Goal: Task Accomplishment & Management: Manage account settings

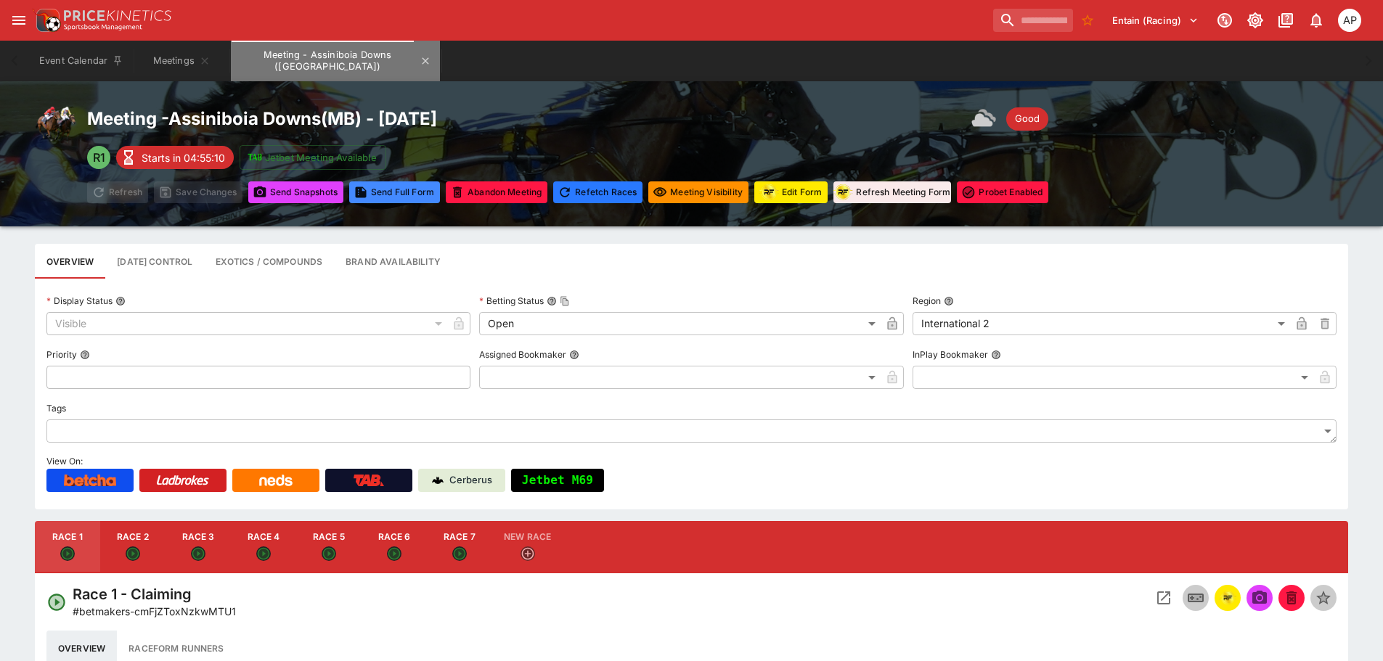
click at [395, 67] on button "Meeting - Assiniboia Downs ([GEOGRAPHIC_DATA])" at bounding box center [335, 61] width 209 height 41
click at [420, 62] on icon "Meeting - Assiniboia Downs (CA)" at bounding box center [426, 61] width 12 height 12
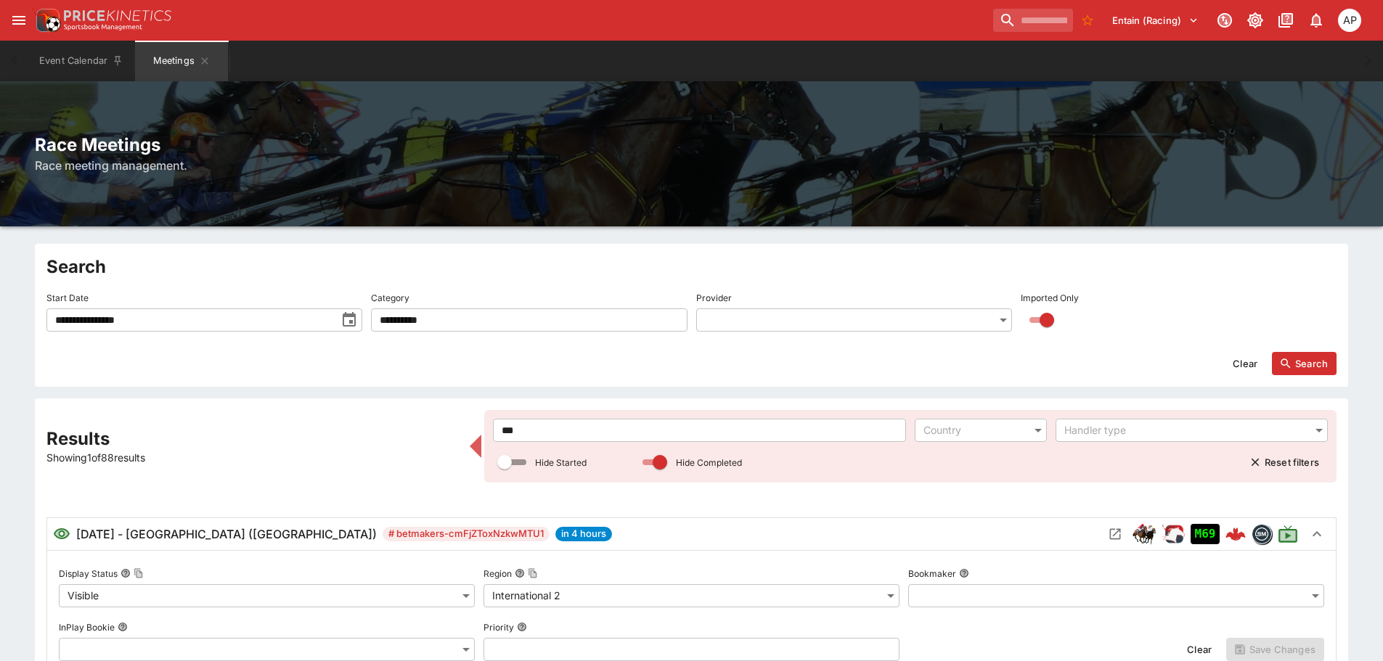
drag, startPoint x: 542, startPoint y: 435, endPoint x: 343, endPoint y: 431, distance: 198.3
click at [489, 434] on div "*** ​ Country ​ Handler type ​ Hide Started Hide Completed Reset filters" at bounding box center [910, 446] width 852 height 73
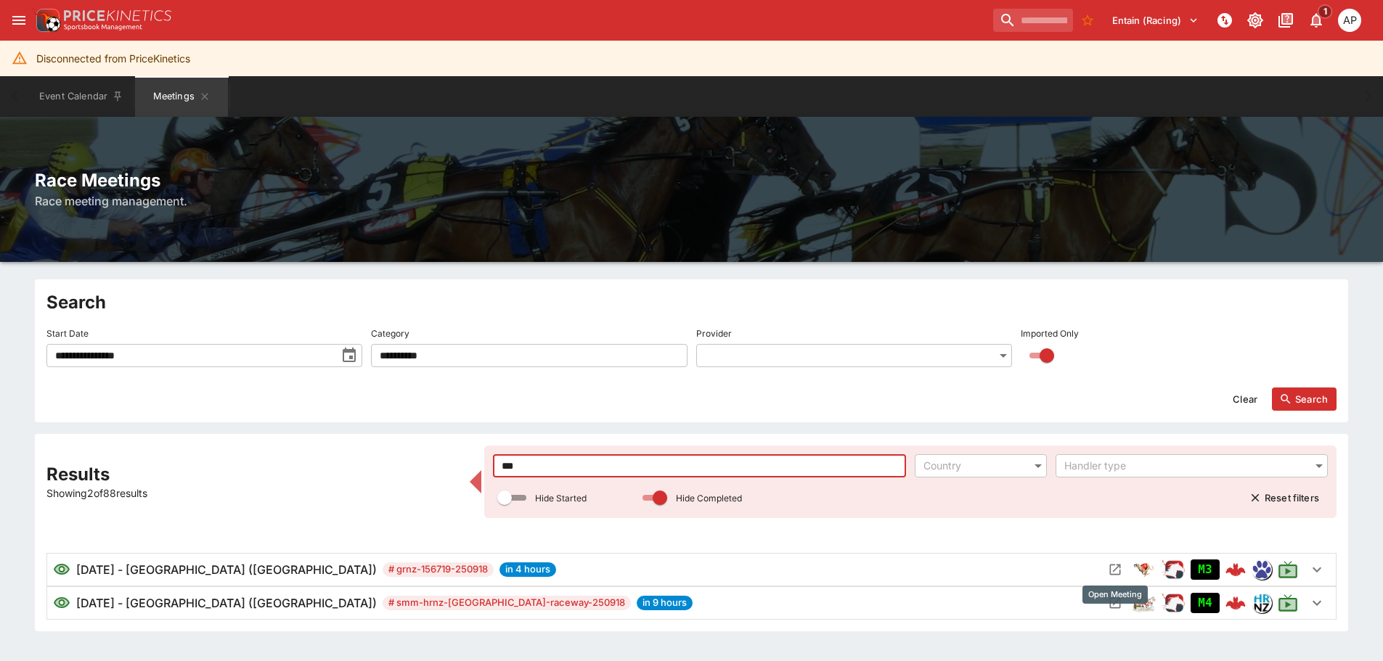
type input "***"
click at [1112, 575] on icon "Open Meeting" at bounding box center [1115, 570] width 11 height 11
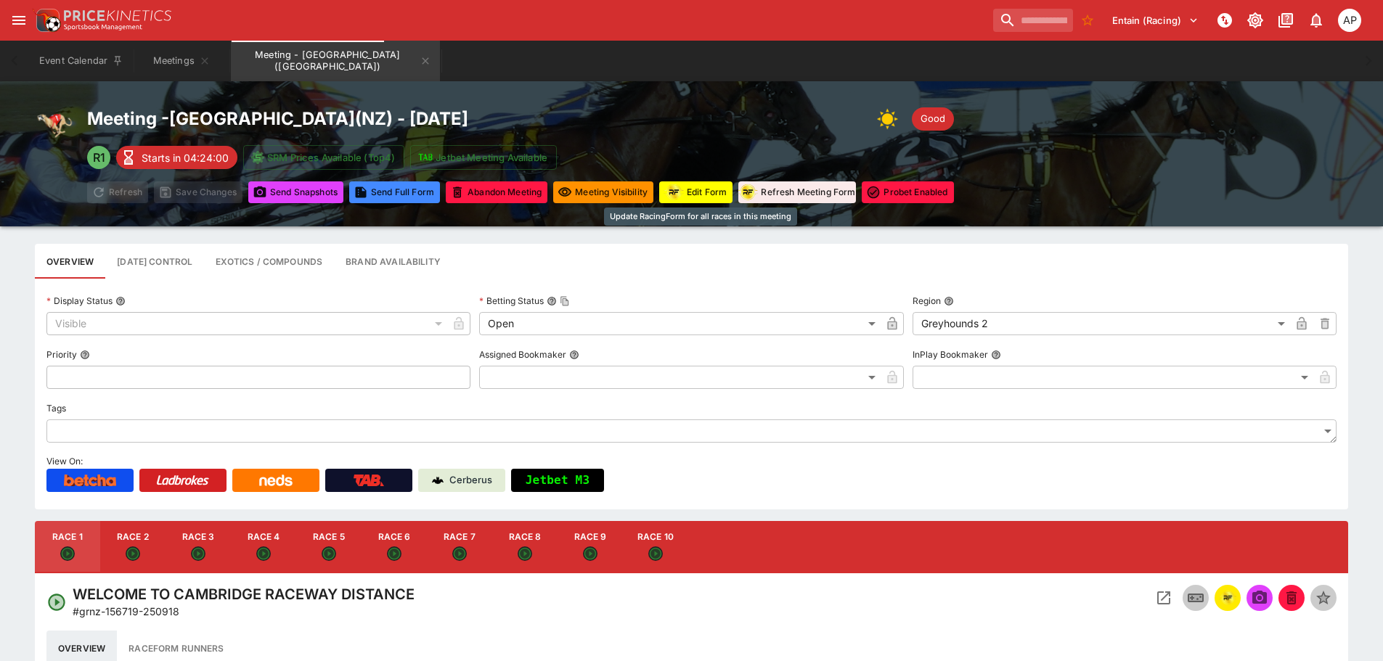
click at [701, 186] on button "Edit Form" at bounding box center [695, 193] width 73 height 22
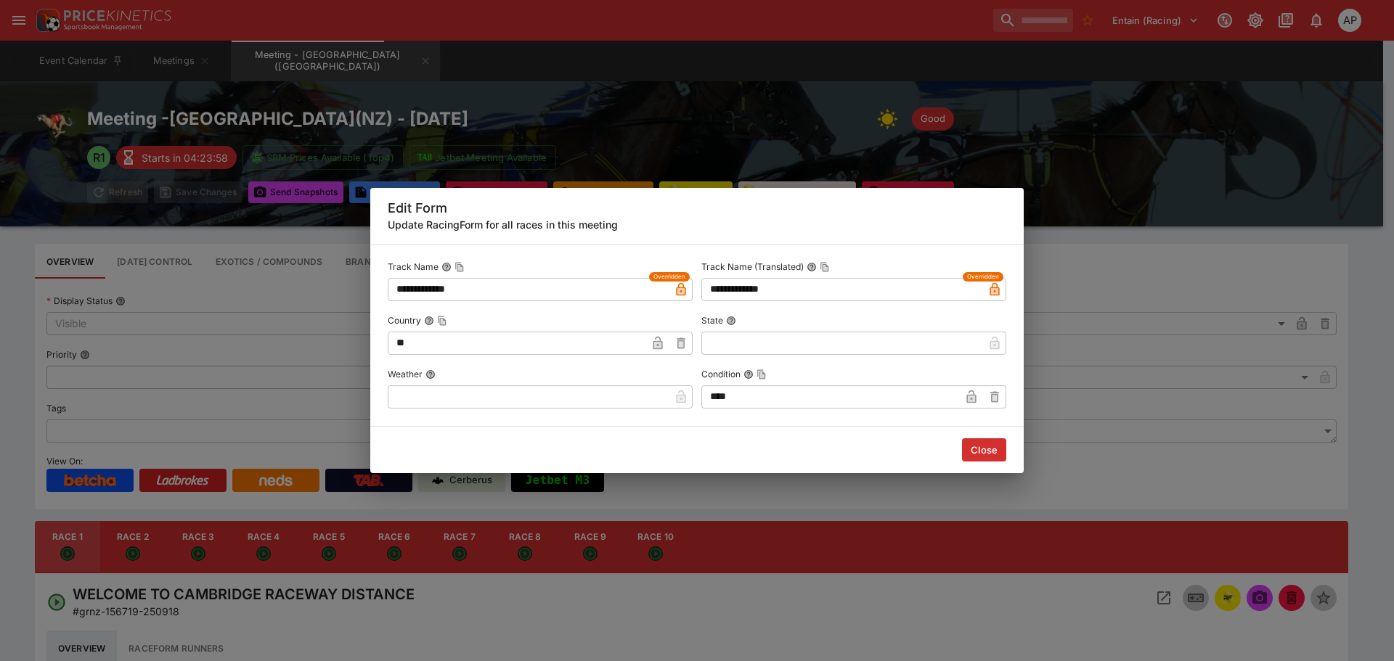
click at [441, 392] on input "text" at bounding box center [529, 397] width 282 height 23
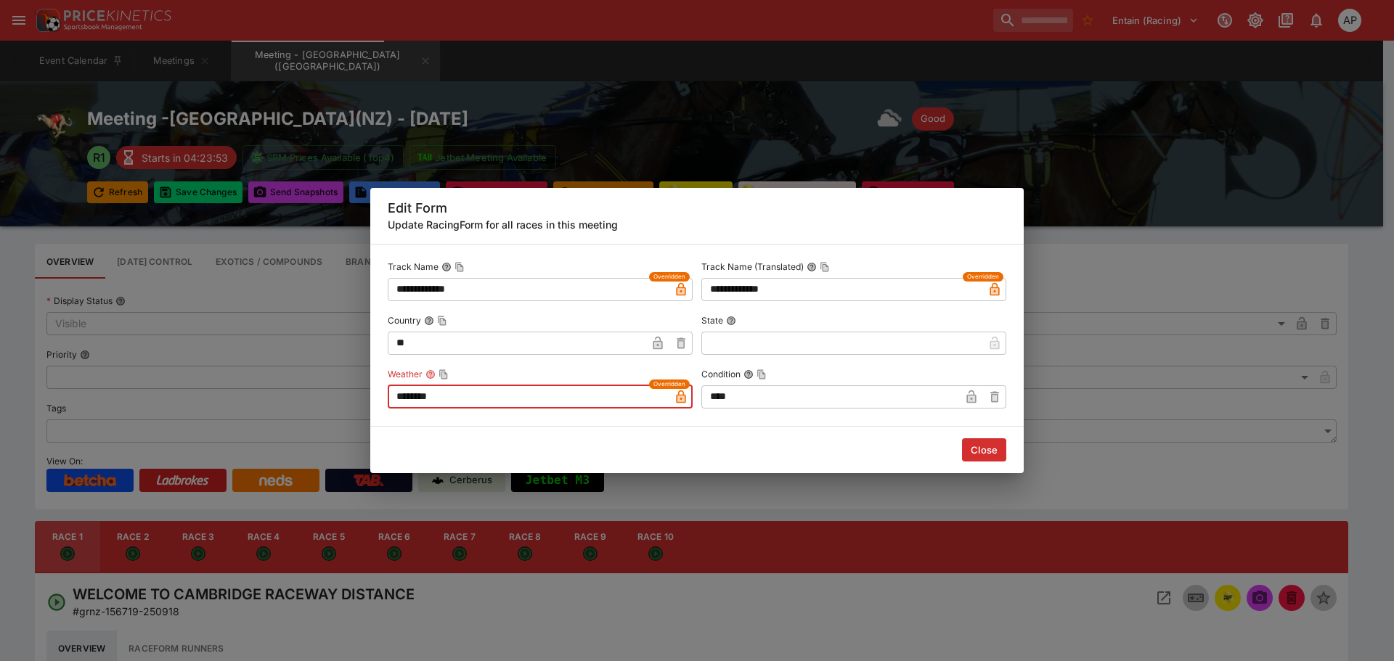
type input "********"
click at [975, 399] on icon "button" at bounding box center [970, 397] width 9 height 13
click at [976, 454] on button "Close" at bounding box center [984, 450] width 44 height 23
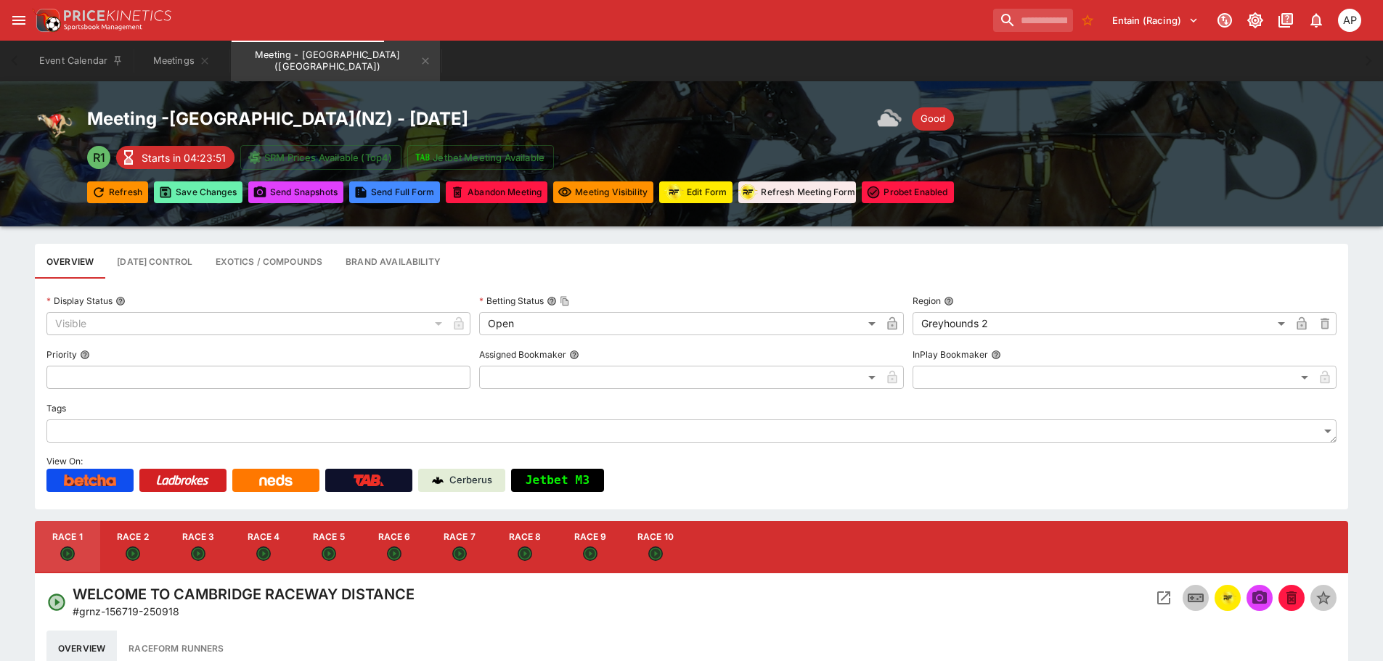
click at [184, 192] on button "Save Changes" at bounding box center [198, 193] width 89 height 22
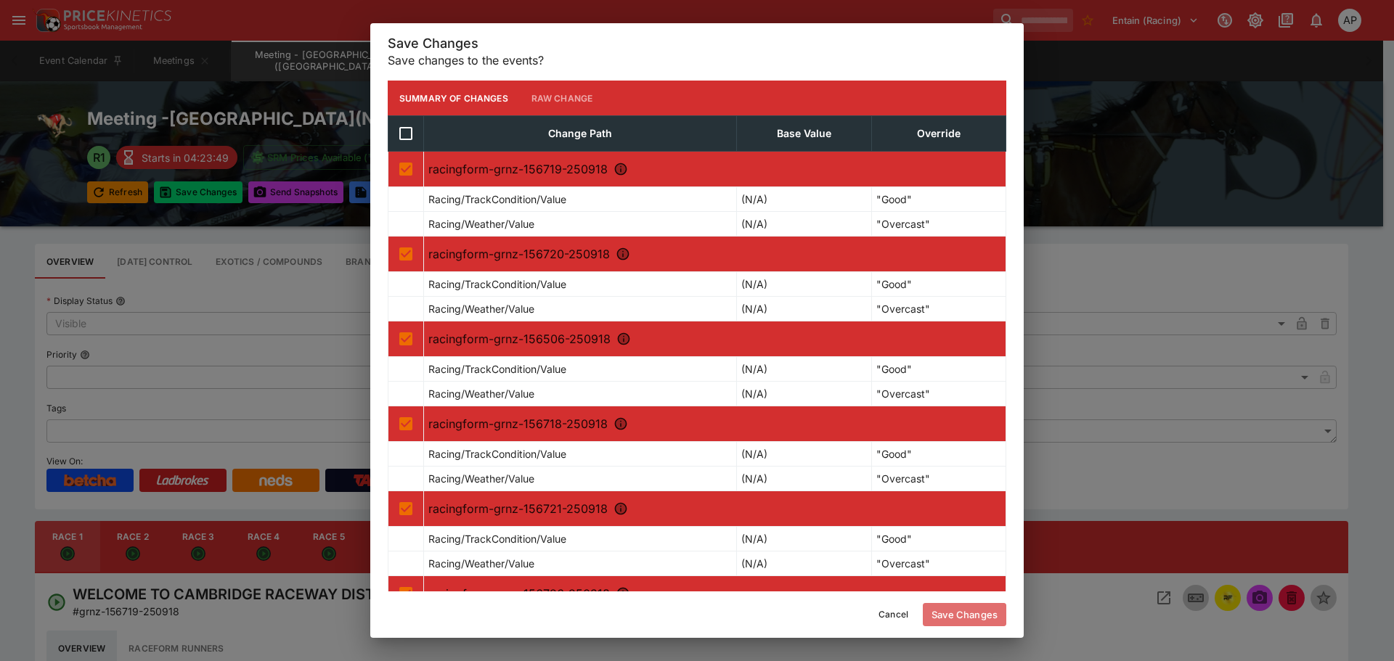
click at [966, 617] on button "Save Changes" at bounding box center [965, 614] width 84 height 23
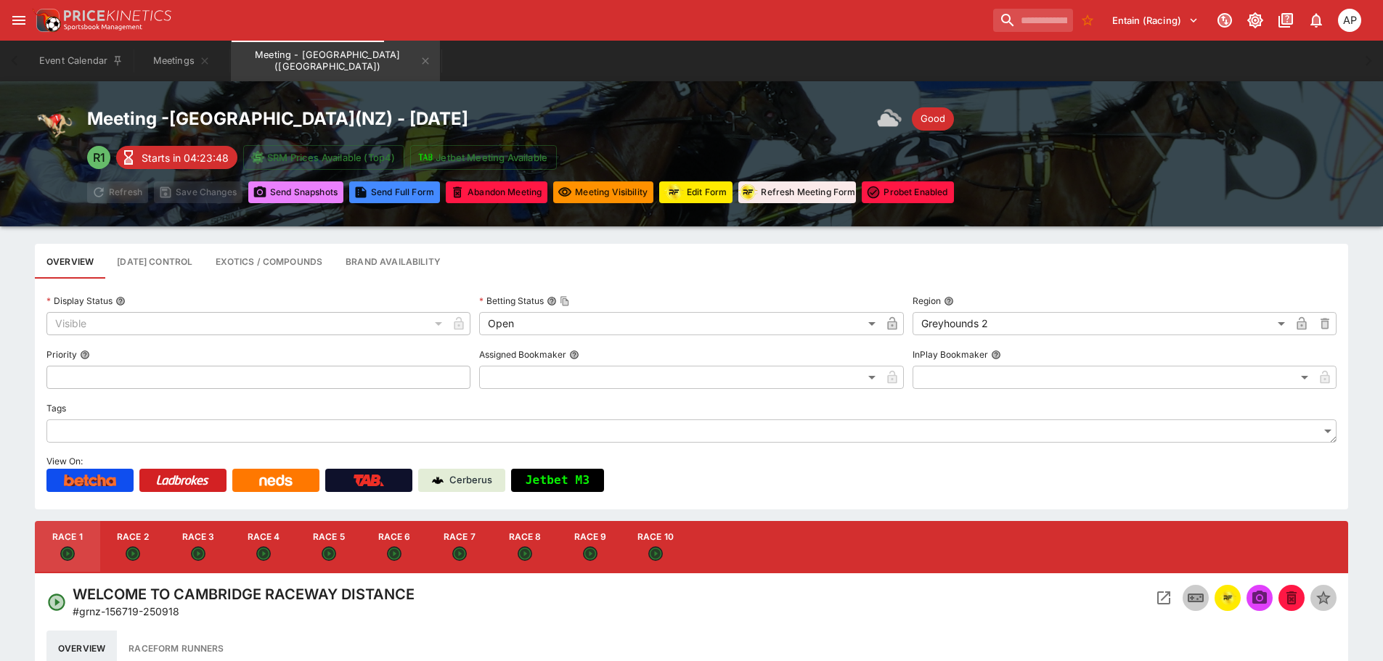
click at [310, 200] on button "Send Snapshot s" at bounding box center [295, 193] width 95 height 22
click at [1160, 595] on icon "Open Event" at bounding box center [1163, 598] width 17 height 17
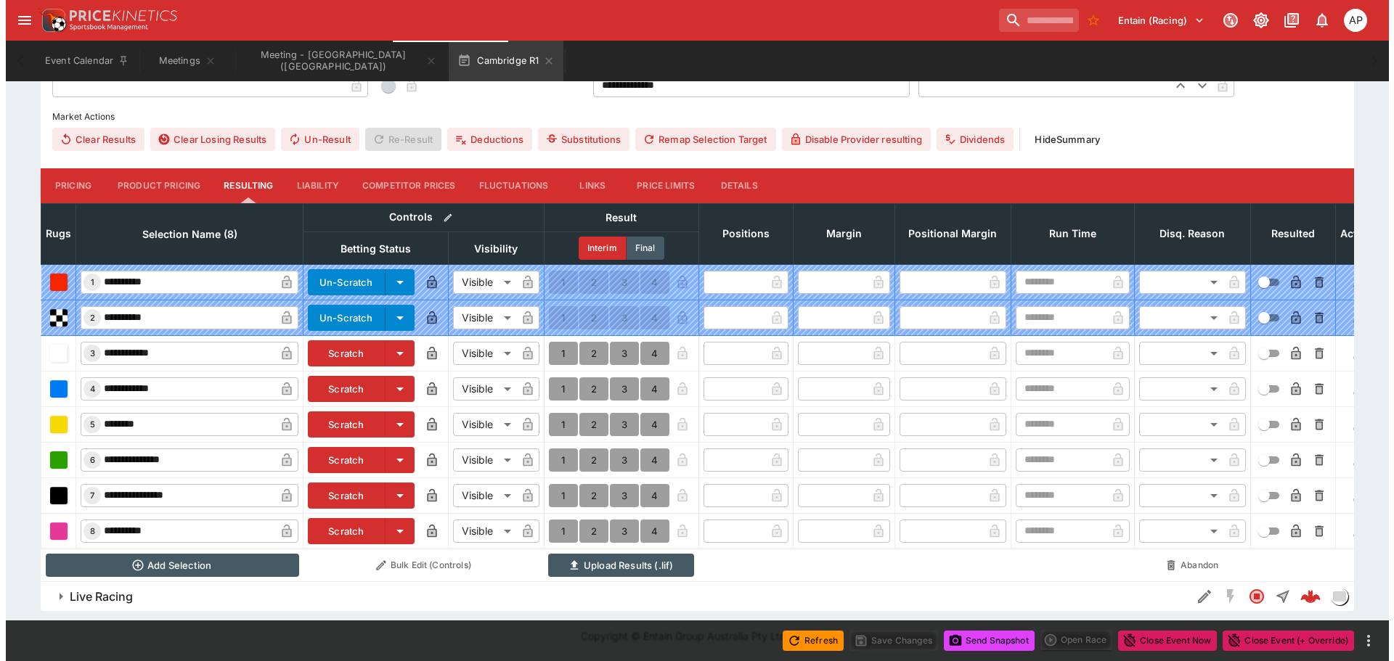
scroll to position [538, 0]
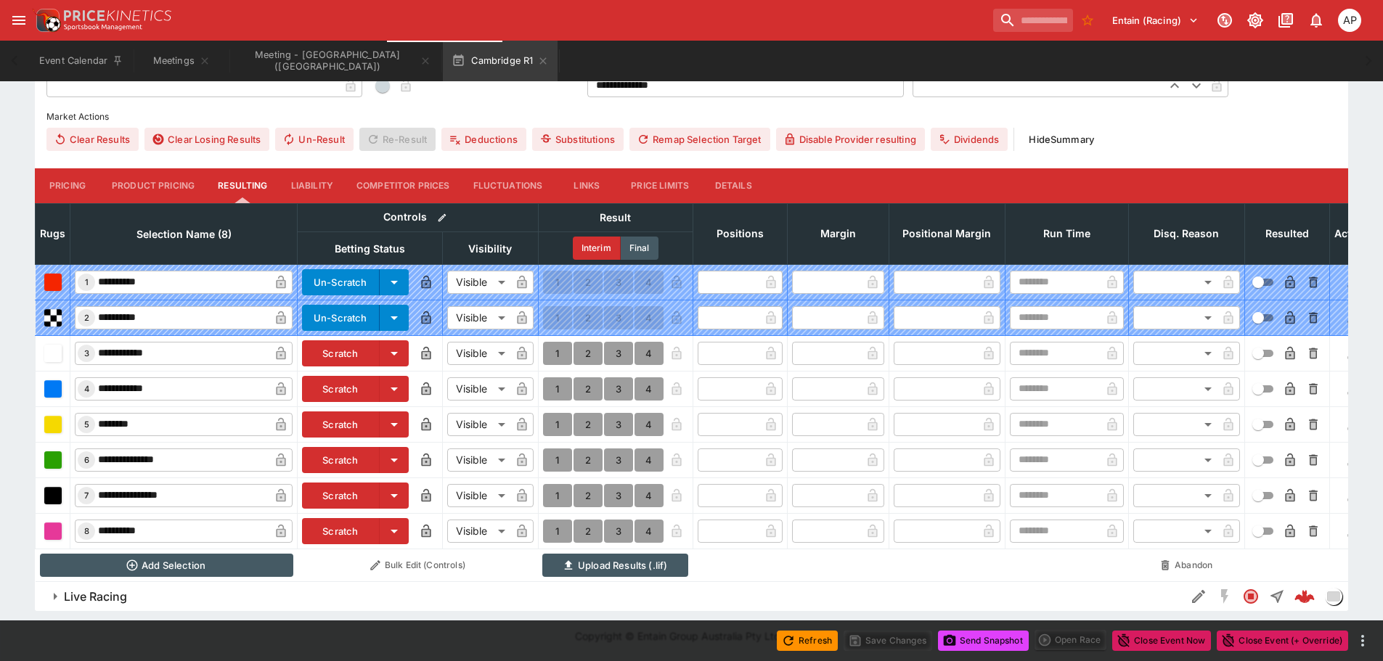
click at [395, 488] on icon "button" at bounding box center [394, 495] width 17 height 17
click at [330, 518] on li "Scratch" at bounding box center [350, 526] width 99 height 23
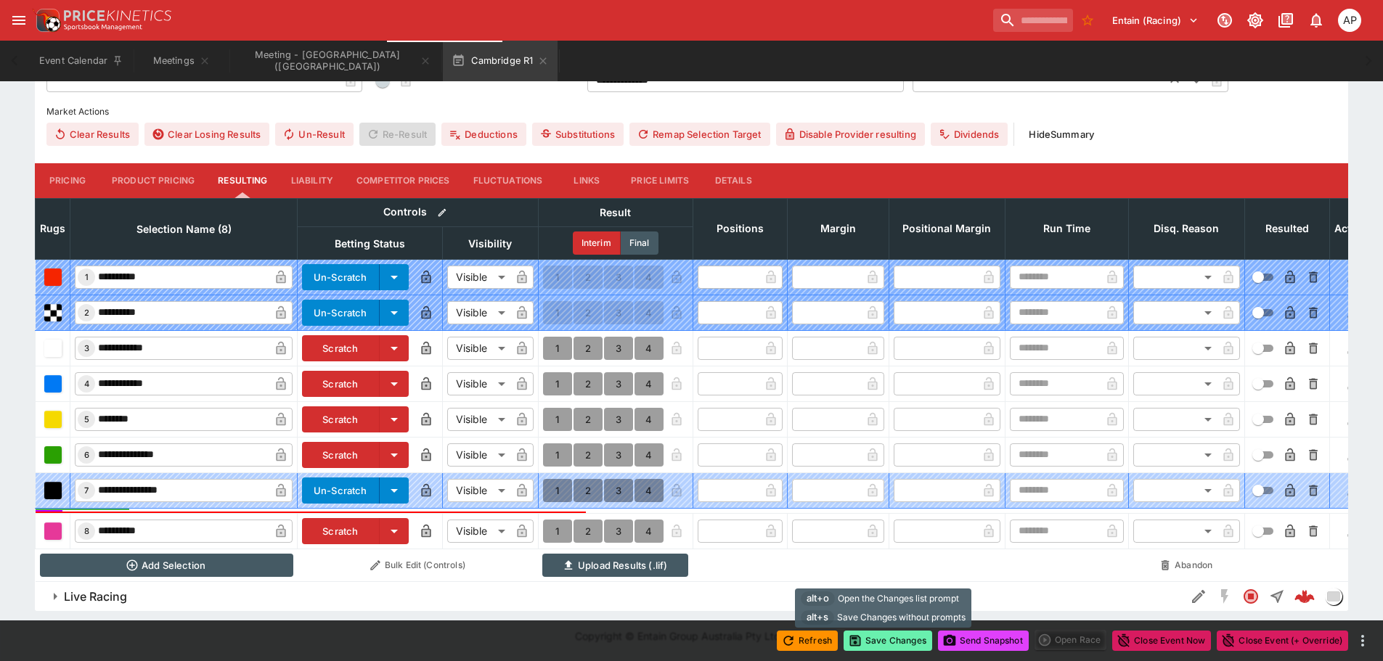
click at [874, 642] on button "Save Changes" at bounding box center [888, 641] width 89 height 20
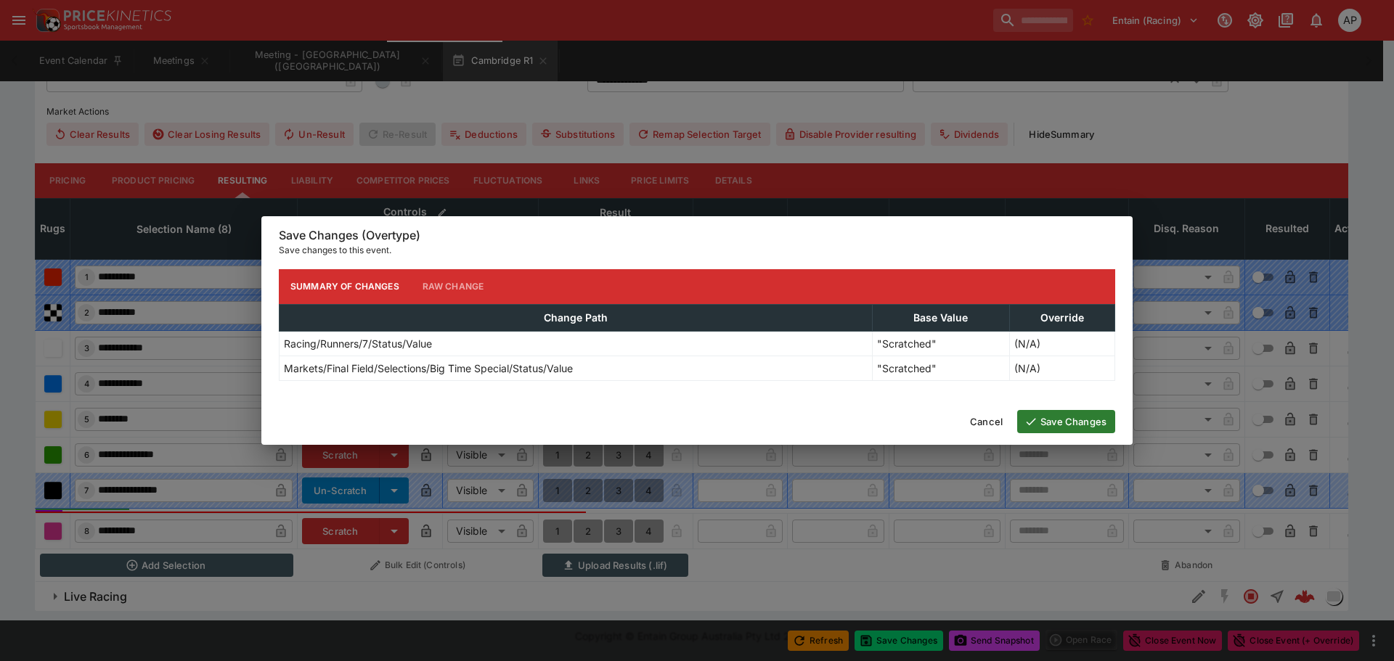
click at [1058, 422] on button "Save Changes" at bounding box center [1066, 421] width 98 height 23
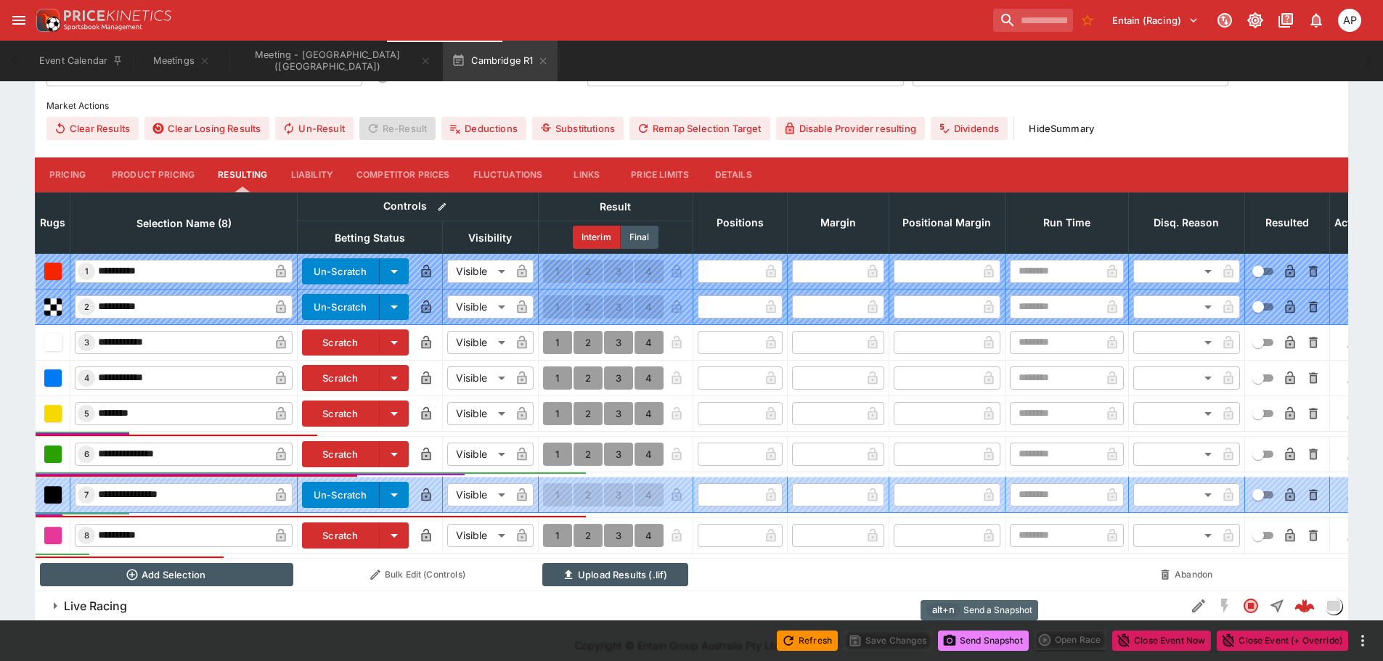
click at [988, 639] on button "Send Snapshot" at bounding box center [983, 641] width 91 height 20
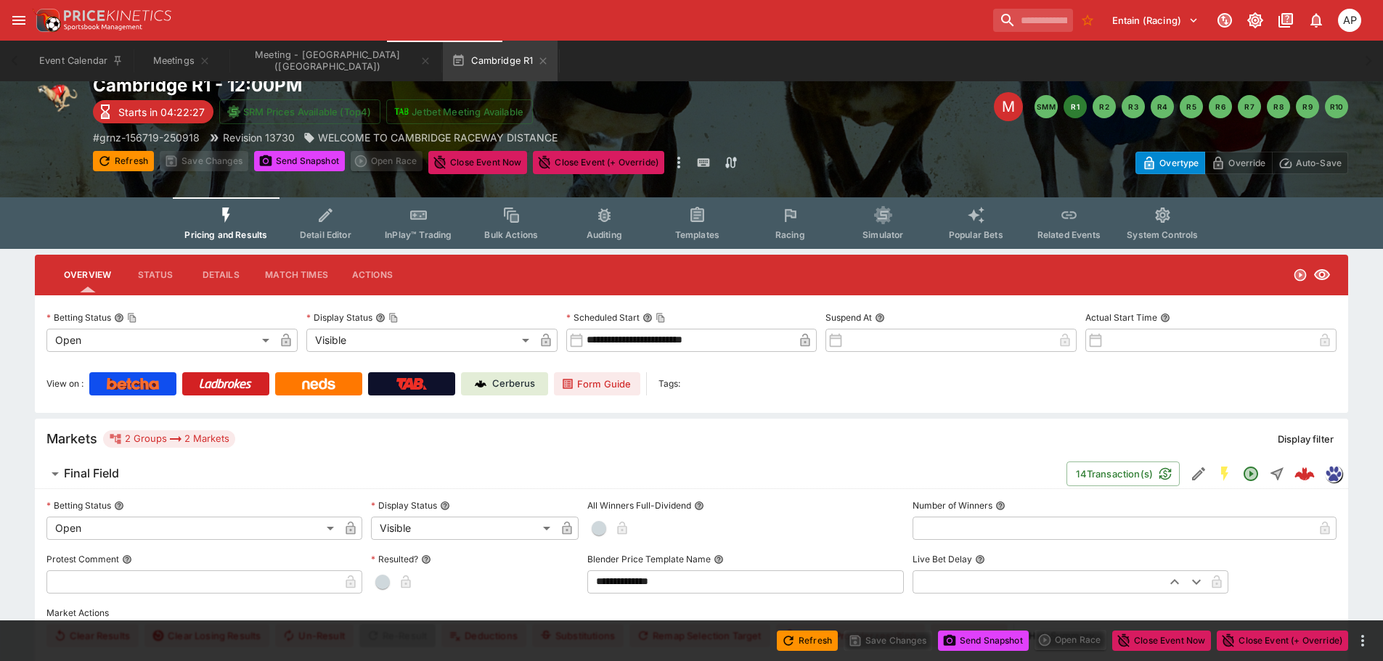
scroll to position [0, 0]
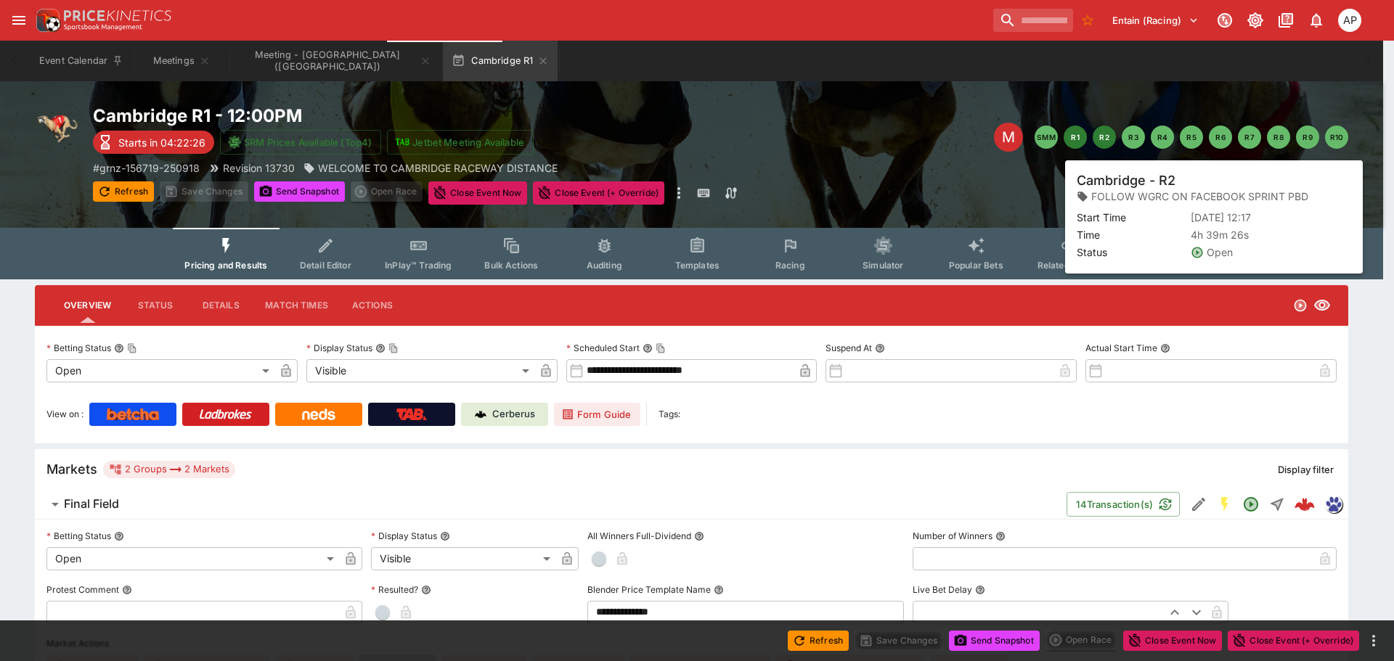
click at [1104, 141] on button "R2" at bounding box center [1104, 137] width 23 height 23
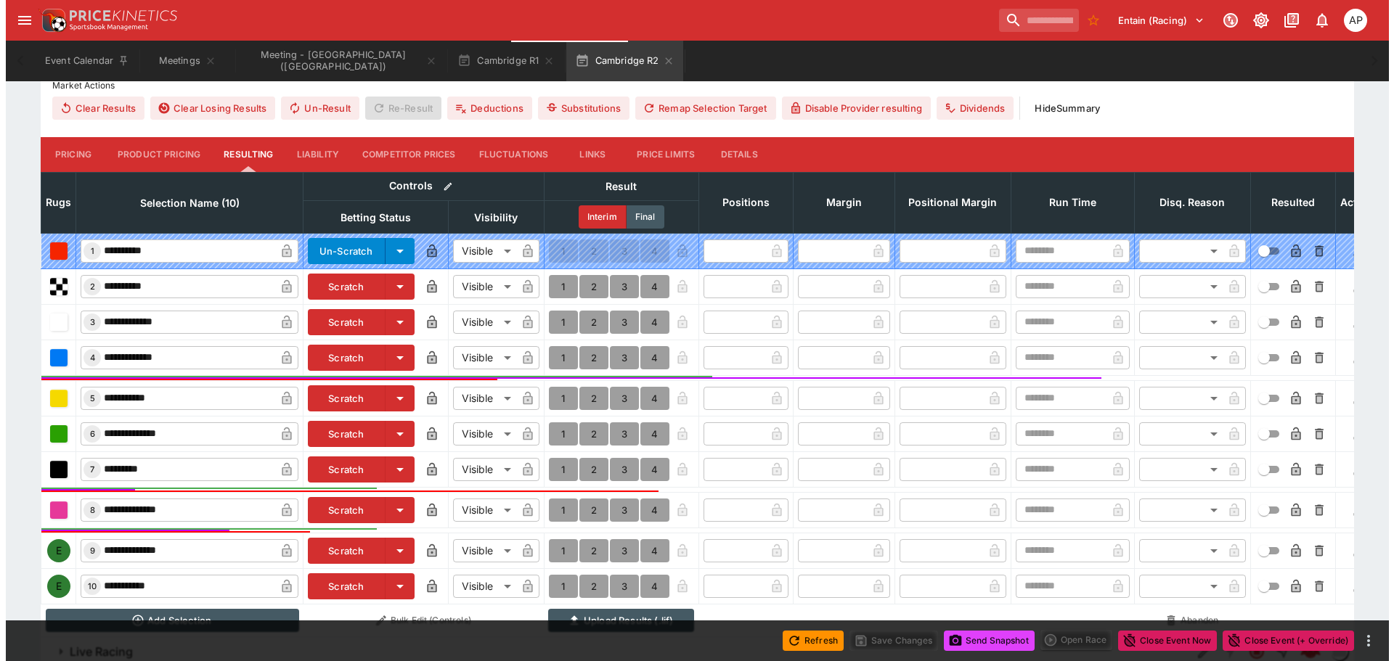
scroll to position [624, 0]
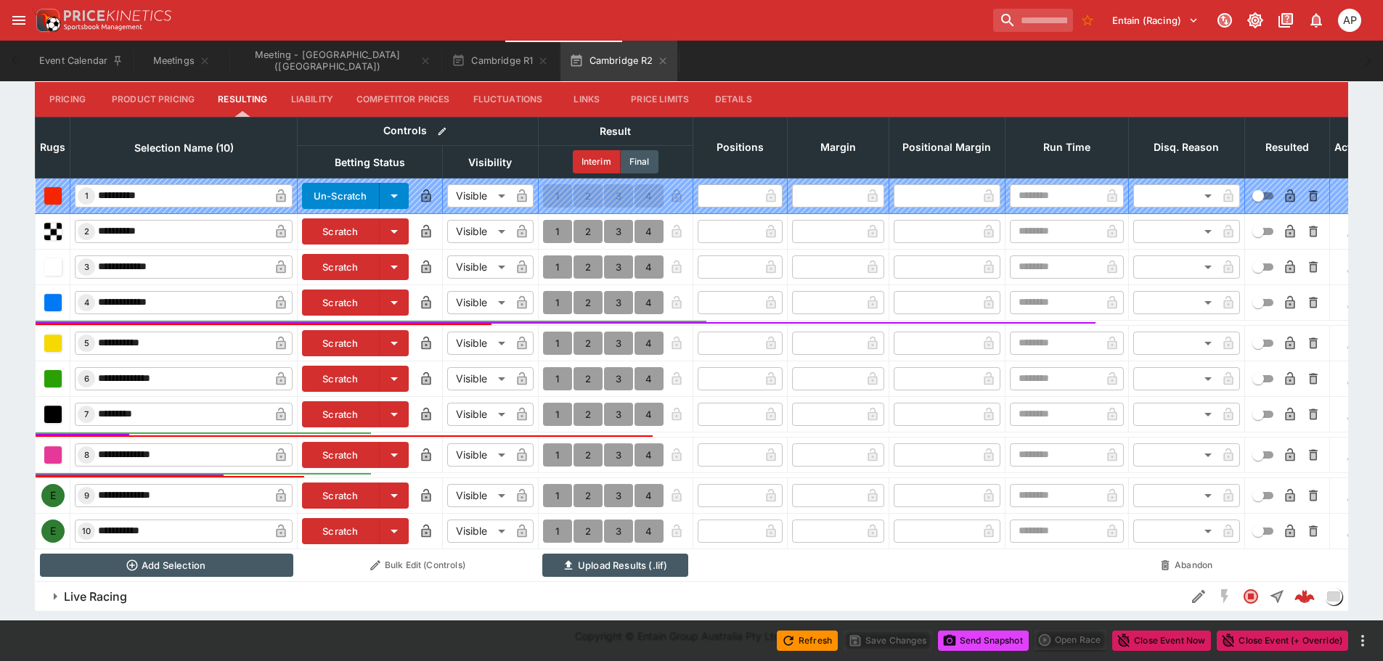
click at [336, 484] on button "Scratch" at bounding box center [341, 496] width 78 height 26
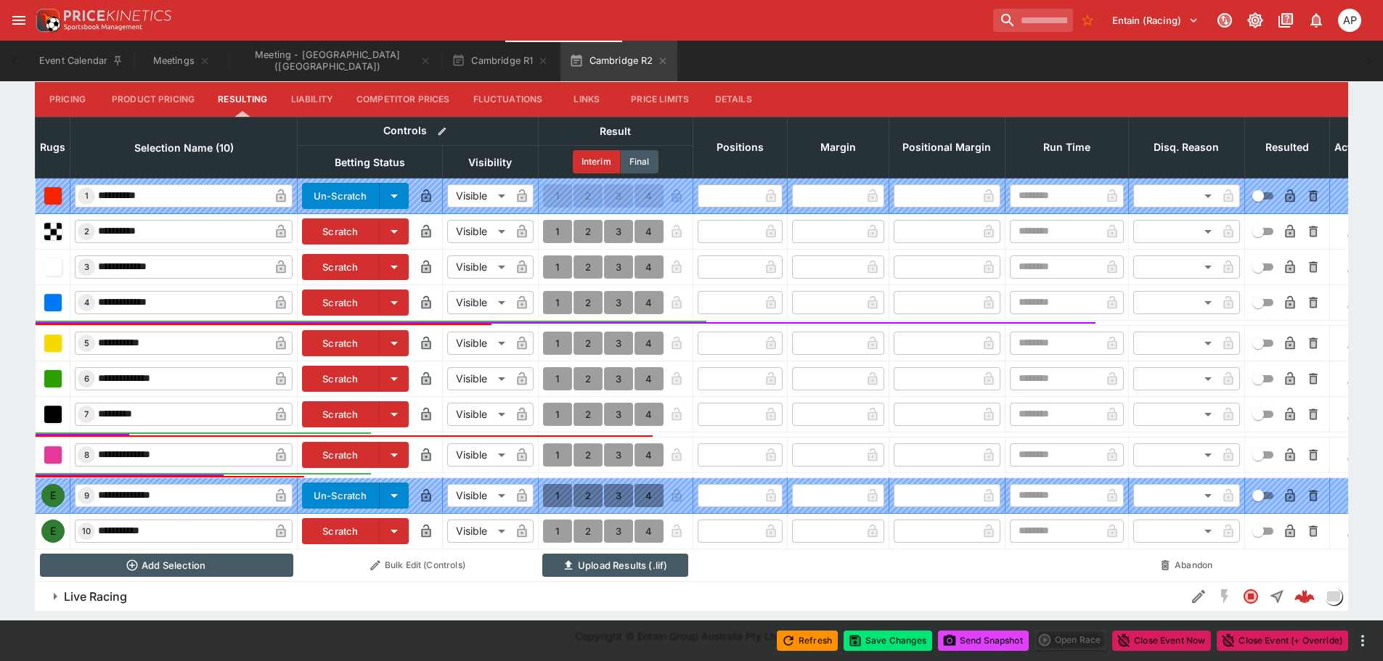
click at [342, 518] on button "Scratch" at bounding box center [341, 531] width 78 height 26
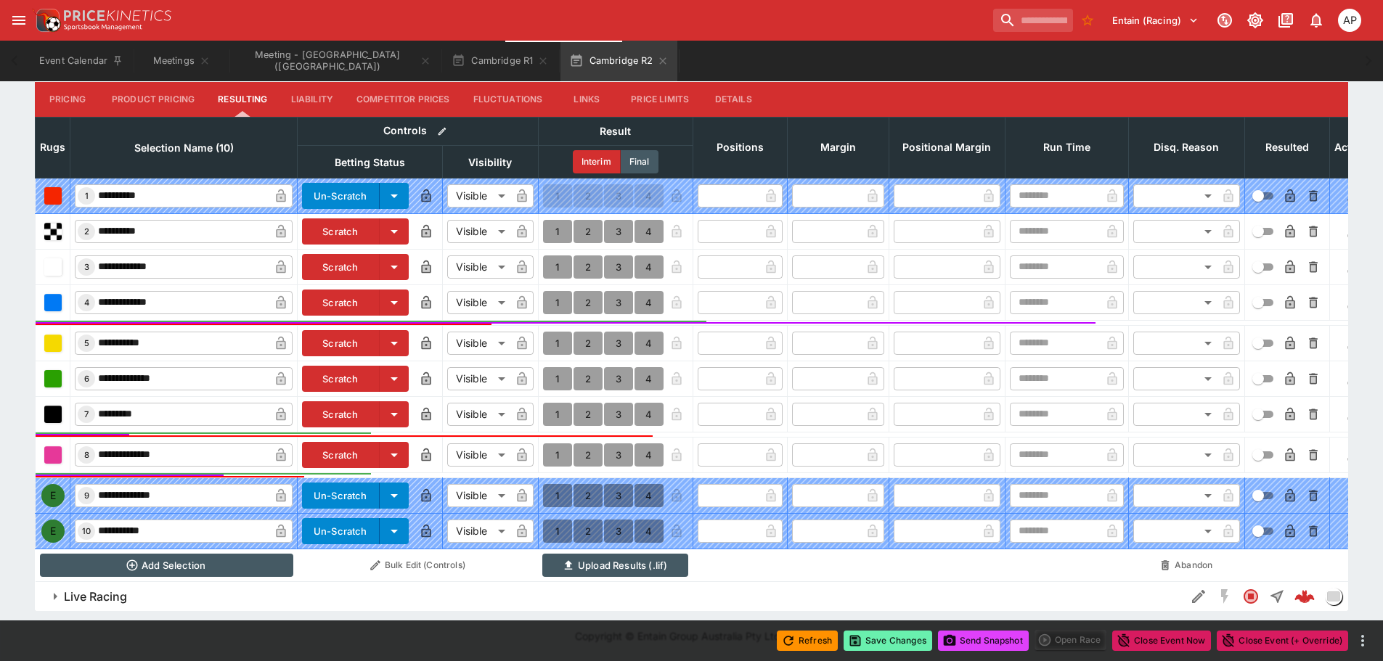
click at [895, 640] on button "Save Changes" at bounding box center [888, 641] width 89 height 20
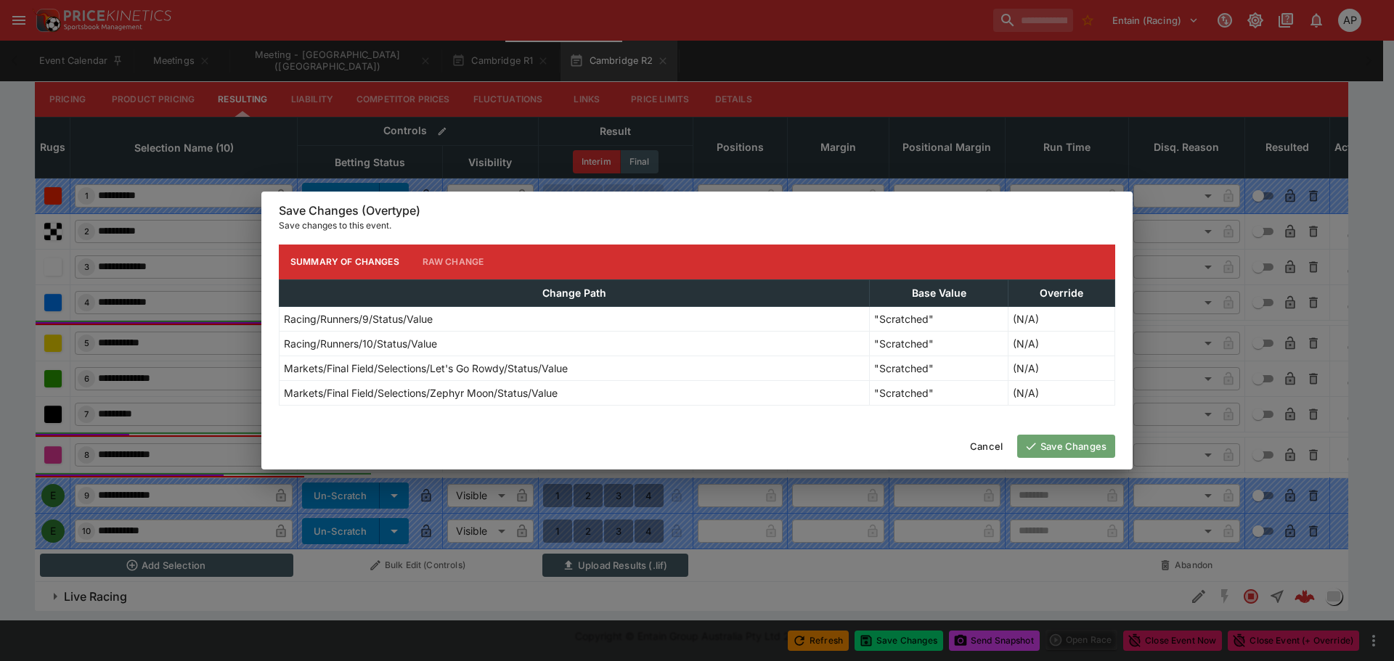
click at [1043, 443] on button "Save Changes" at bounding box center [1066, 446] width 98 height 23
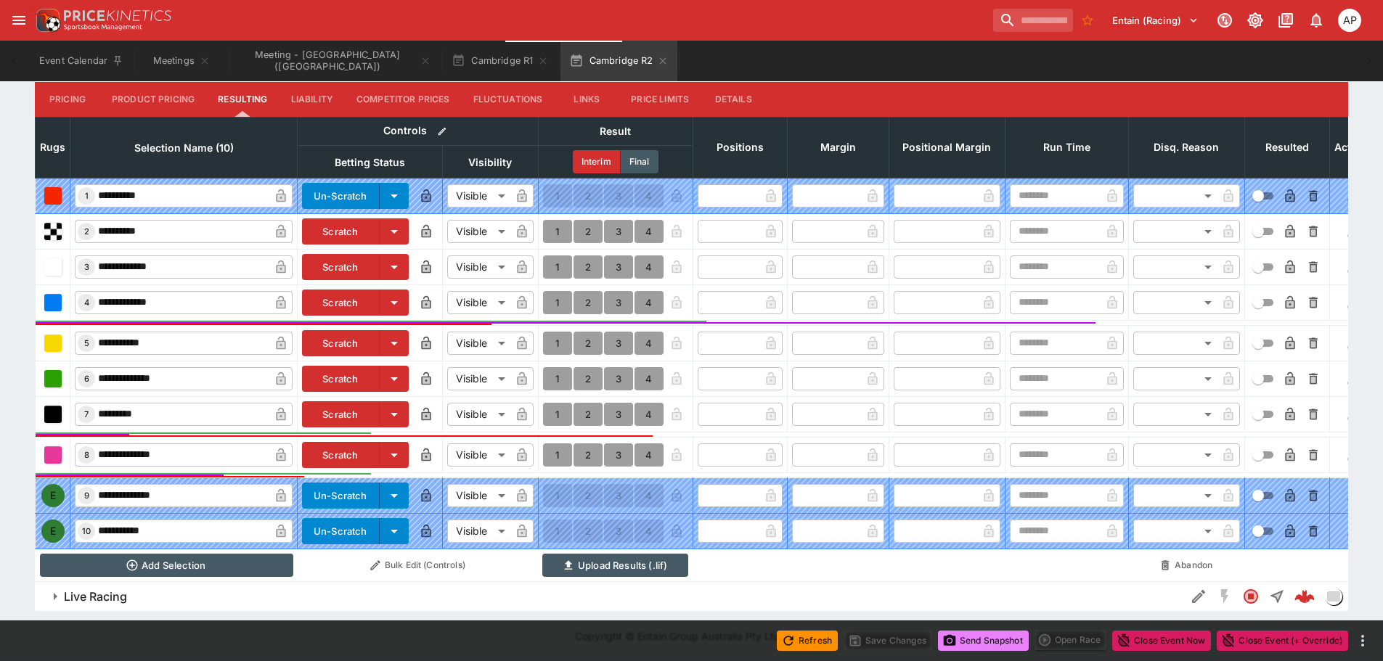
click at [984, 641] on button "Send Snapshot" at bounding box center [983, 641] width 91 height 20
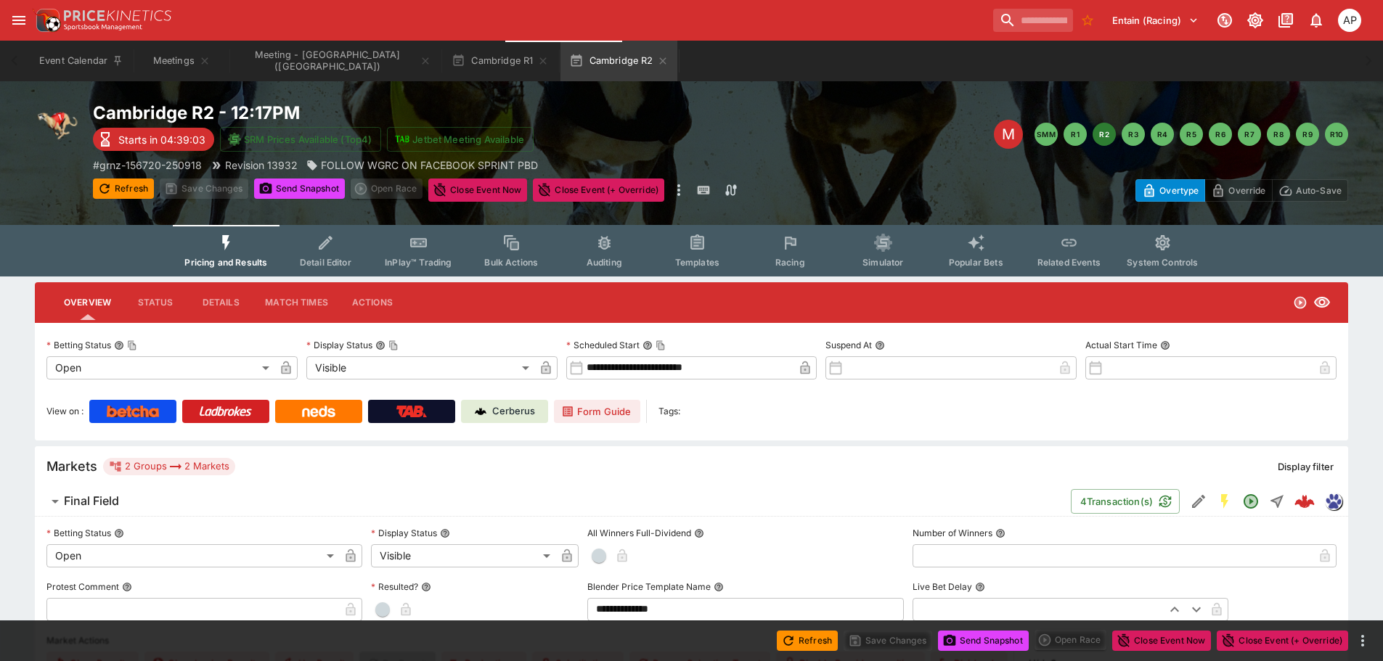
scroll to position [0, 0]
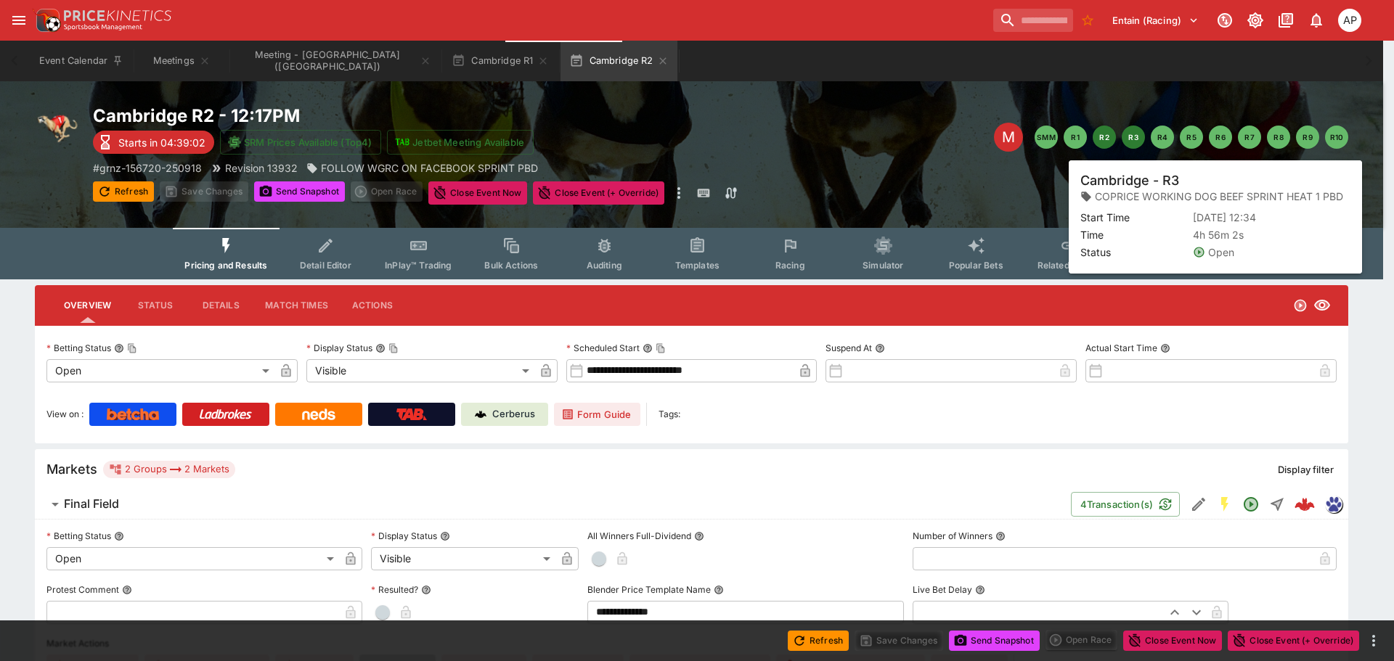
click at [1137, 136] on button "R3" at bounding box center [1133, 137] width 23 height 23
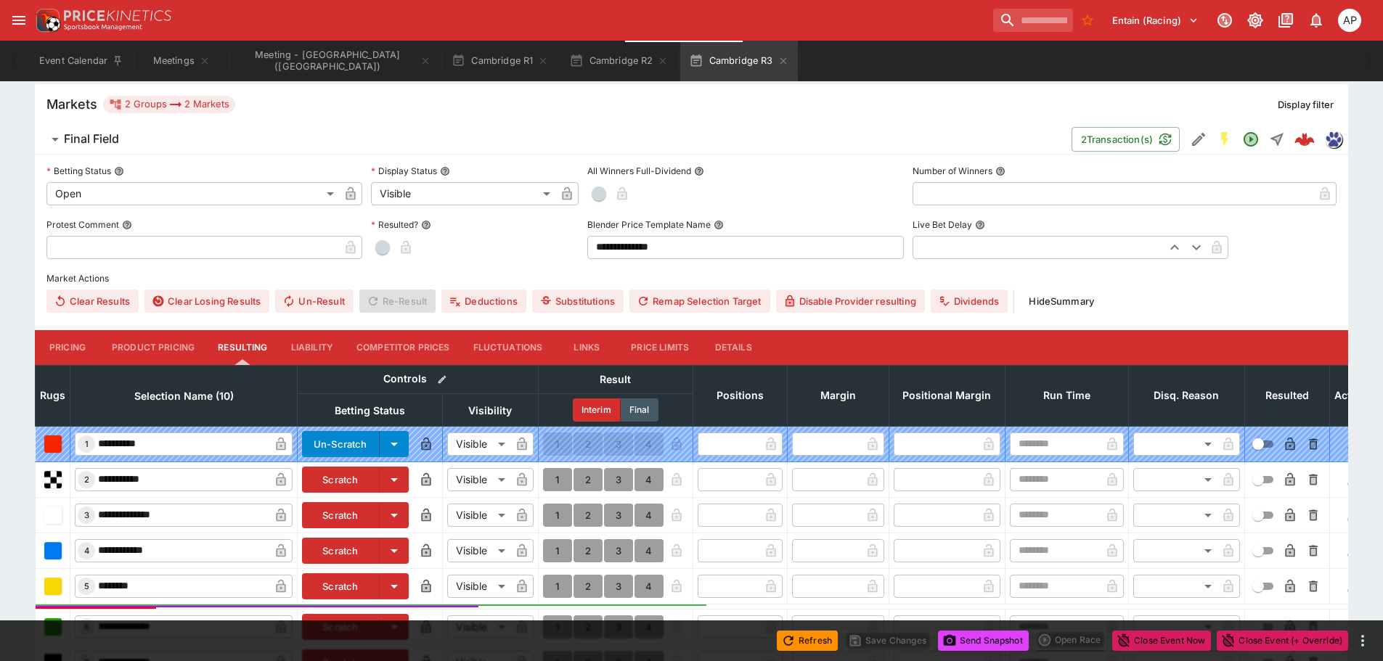
scroll to position [436, 0]
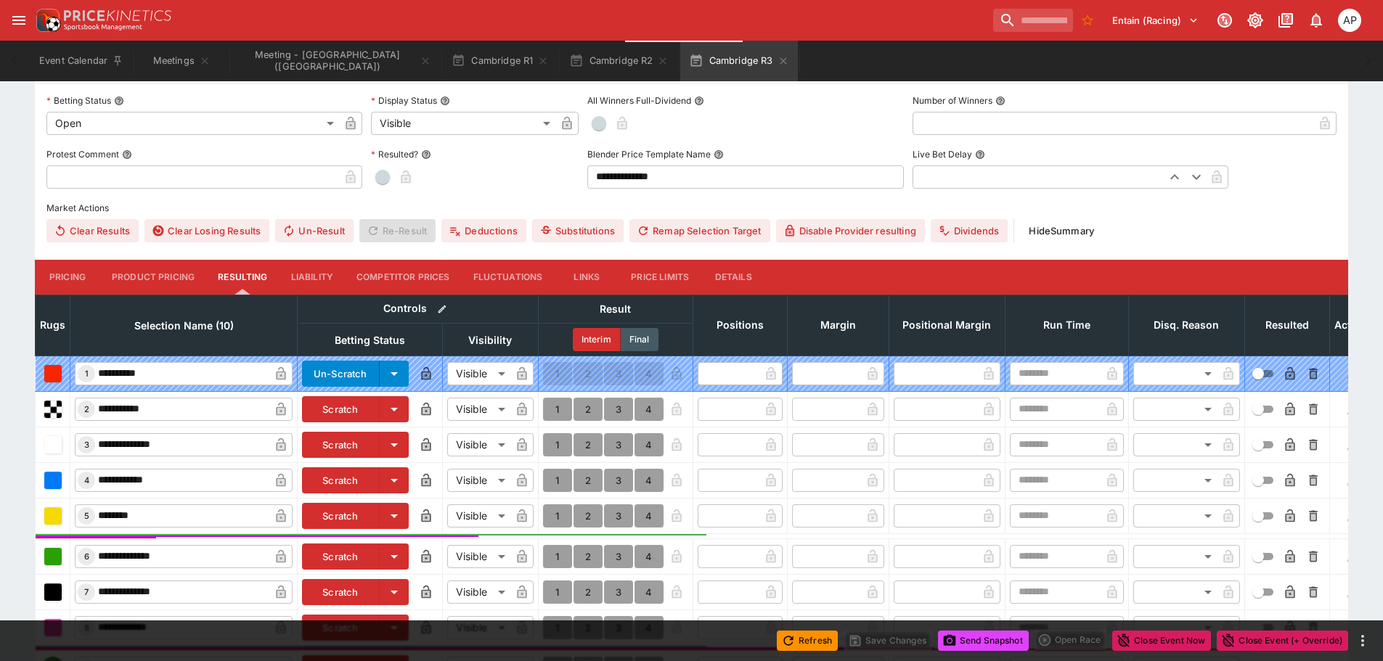
click at [348, 441] on button "Scratch" at bounding box center [341, 445] width 78 height 26
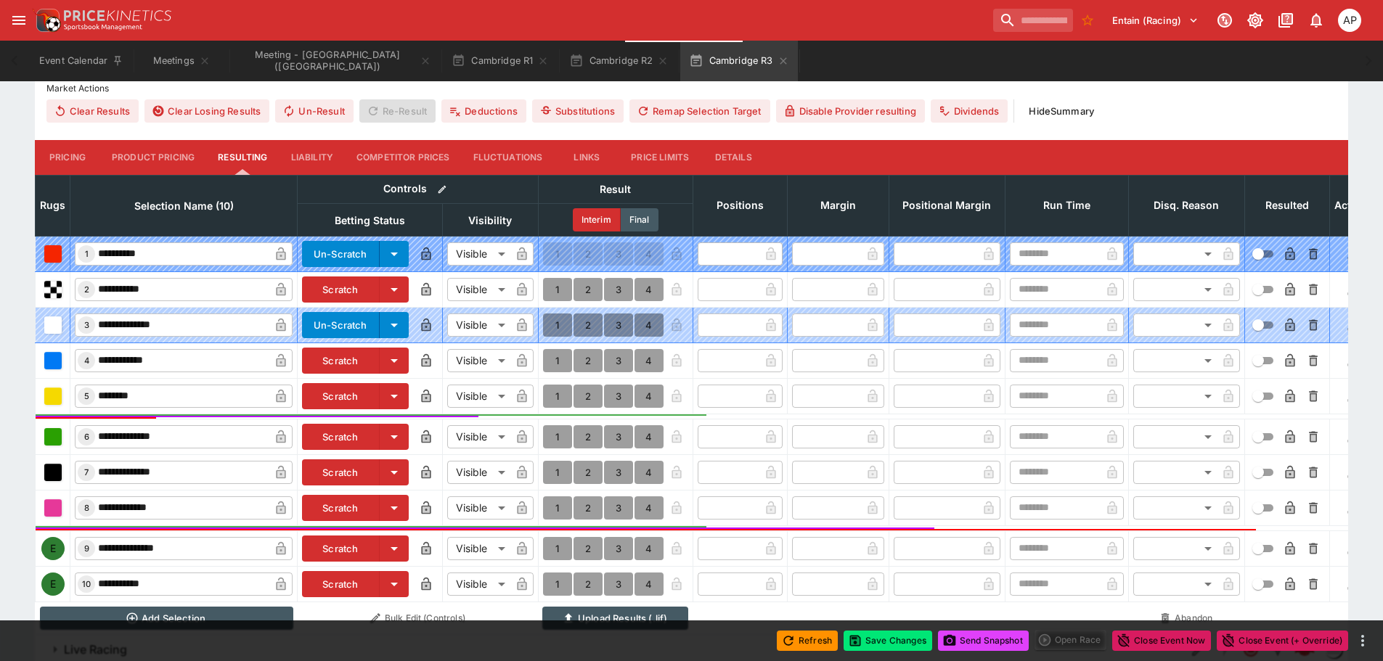
scroll to position [581, 0]
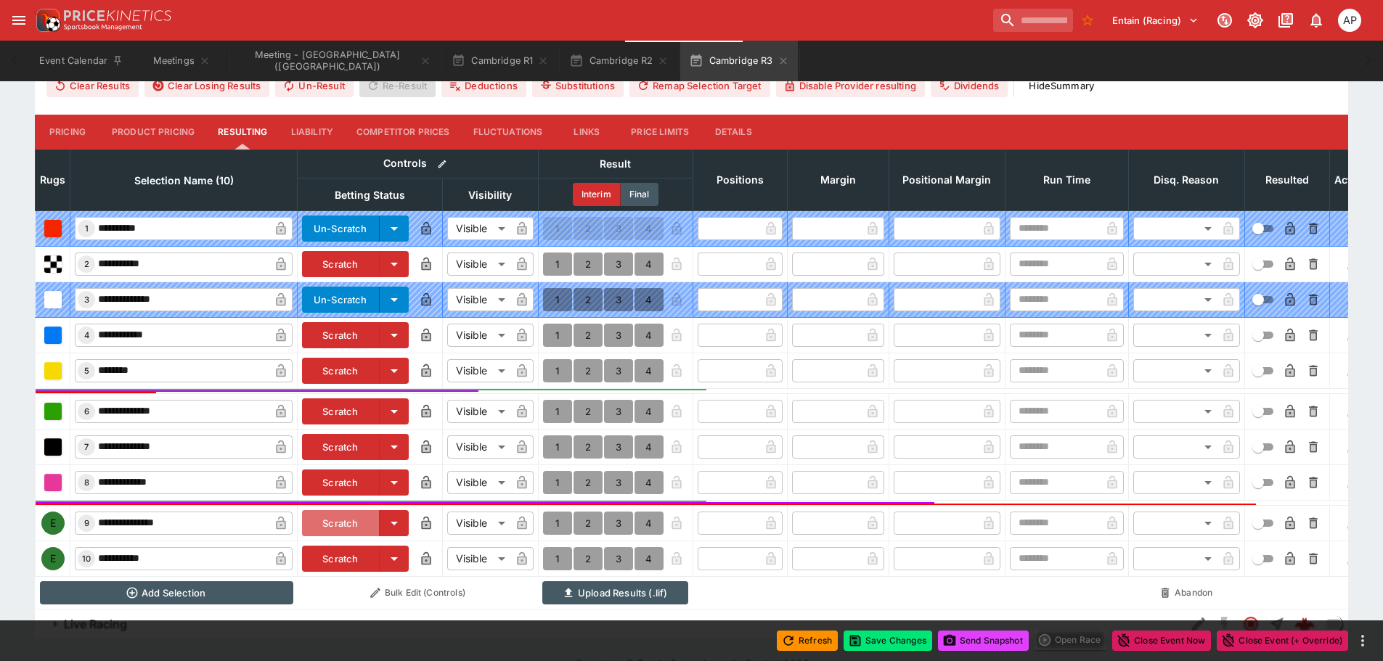
click at [338, 521] on button "Scratch" at bounding box center [341, 523] width 78 height 26
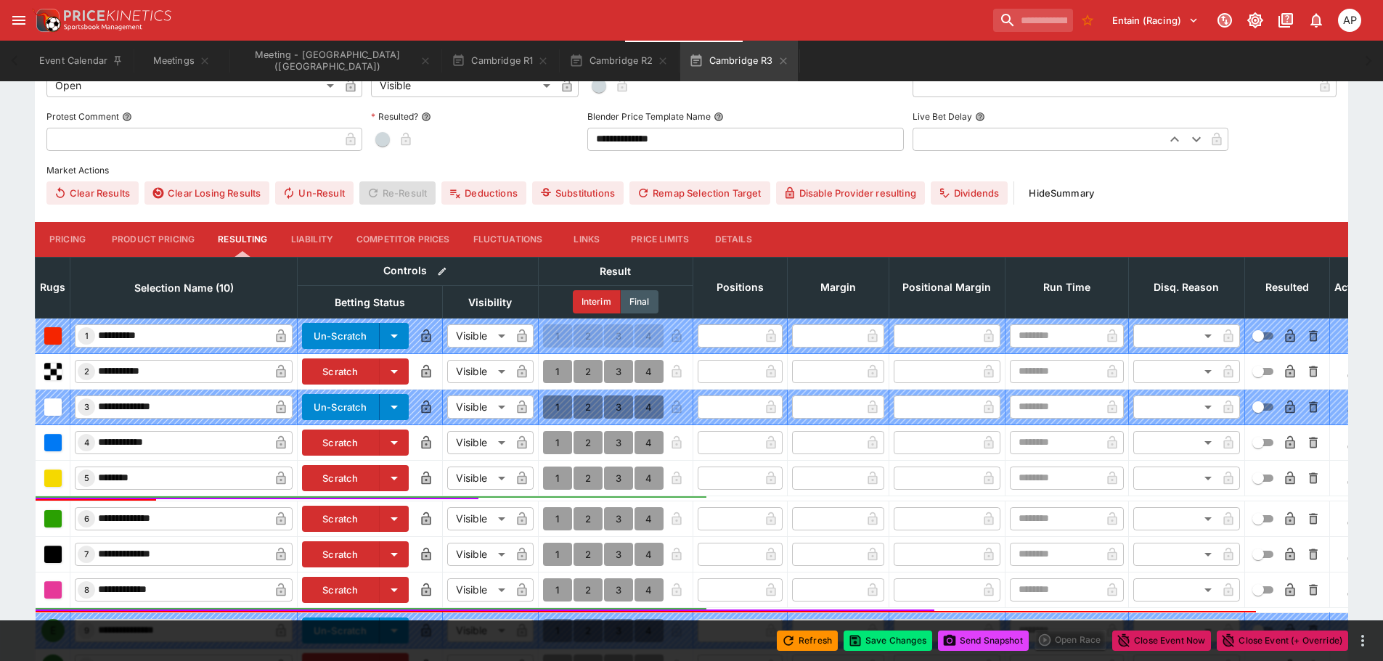
scroll to position [363, 0]
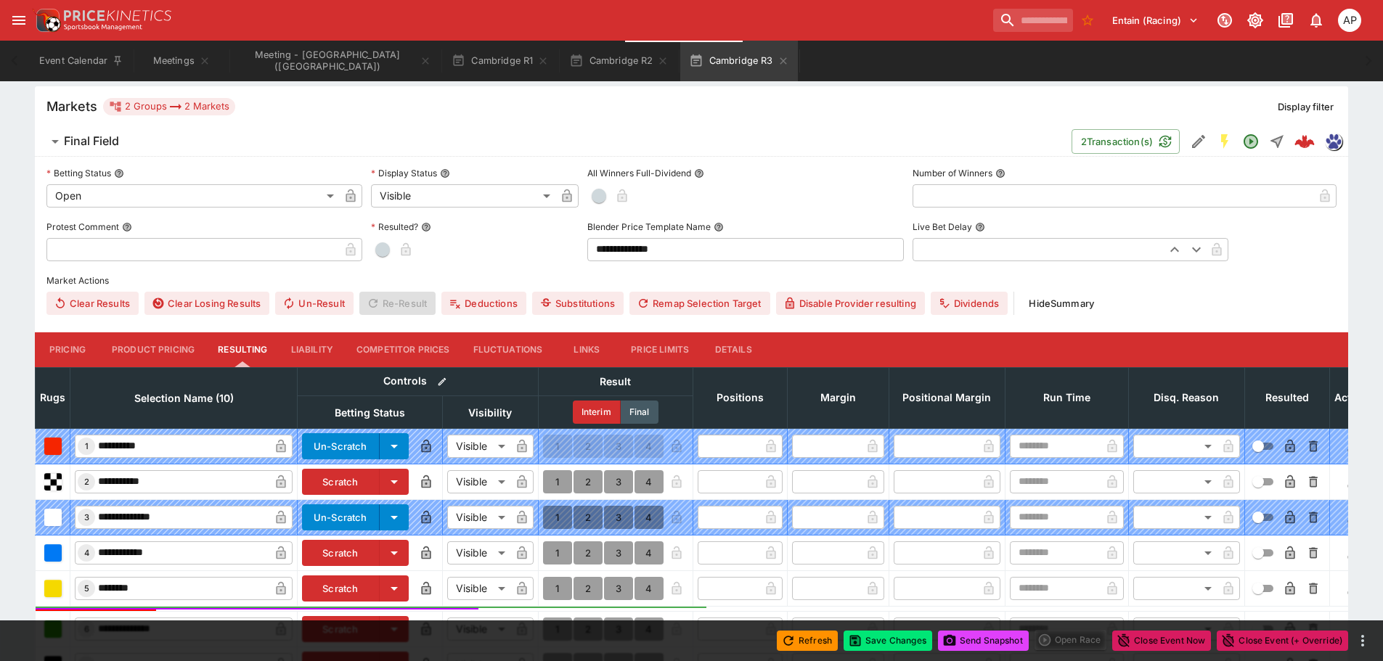
click at [725, 352] on button "Details" at bounding box center [733, 350] width 65 height 35
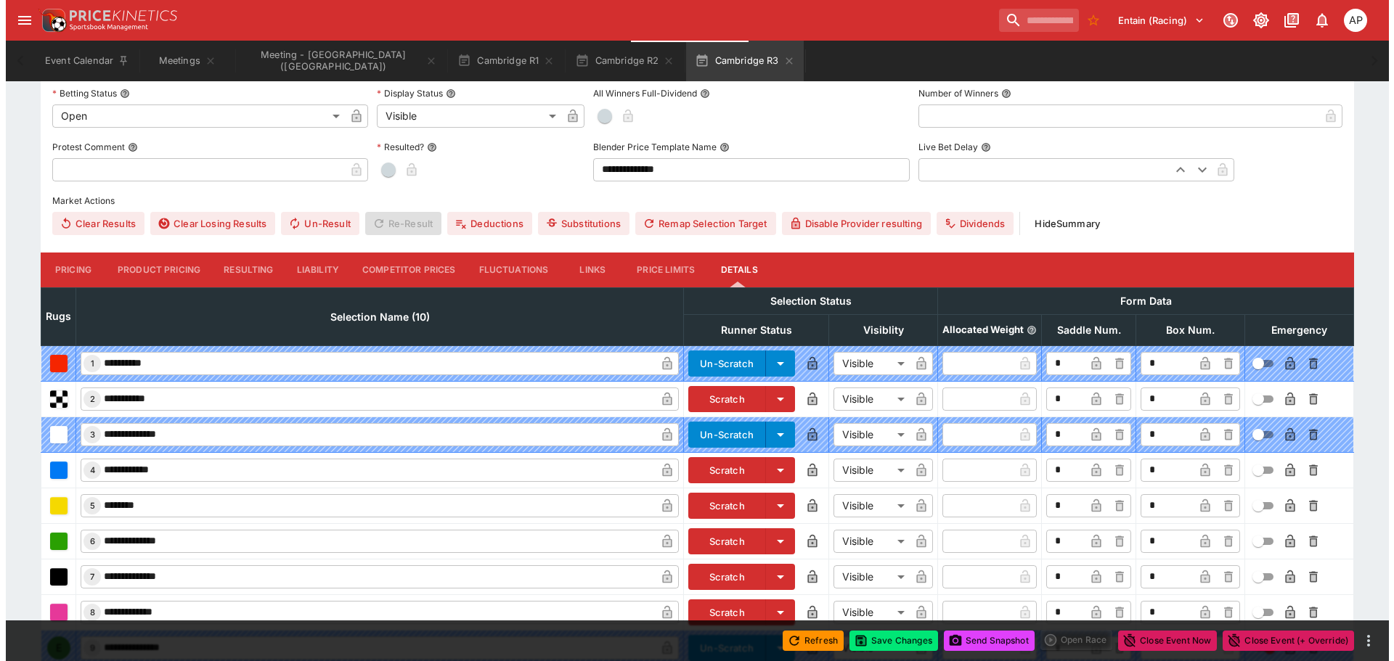
scroll to position [563, 0]
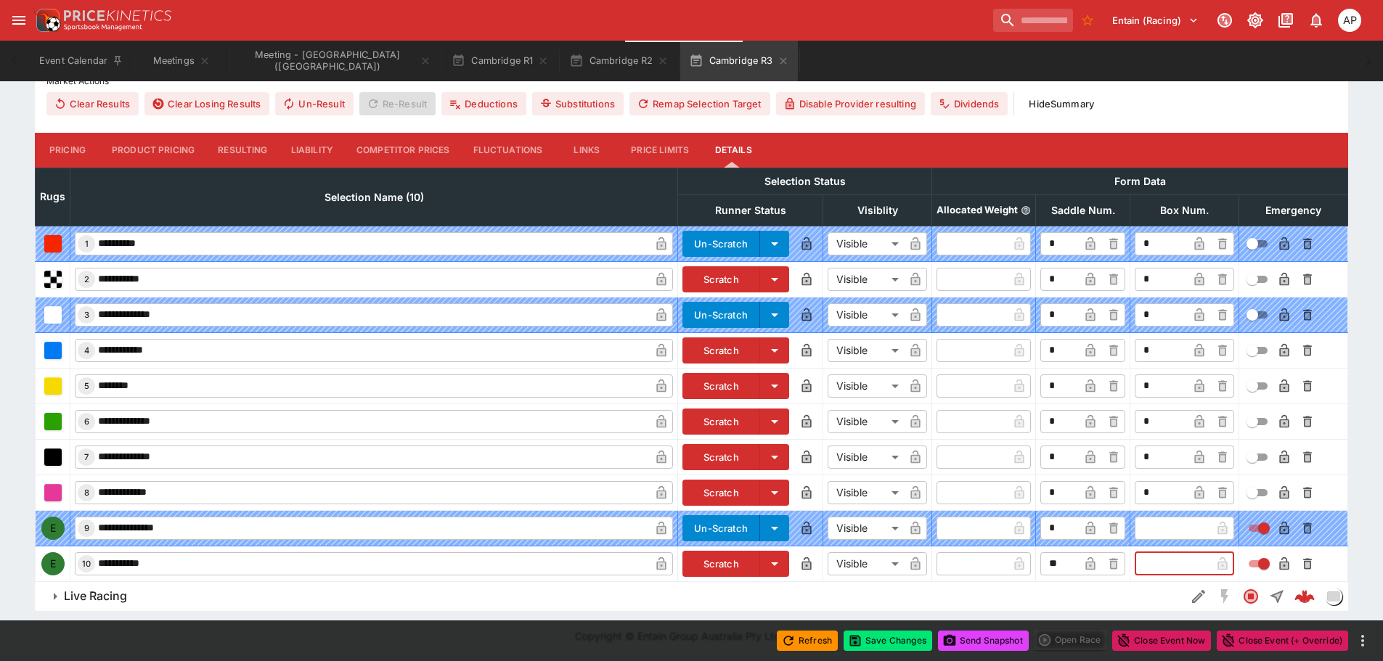
click at [1160, 563] on input "text" at bounding box center [1173, 564] width 76 height 23
type input "*"
click at [1198, 566] on icon "button" at bounding box center [1199, 564] width 15 height 15
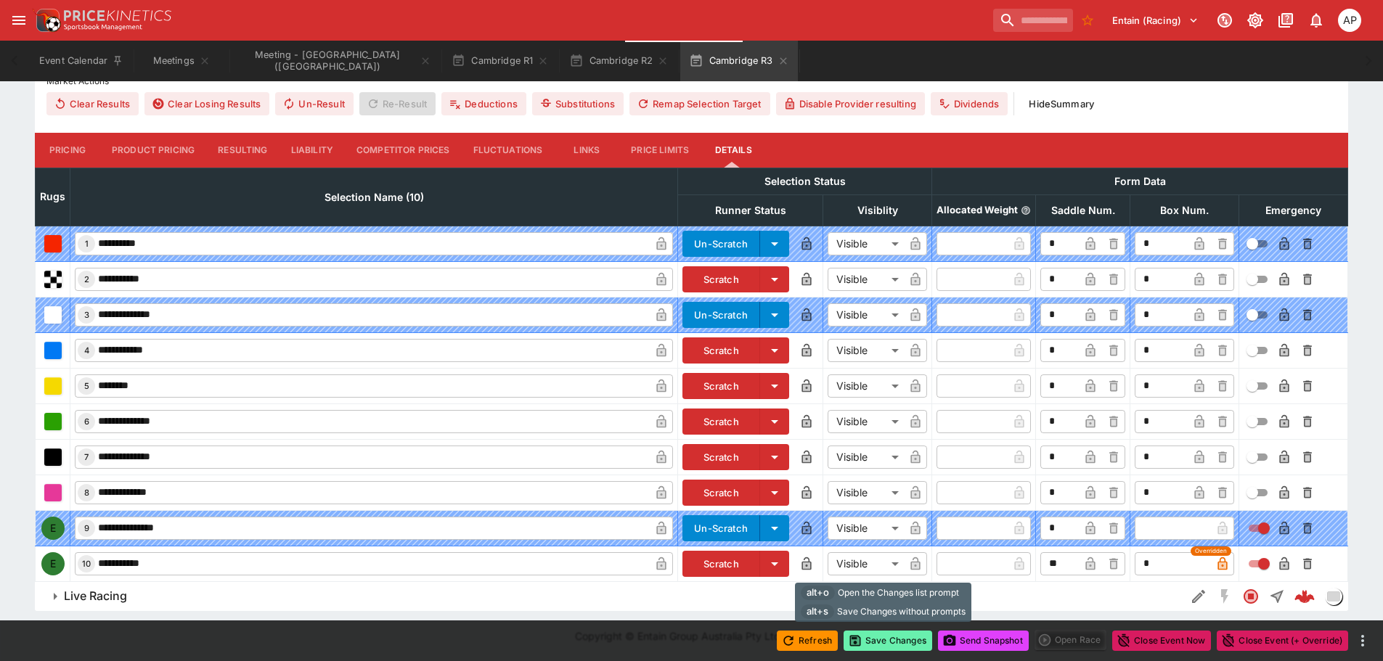
click at [892, 645] on button "Save Changes" at bounding box center [888, 641] width 89 height 20
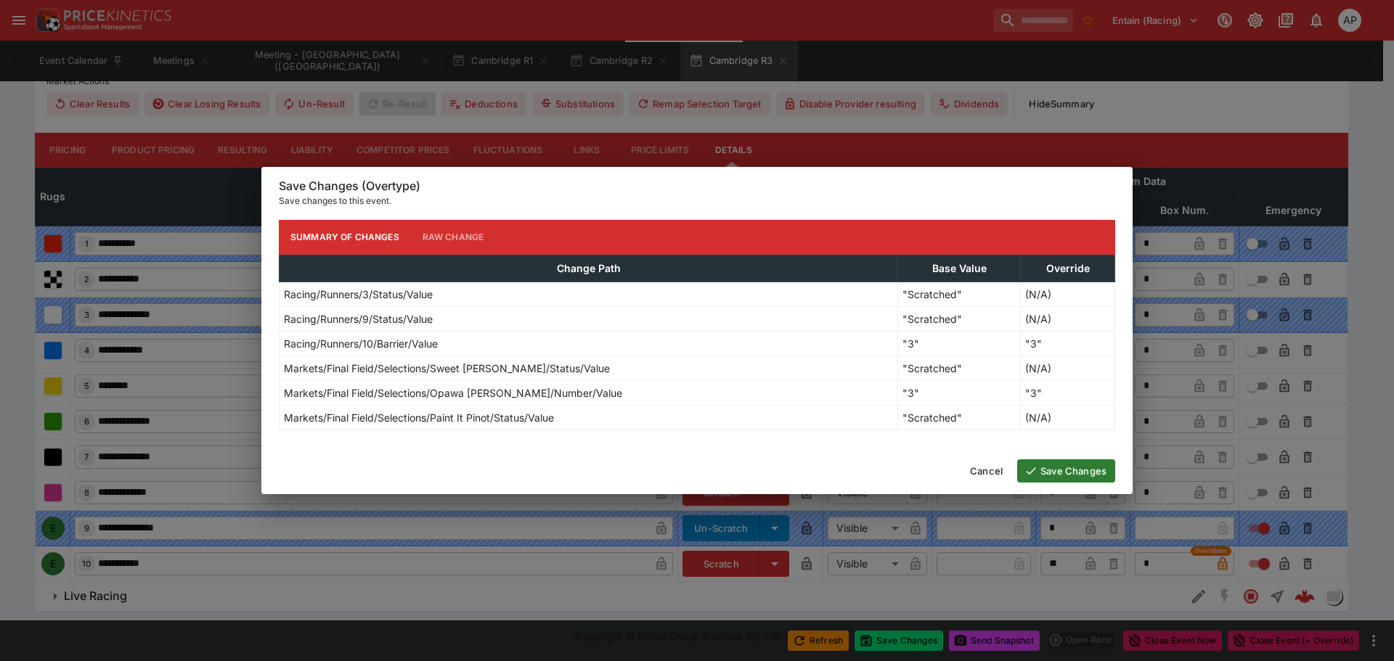
click at [1066, 472] on button "Save Changes" at bounding box center [1066, 471] width 98 height 23
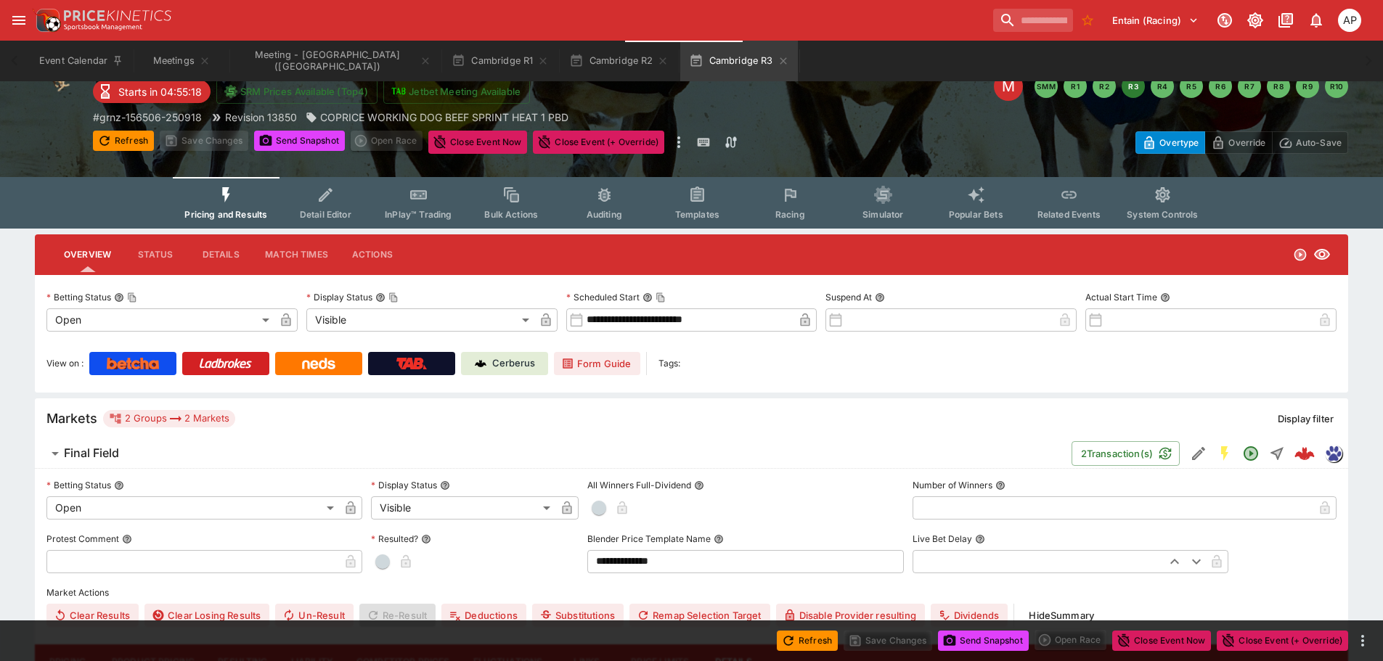
scroll to position [0, 0]
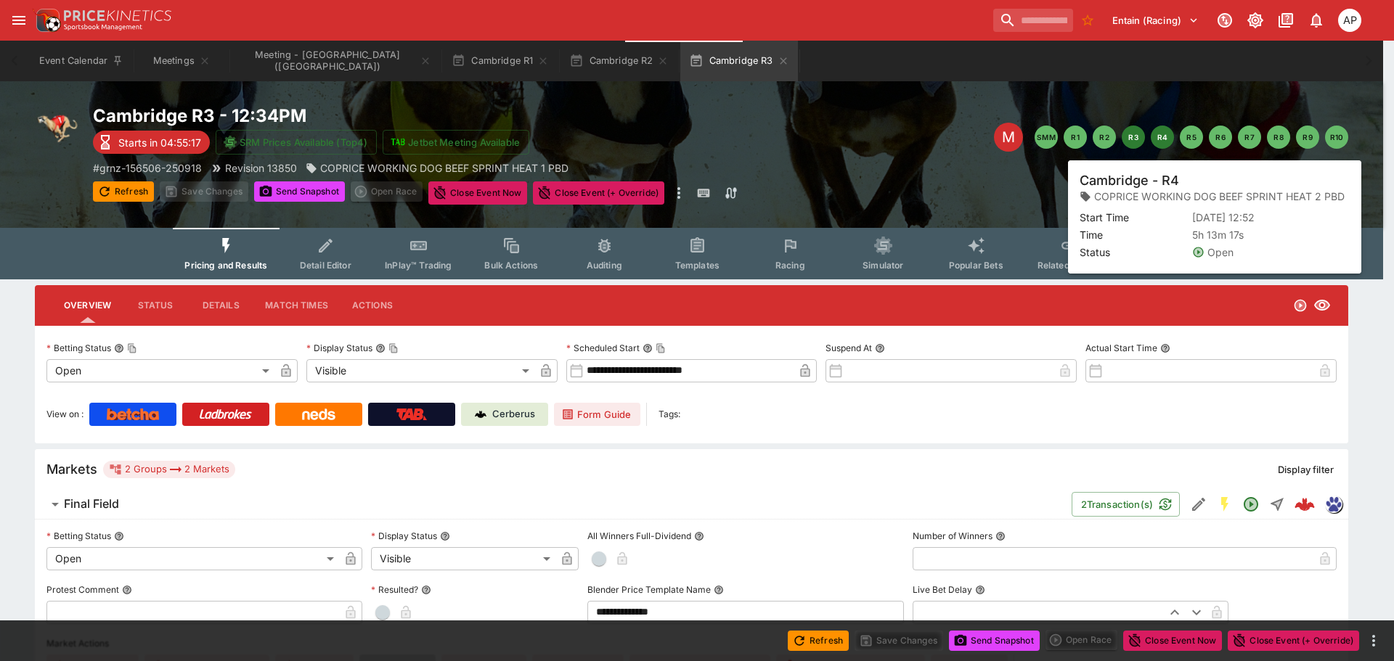
click at [1161, 142] on button "R4" at bounding box center [1162, 137] width 23 height 23
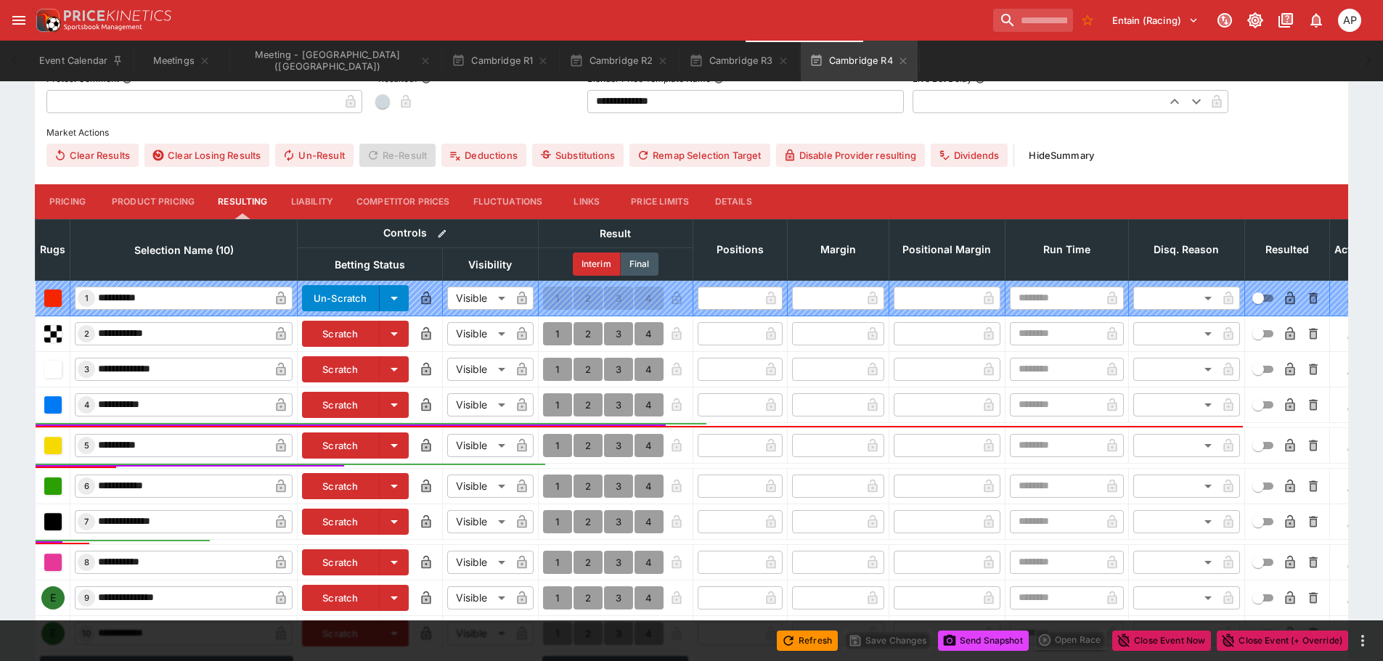
scroll to position [581, 0]
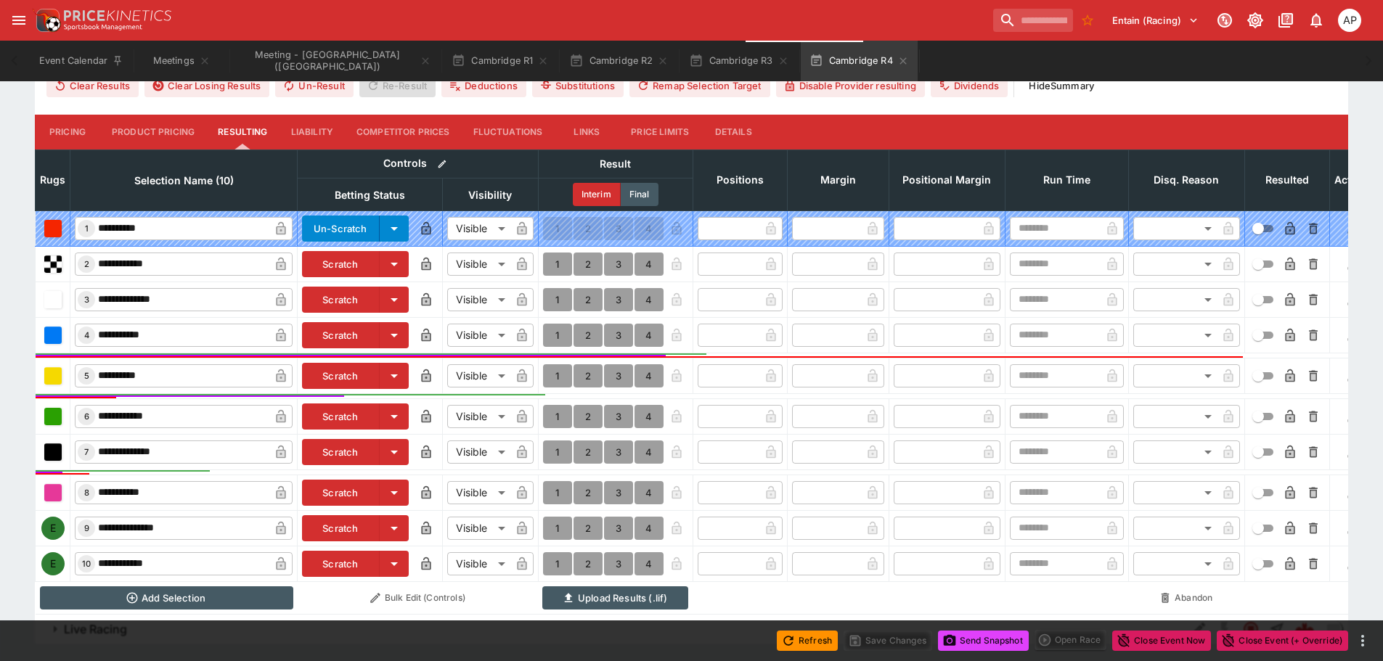
click at [346, 526] on button "Scratch" at bounding box center [341, 529] width 78 height 26
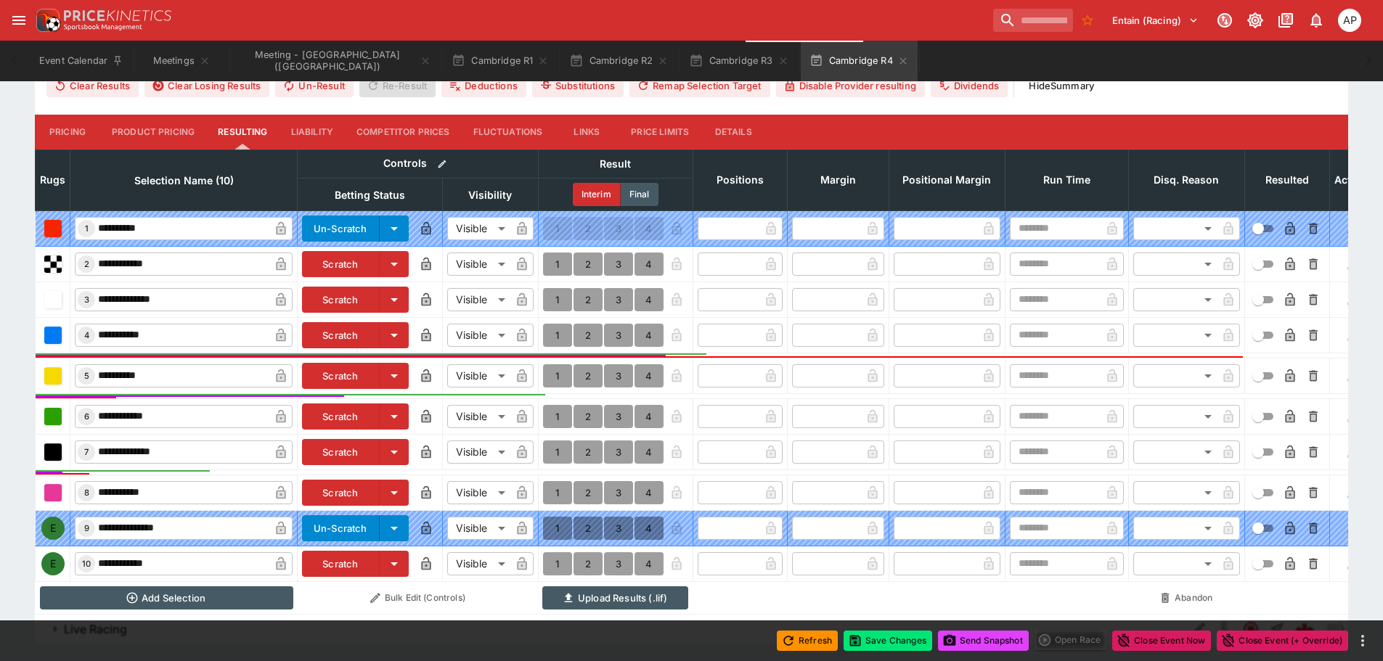
click at [330, 559] on button "Scratch" at bounding box center [341, 564] width 78 height 26
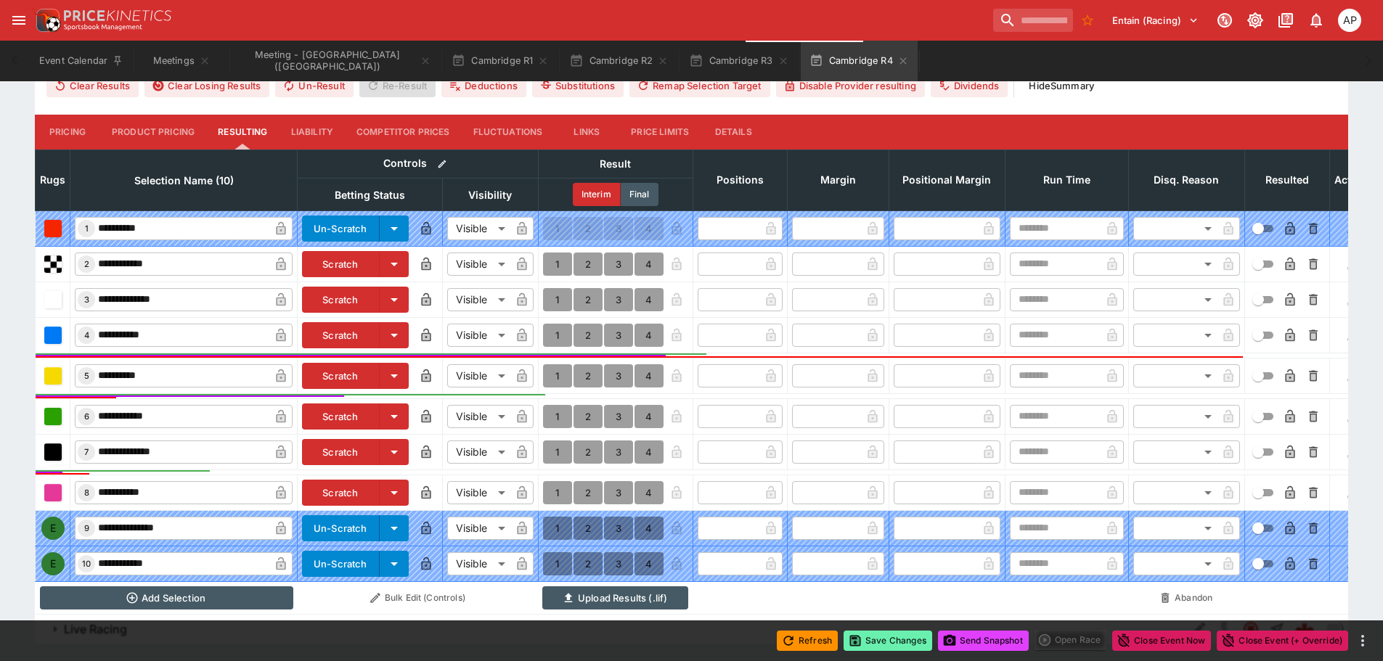
click at [878, 639] on button "Save Changes" at bounding box center [888, 641] width 89 height 20
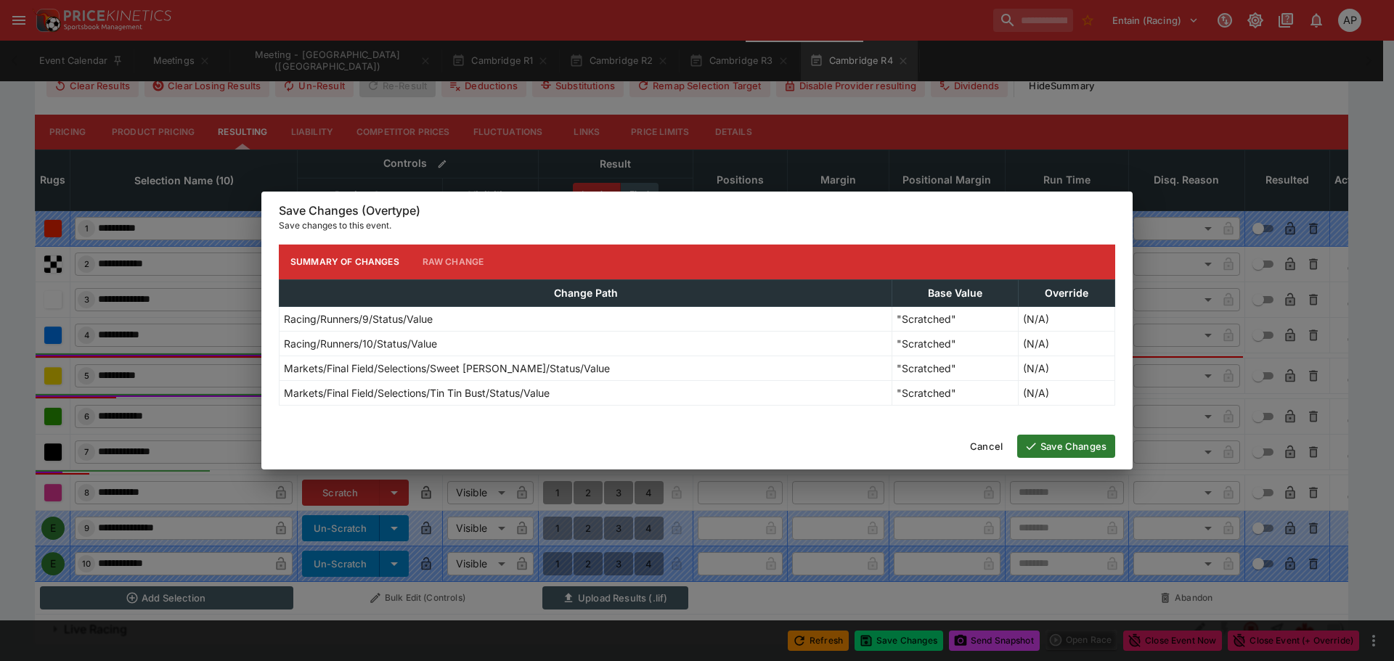
drag, startPoint x: 1066, startPoint y: 451, endPoint x: 1078, endPoint y: 505, distance: 55.7
click at [1066, 450] on button "Save Changes" at bounding box center [1066, 446] width 98 height 23
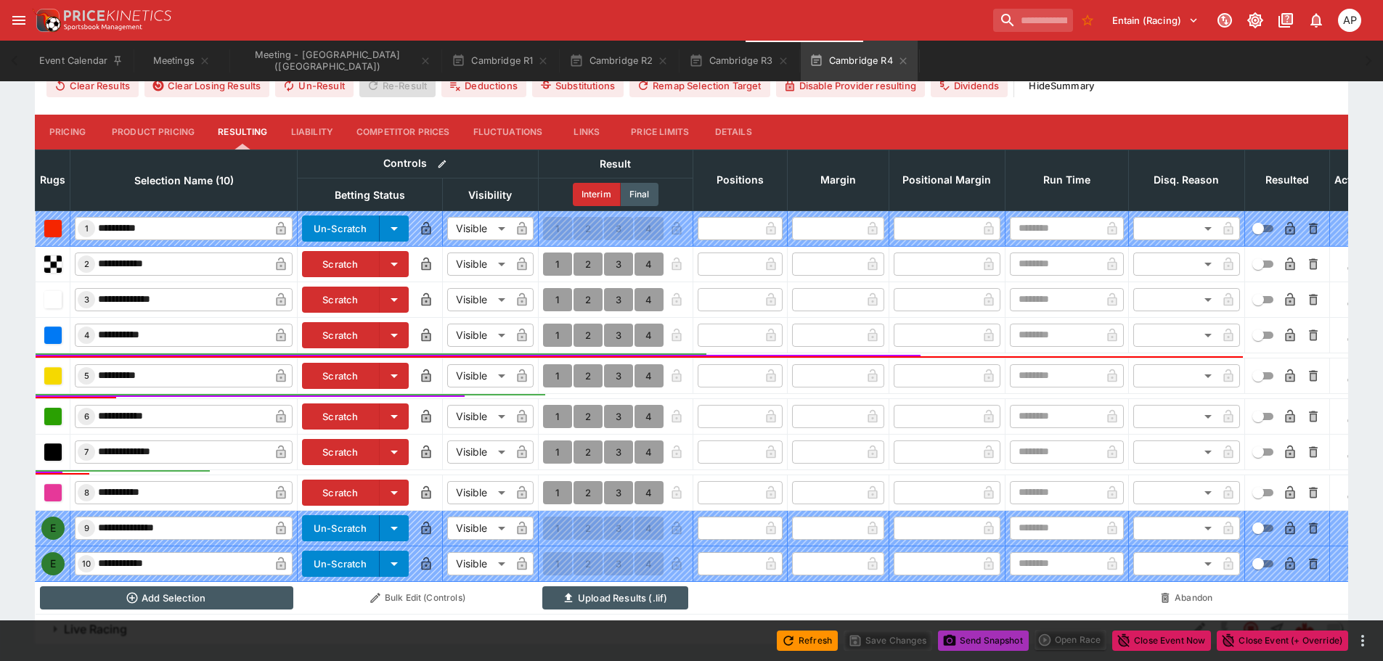
click at [994, 647] on button "Send Snapshot" at bounding box center [983, 641] width 91 height 20
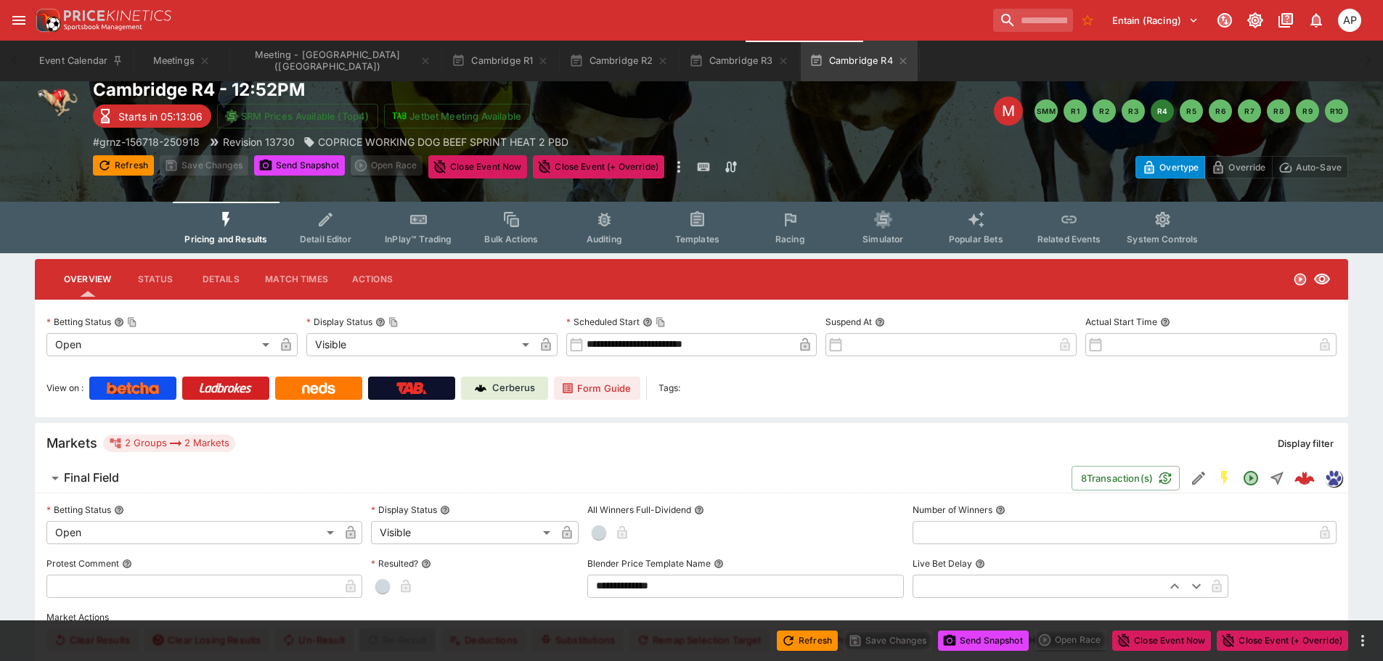
scroll to position [0, 0]
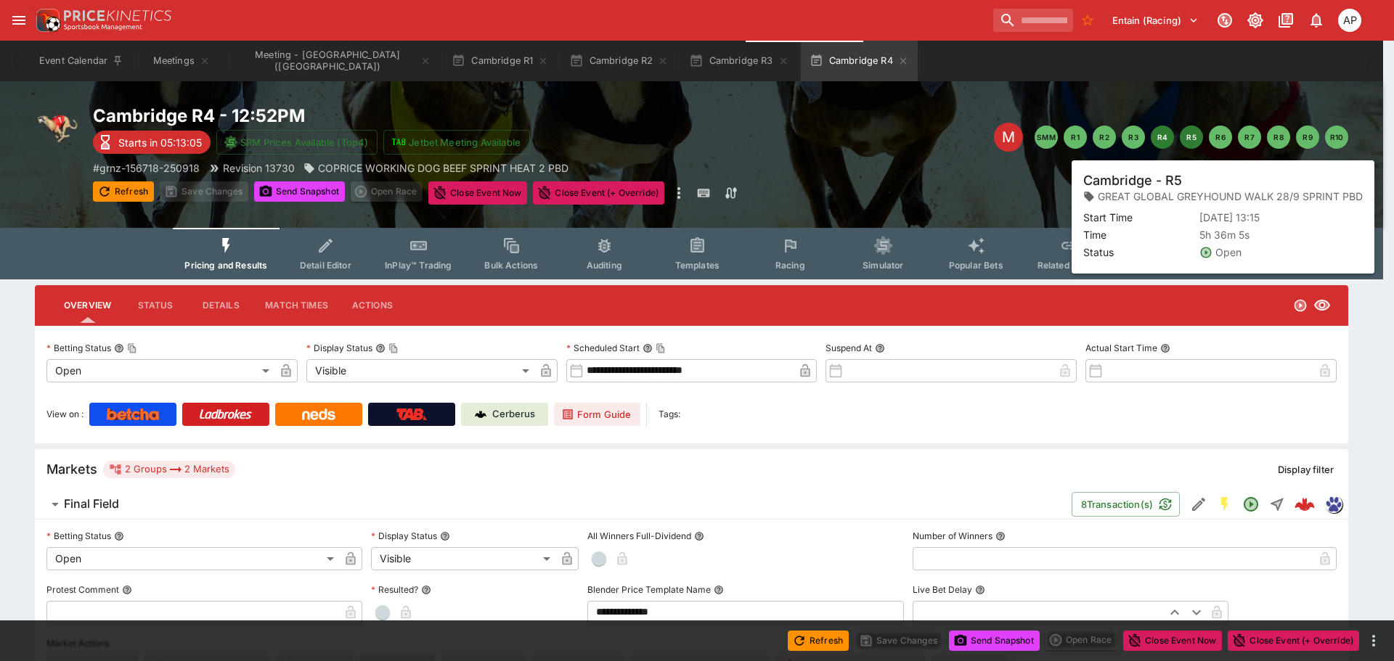
click at [1189, 144] on button "R5" at bounding box center [1191, 137] width 23 height 23
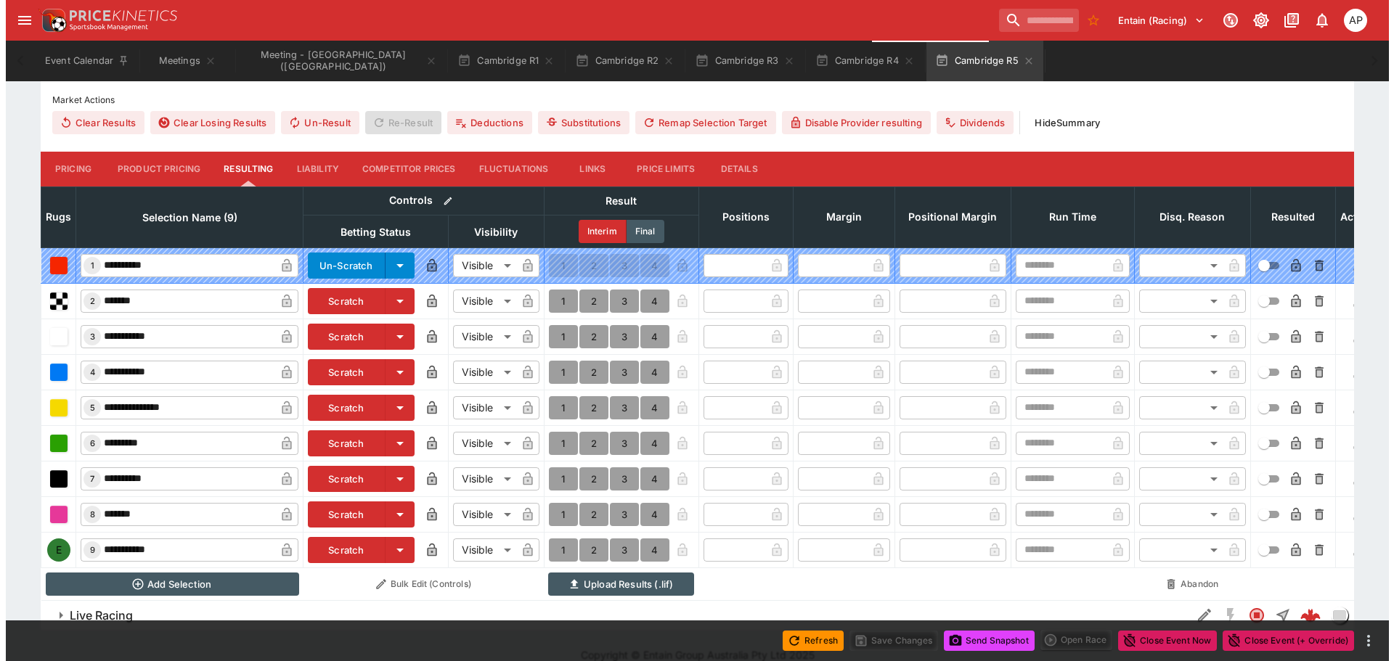
scroll to position [574, 0]
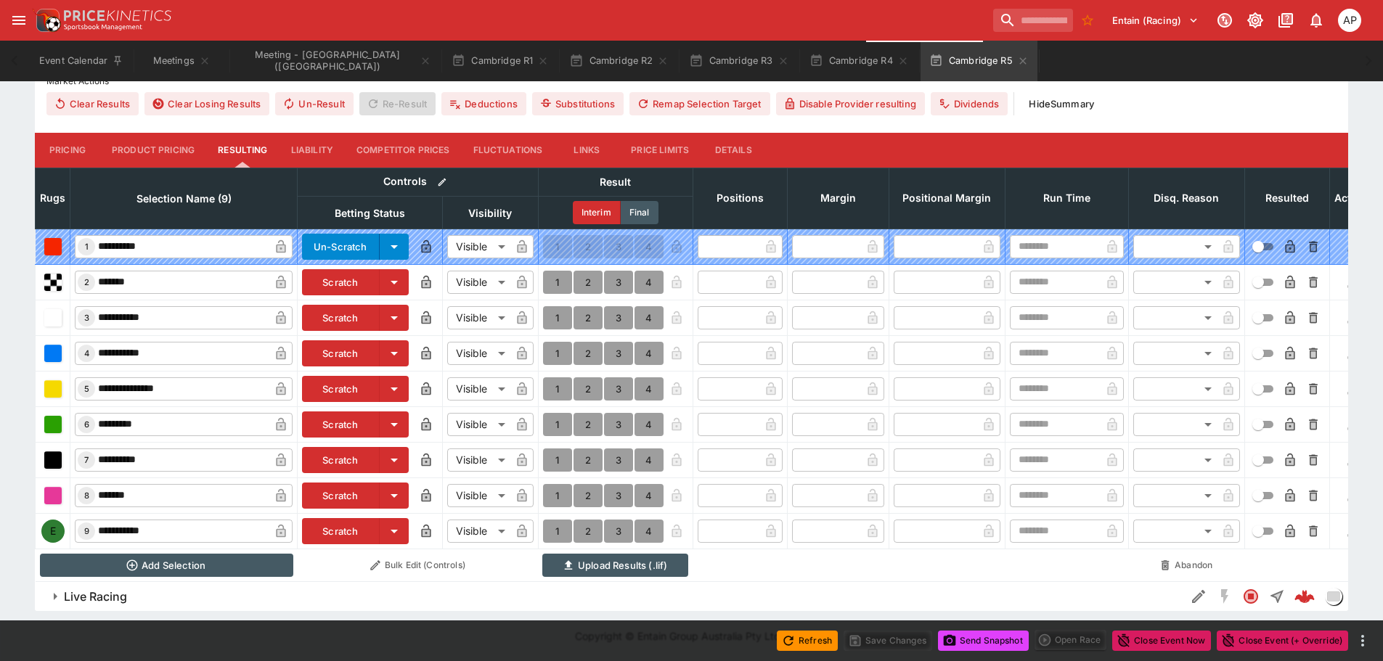
click at [344, 273] on button "Scratch" at bounding box center [341, 282] width 78 height 26
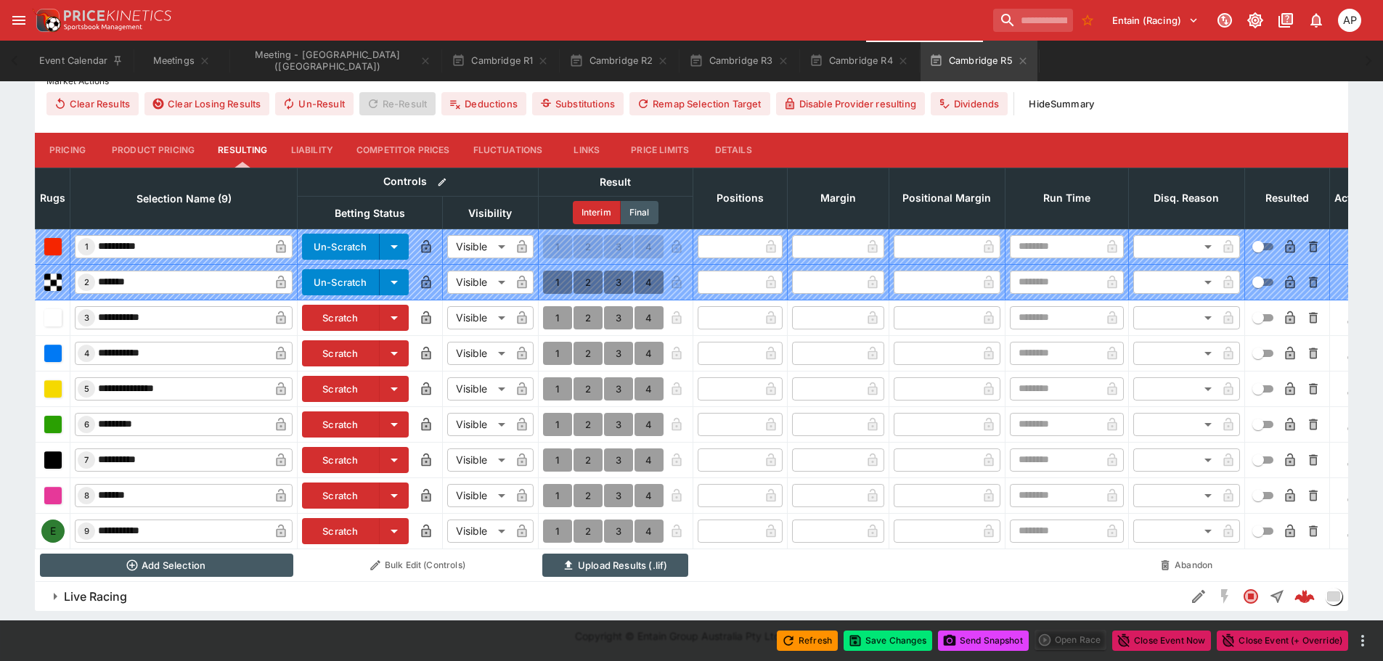
click at [332, 420] on button "Scratch" at bounding box center [341, 425] width 78 height 26
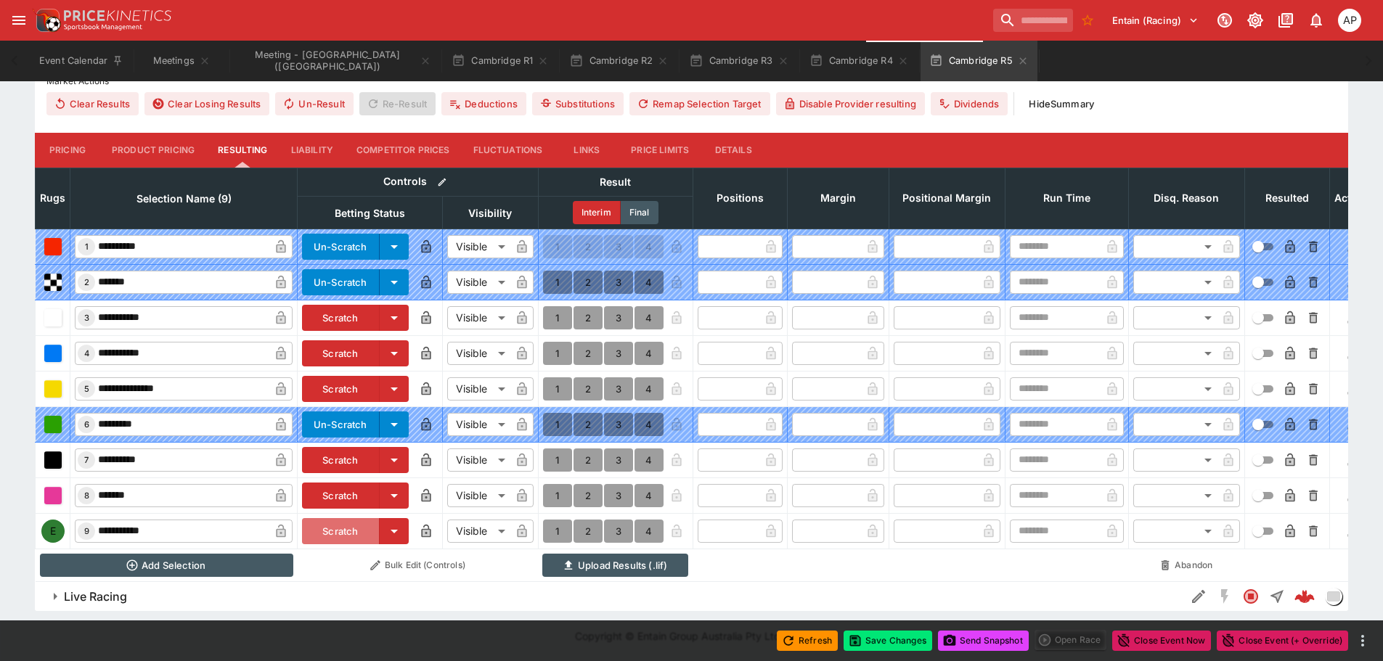
click at [327, 522] on button "Scratch" at bounding box center [341, 531] width 78 height 26
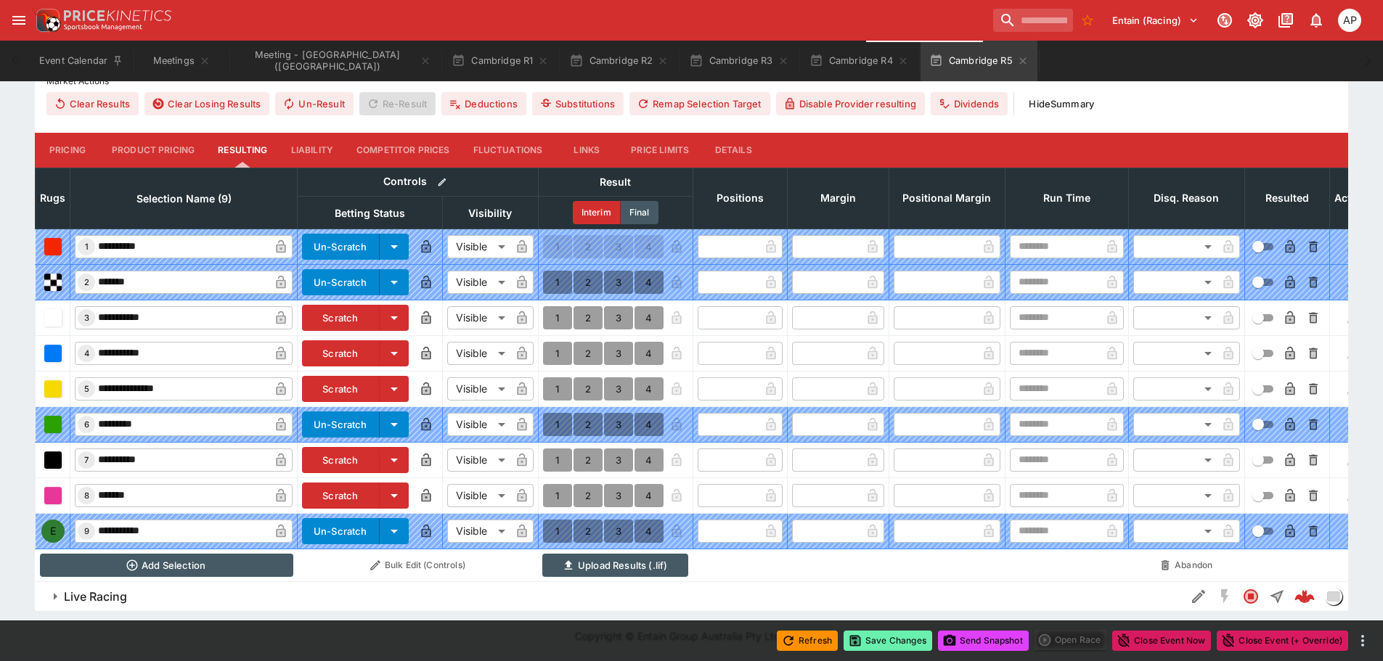
click at [881, 638] on button "Save Changes" at bounding box center [888, 641] width 89 height 20
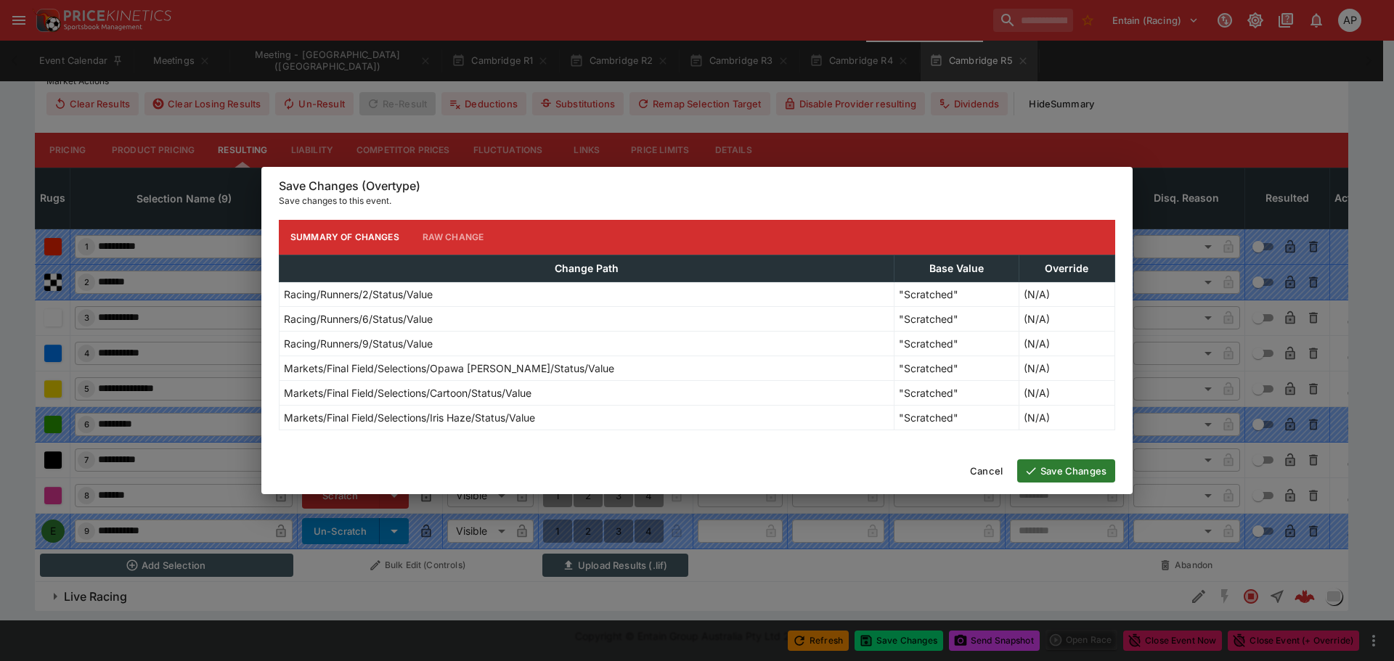
click at [1054, 480] on button "Save Changes" at bounding box center [1066, 471] width 98 height 23
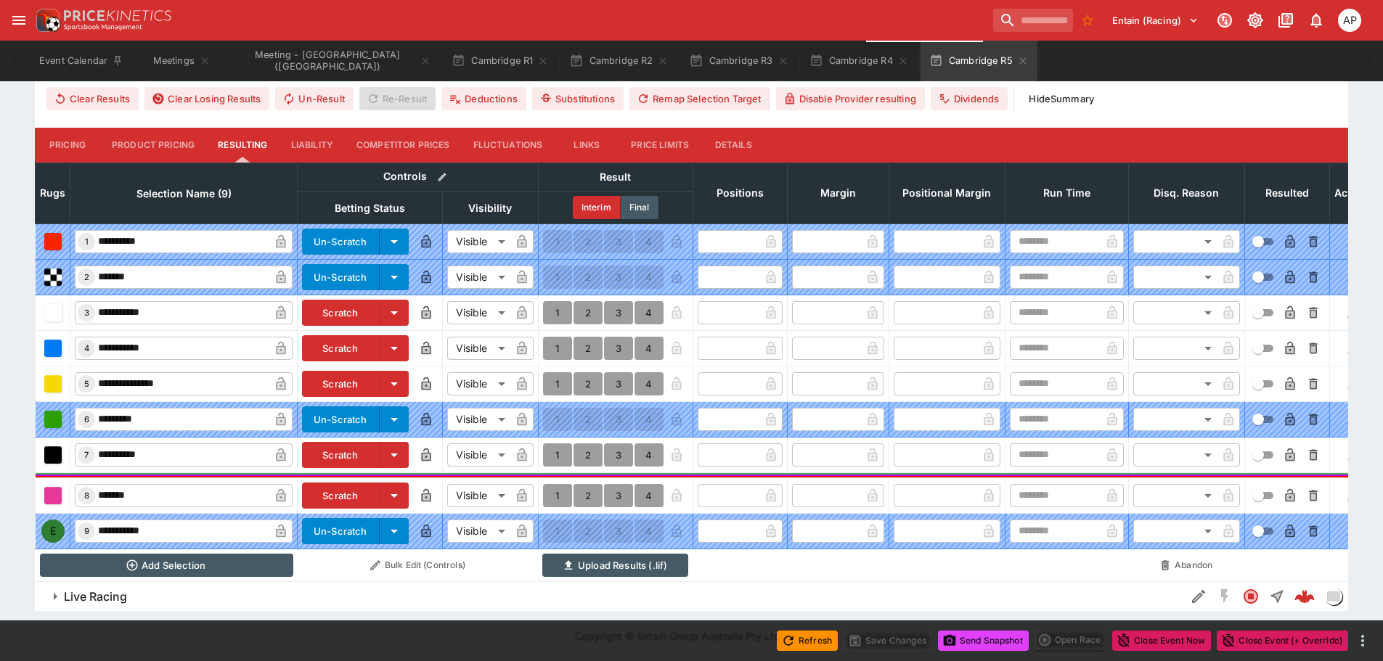
click at [972, 639] on button "Send Snapshot" at bounding box center [983, 641] width 91 height 20
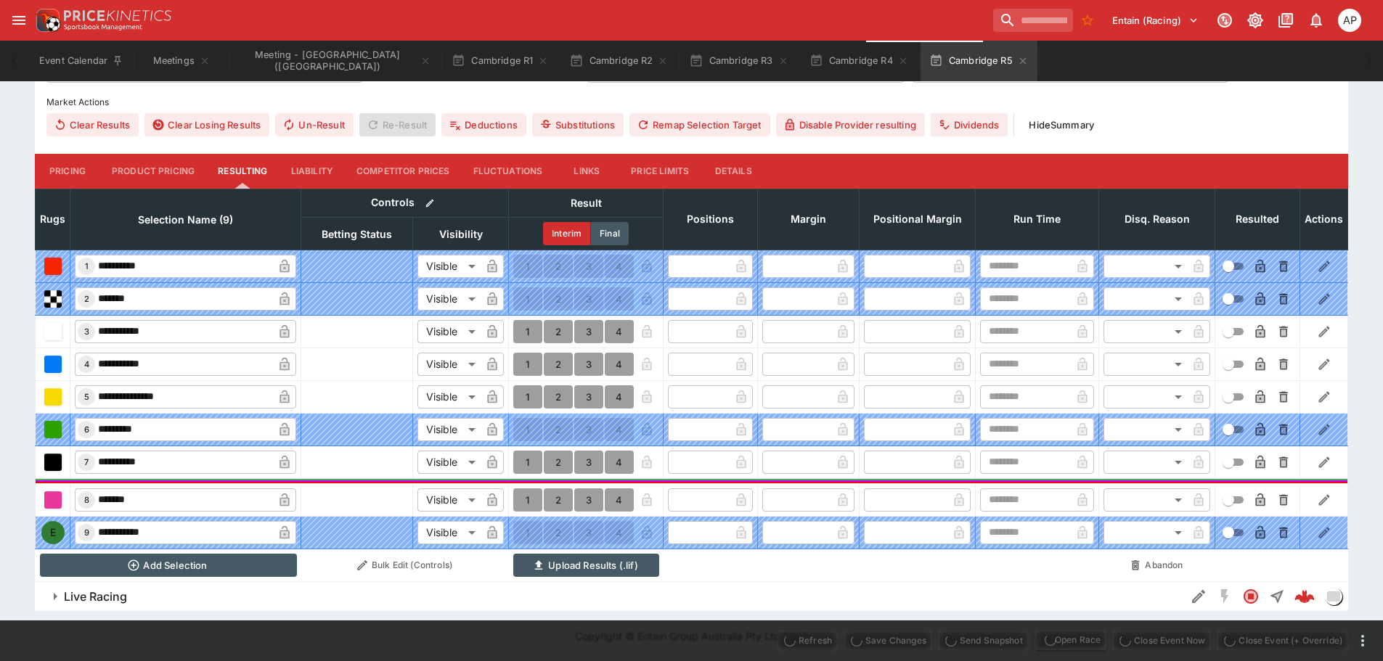
type input "**********"
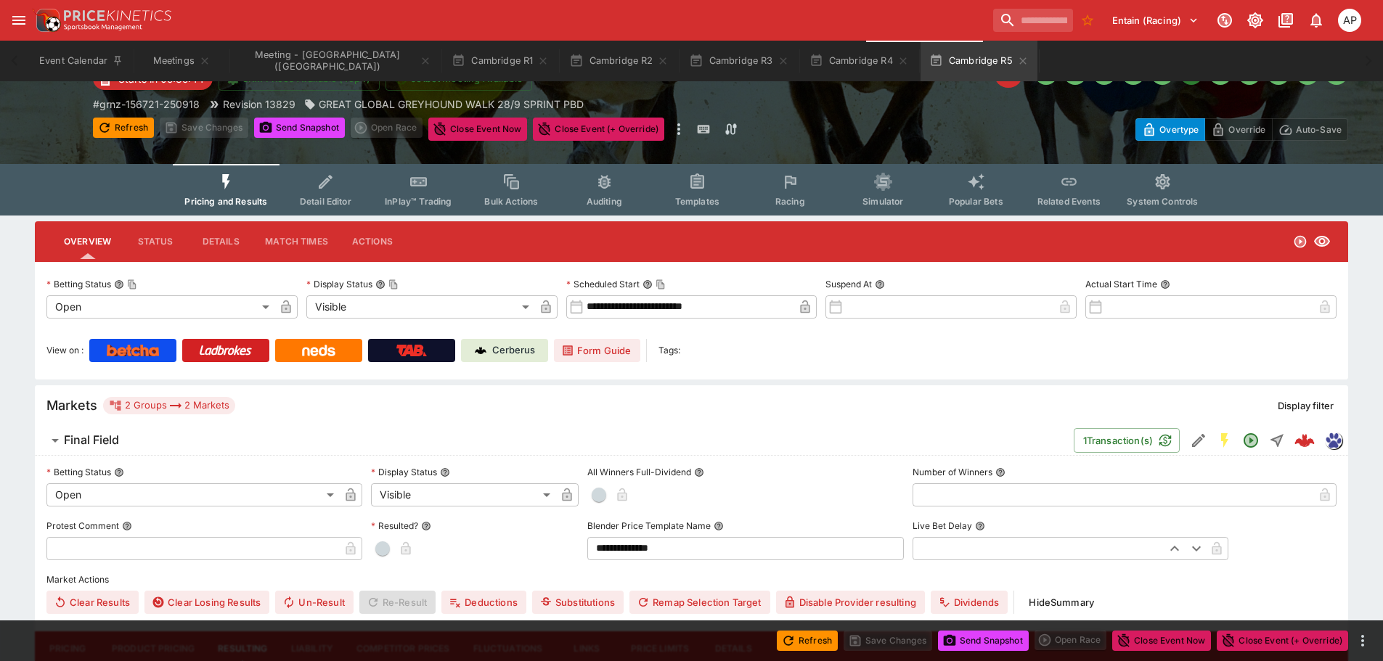
scroll to position [0, 0]
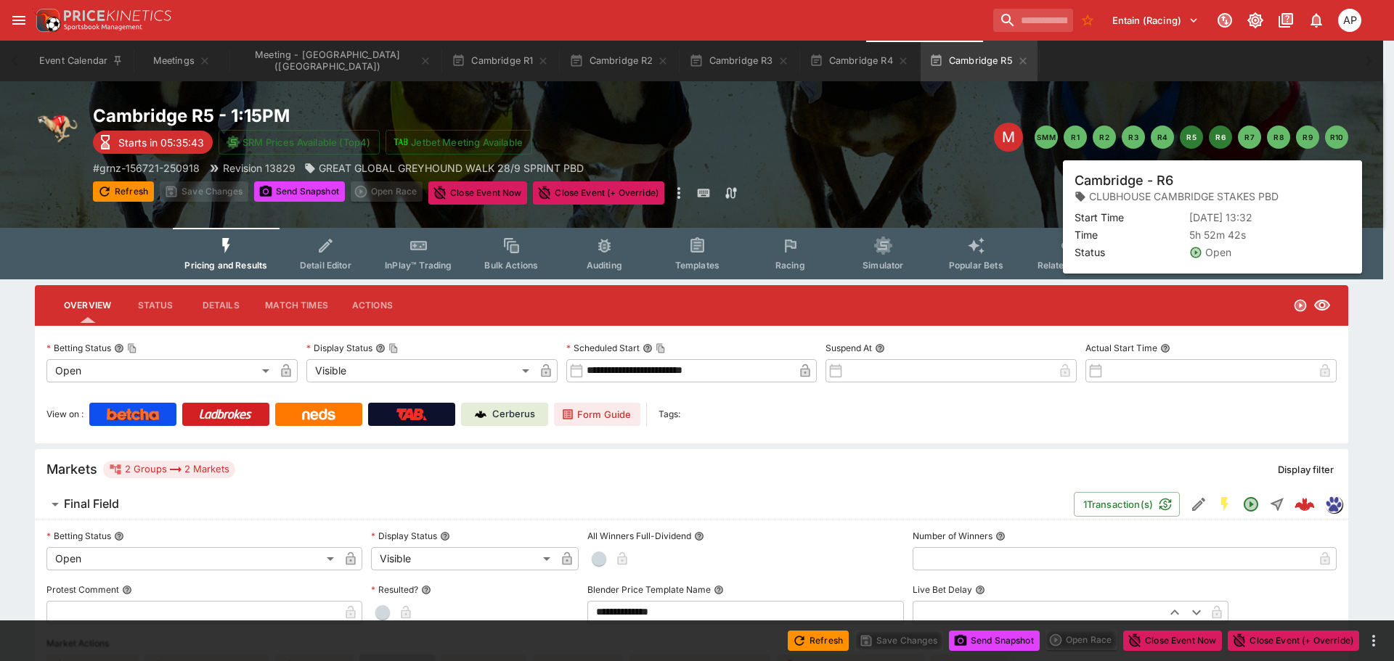
click at [1222, 140] on button "R6" at bounding box center [1220, 137] width 23 height 23
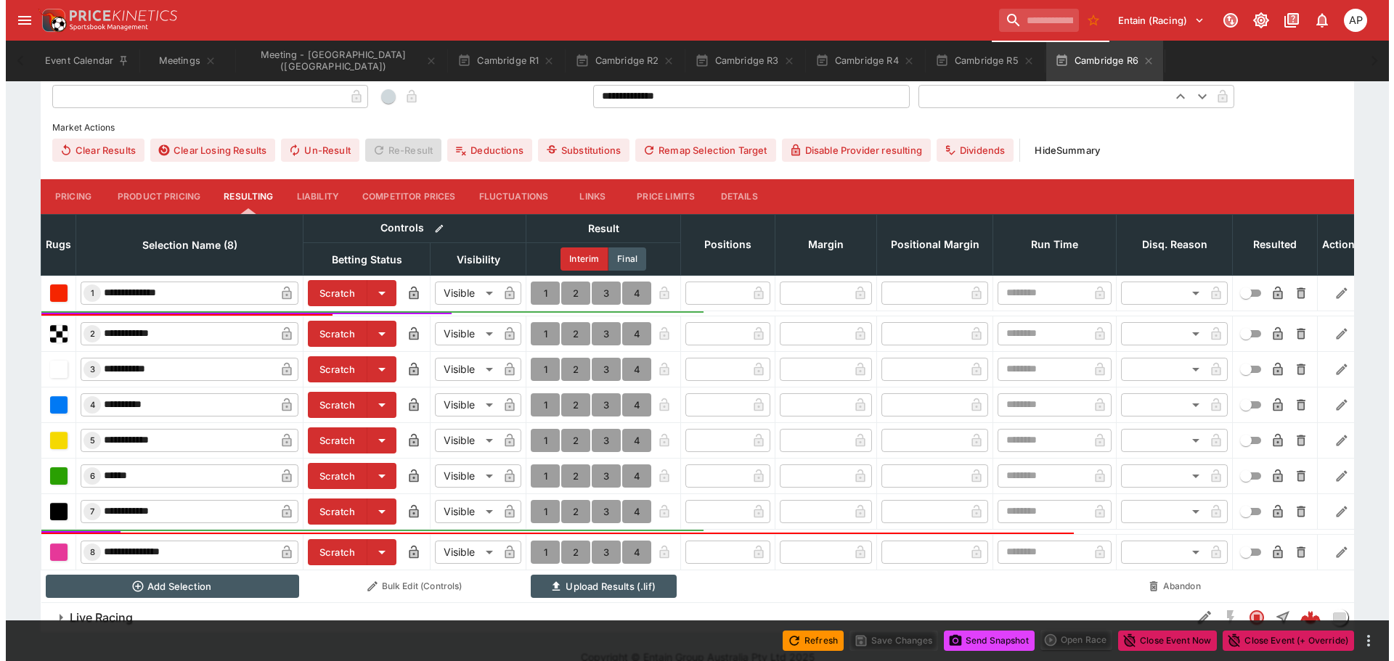
scroll to position [550, 0]
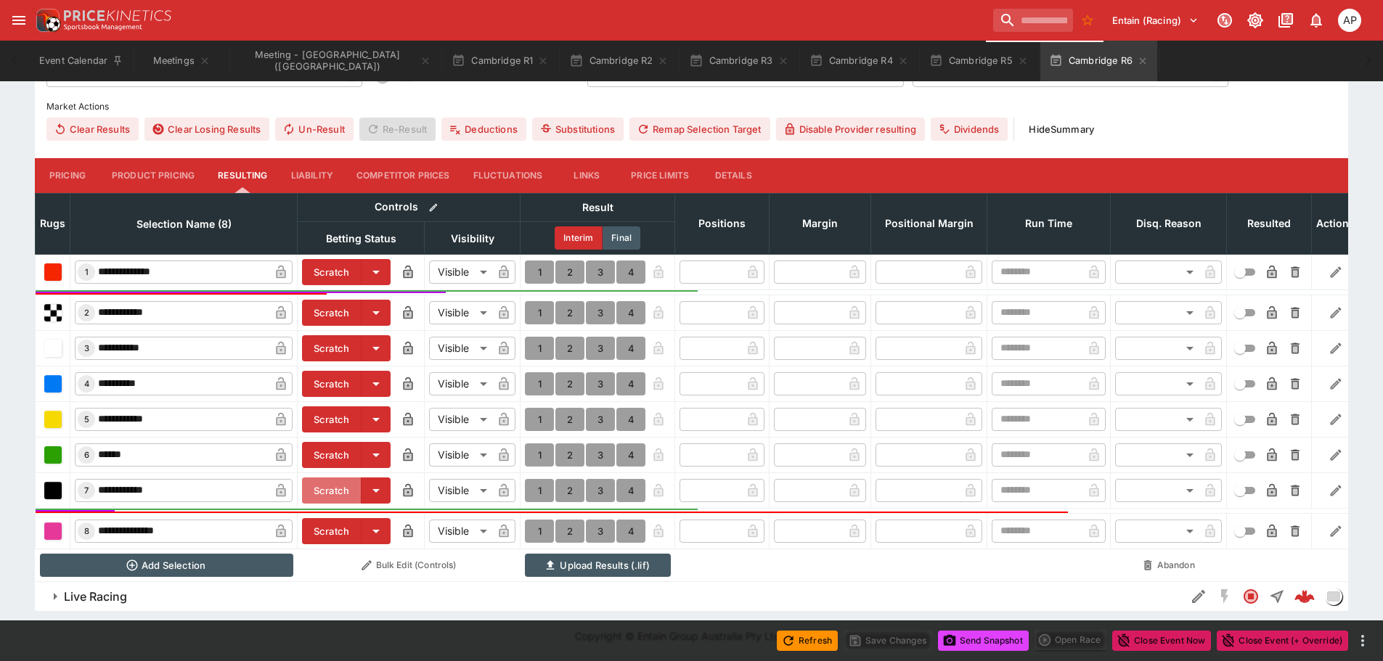
click at [335, 481] on button "Scratch" at bounding box center [332, 491] width 60 height 26
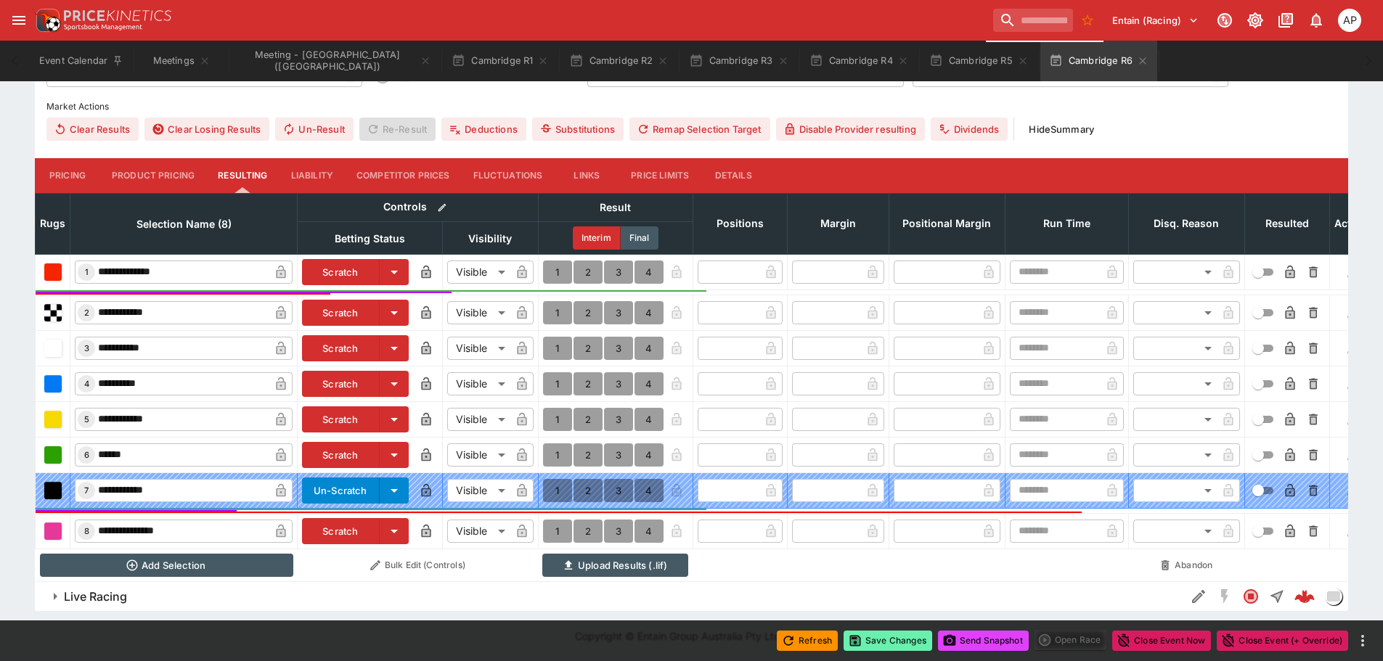
click at [872, 637] on button "Save Changes" at bounding box center [888, 641] width 89 height 20
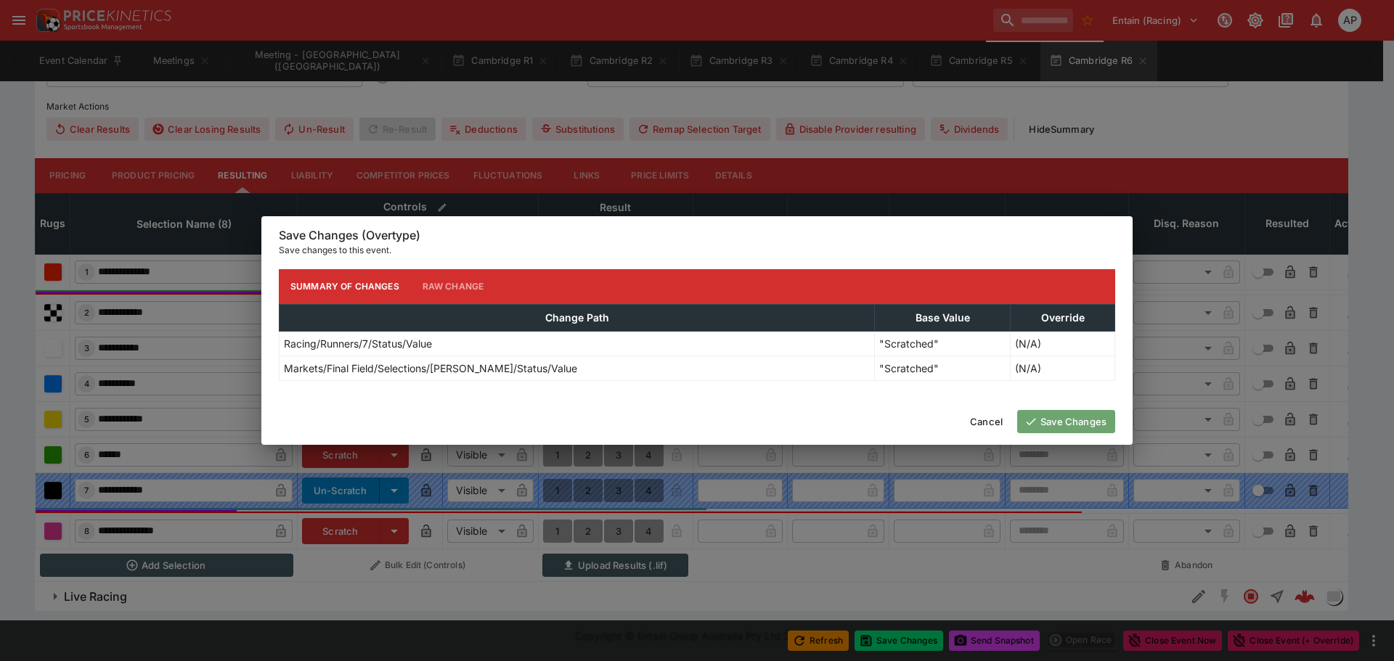
click at [1064, 420] on button "Save Changes" at bounding box center [1066, 421] width 98 height 23
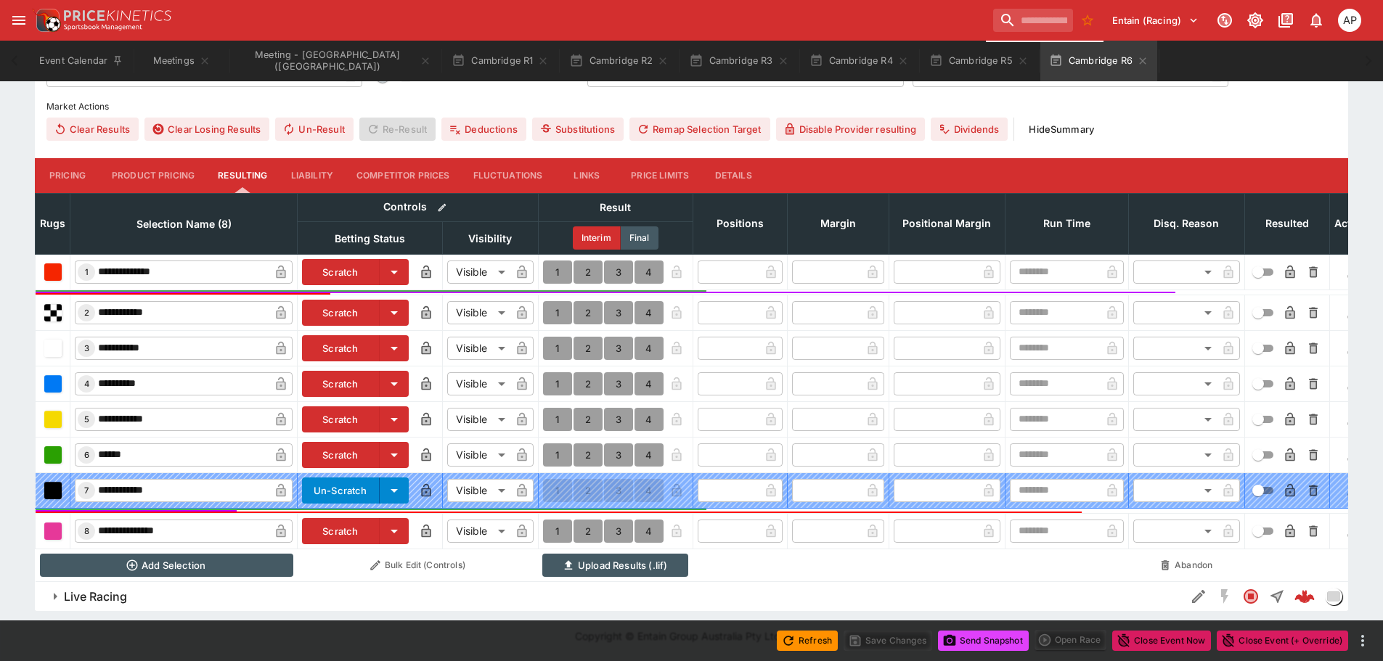
click at [974, 642] on button "Send Snapshot" at bounding box center [983, 641] width 91 height 20
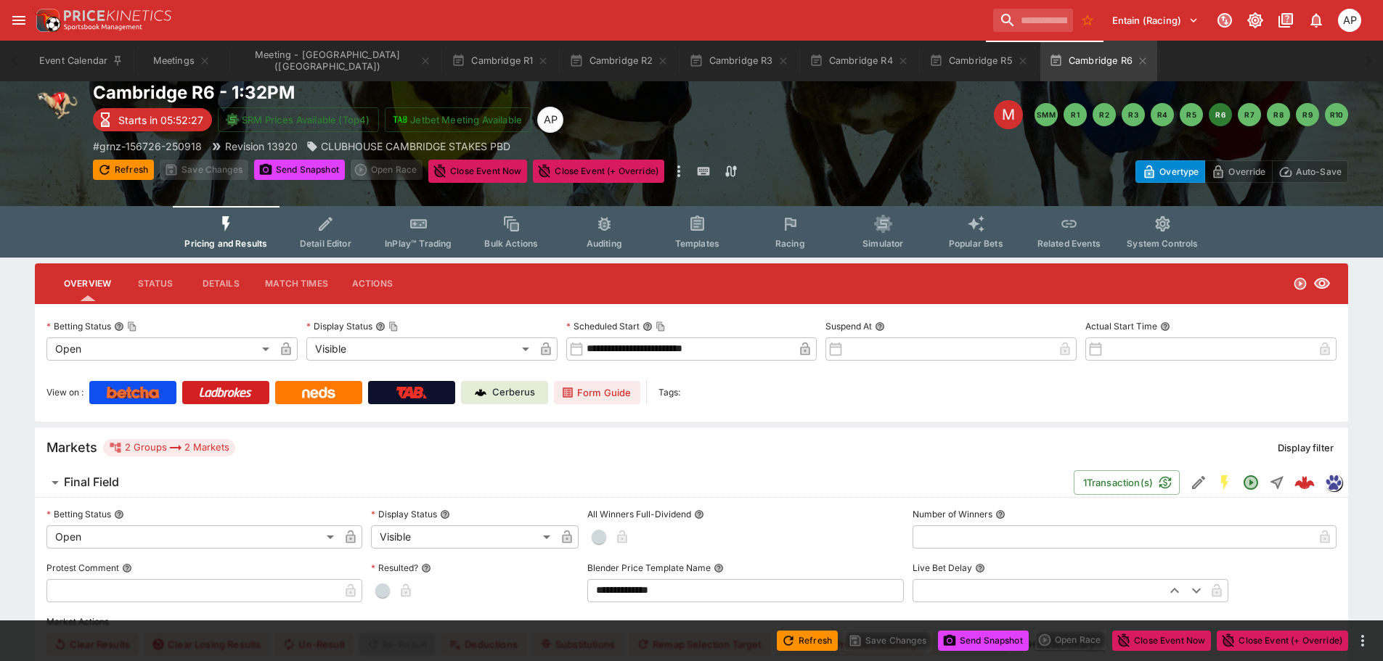
scroll to position [0, 0]
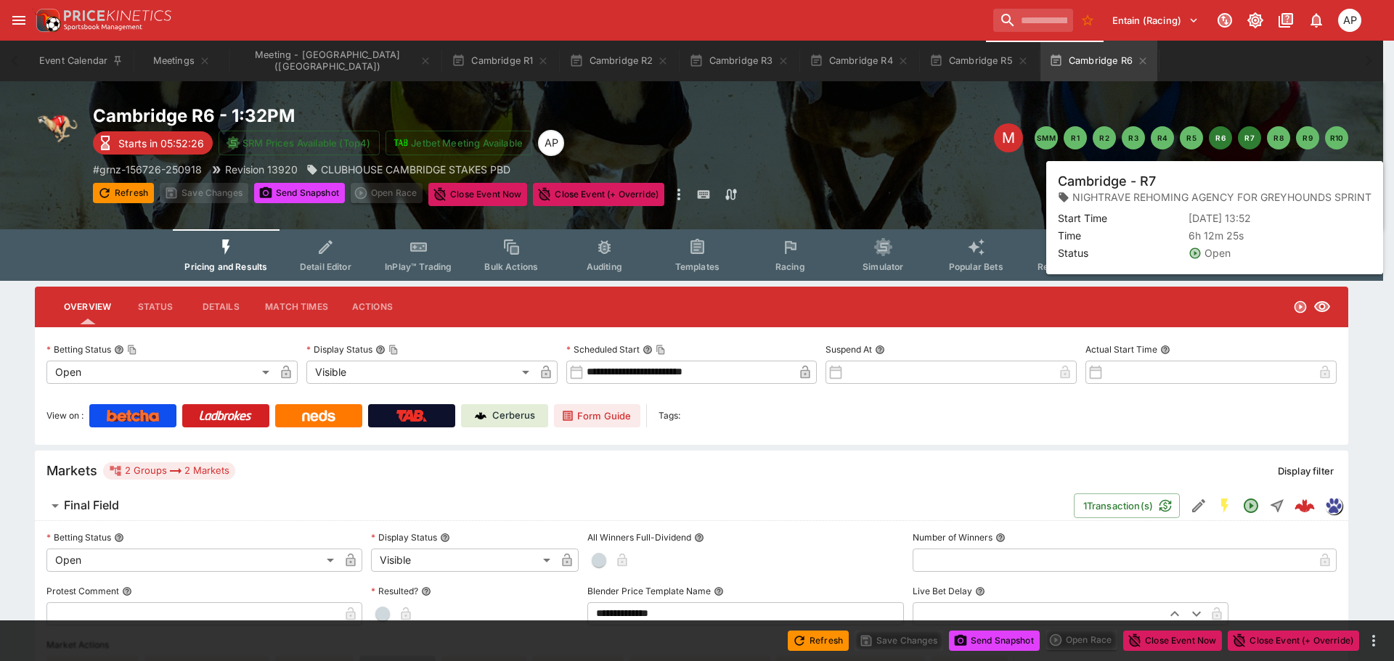
click at [1253, 137] on button "R7" at bounding box center [1249, 137] width 23 height 23
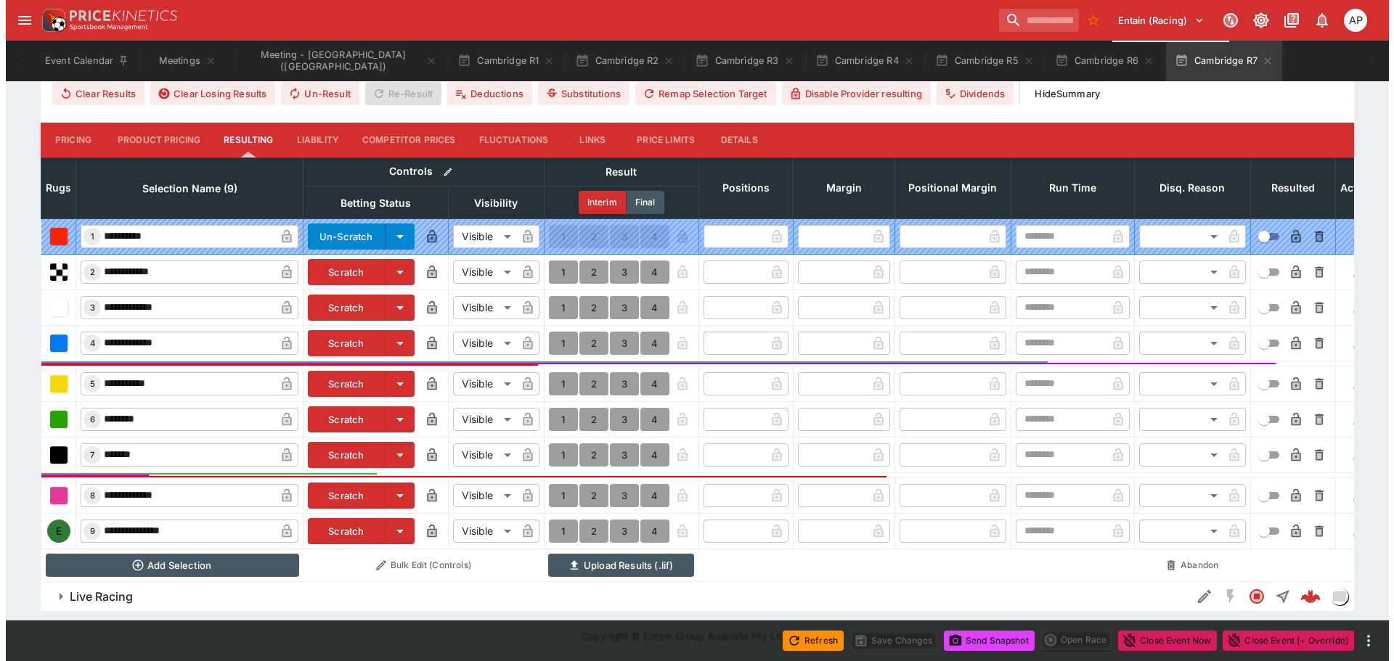
scroll to position [585, 0]
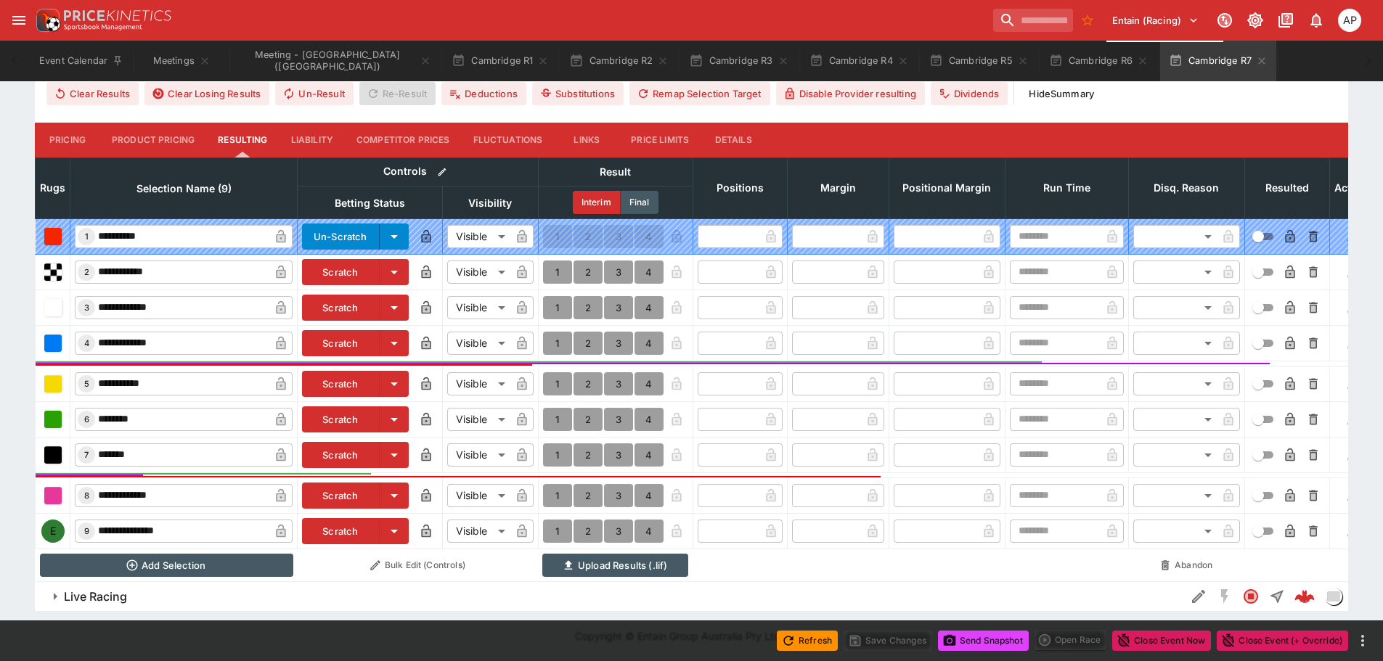
click at [342, 526] on button "Scratch" at bounding box center [341, 531] width 78 height 26
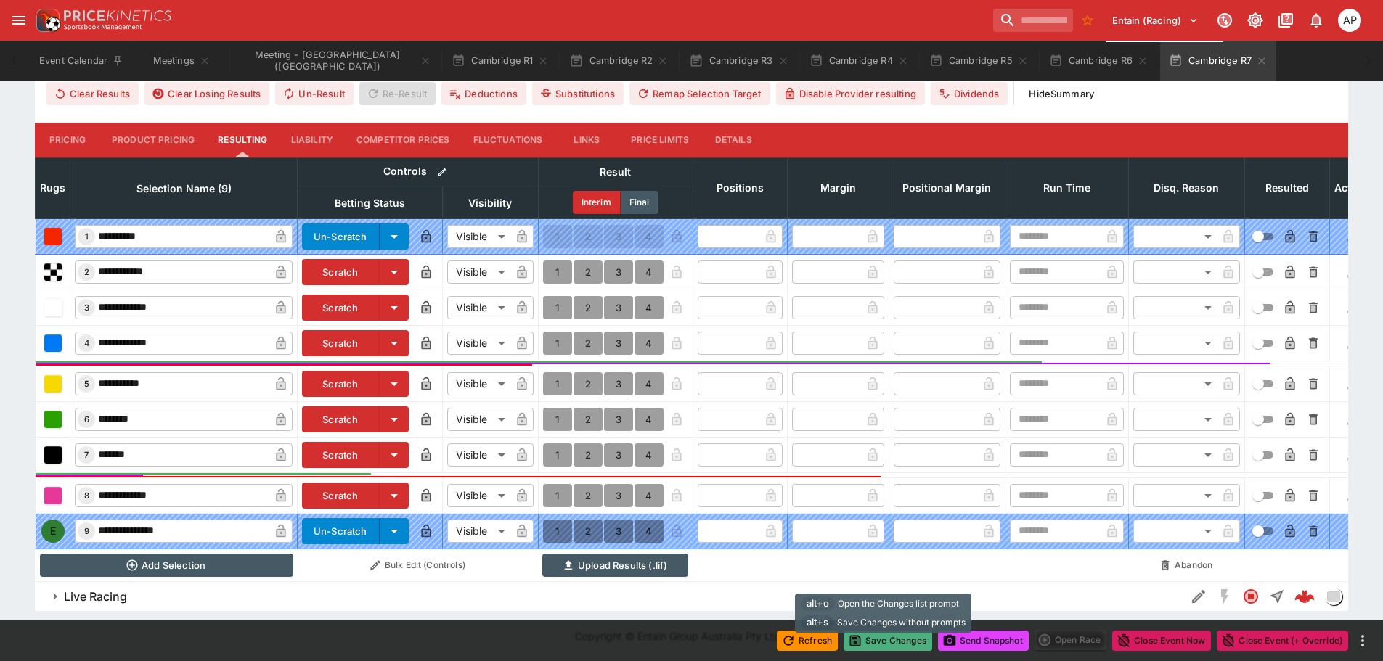
click at [900, 640] on button "Save Changes" at bounding box center [888, 641] width 89 height 20
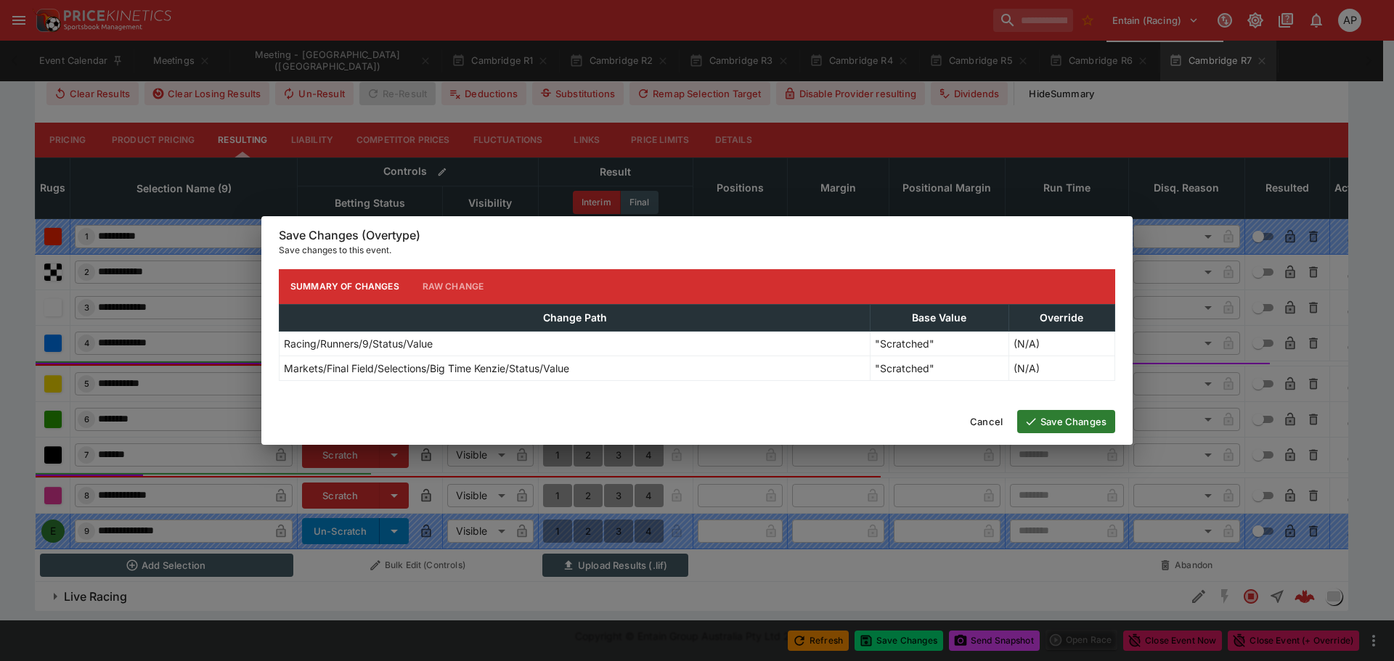
click at [1066, 416] on button "Save Changes" at bounding box center [1066, 421] width 98 height 23
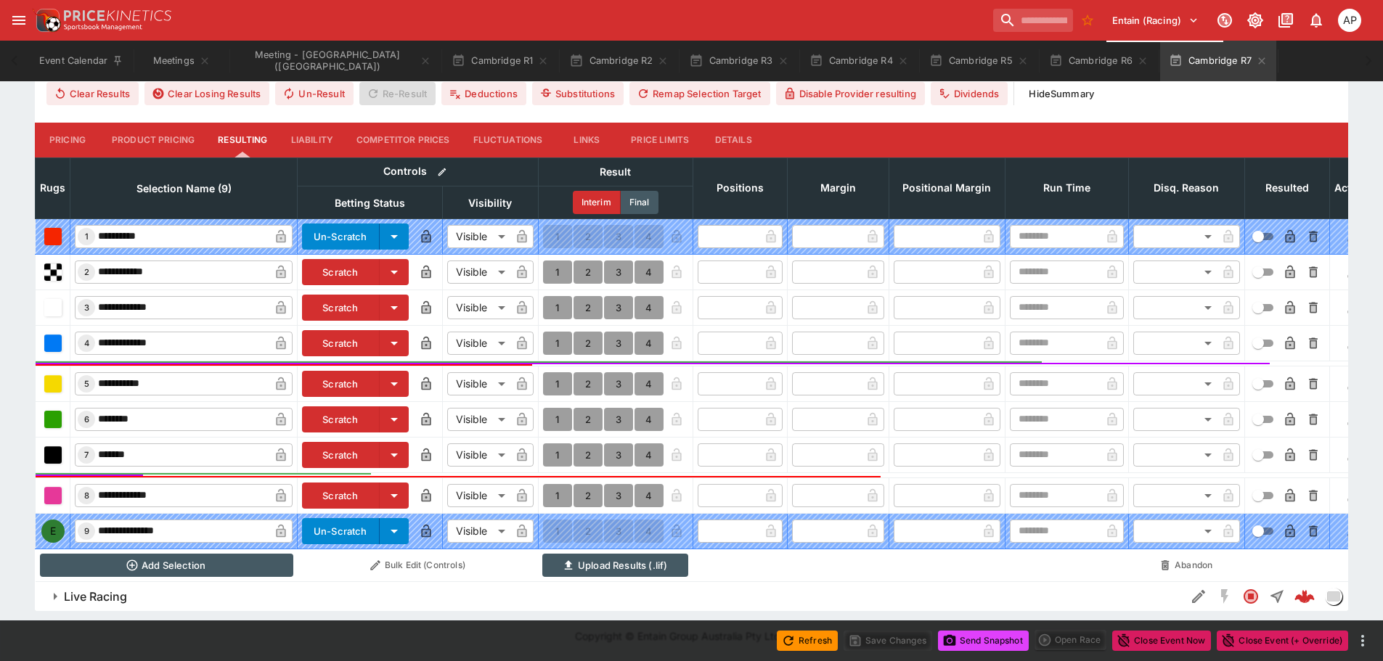
click at [997, 647] on button "Send Snapshot" at bounding box center [983, 641] width 91 height 20
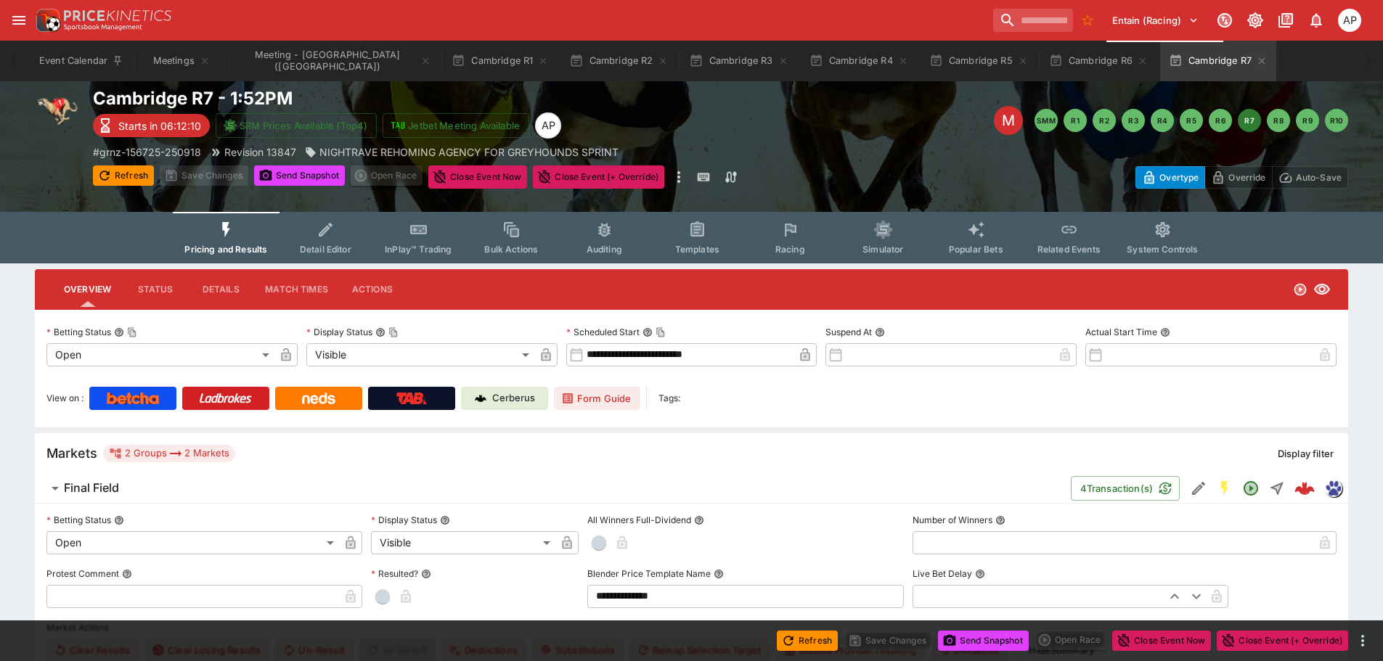
scroll to position [0, 0]
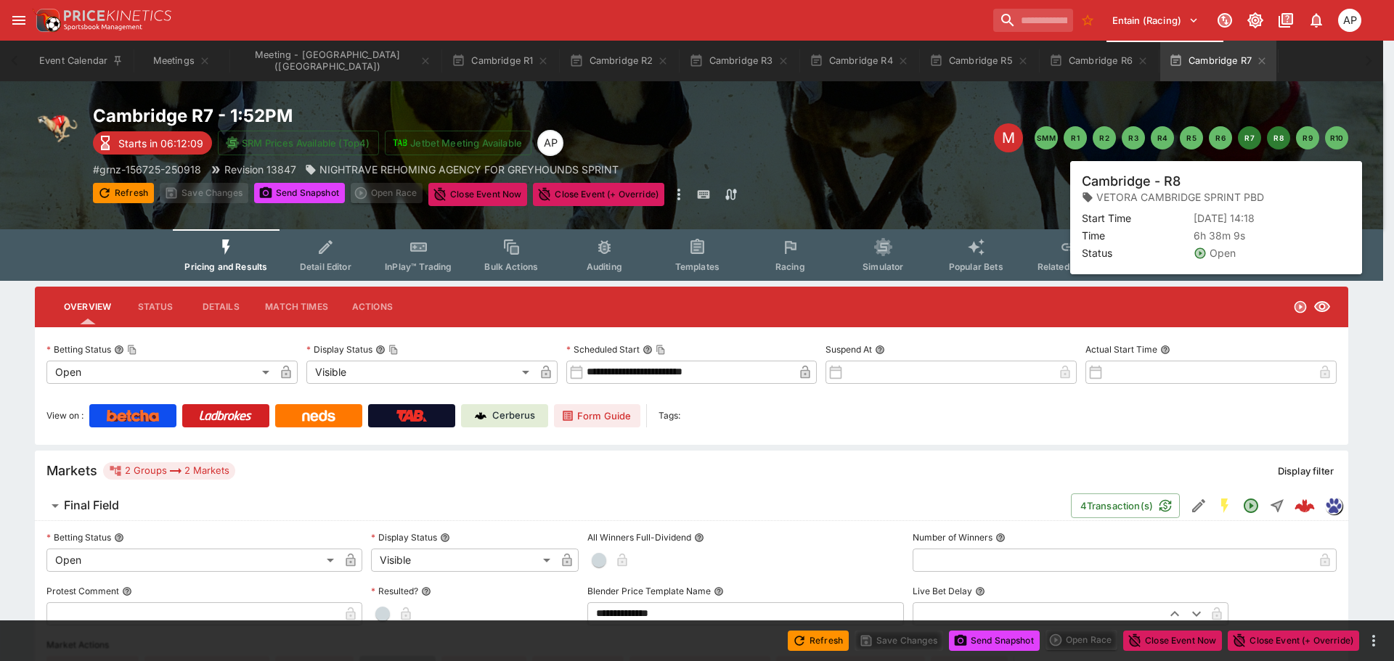
click at [1271, 138] on button "R8" at bounding box center [1278, 137] width 23 height 23
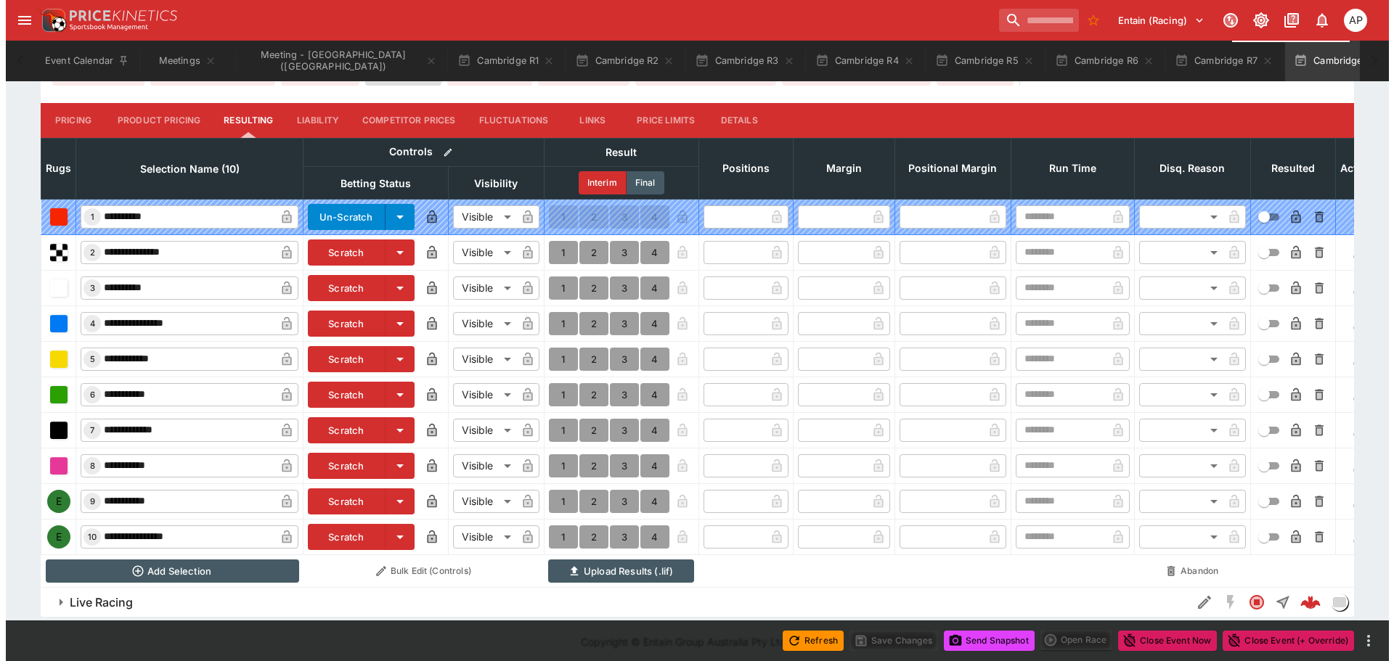
scroll to position [609, 0]
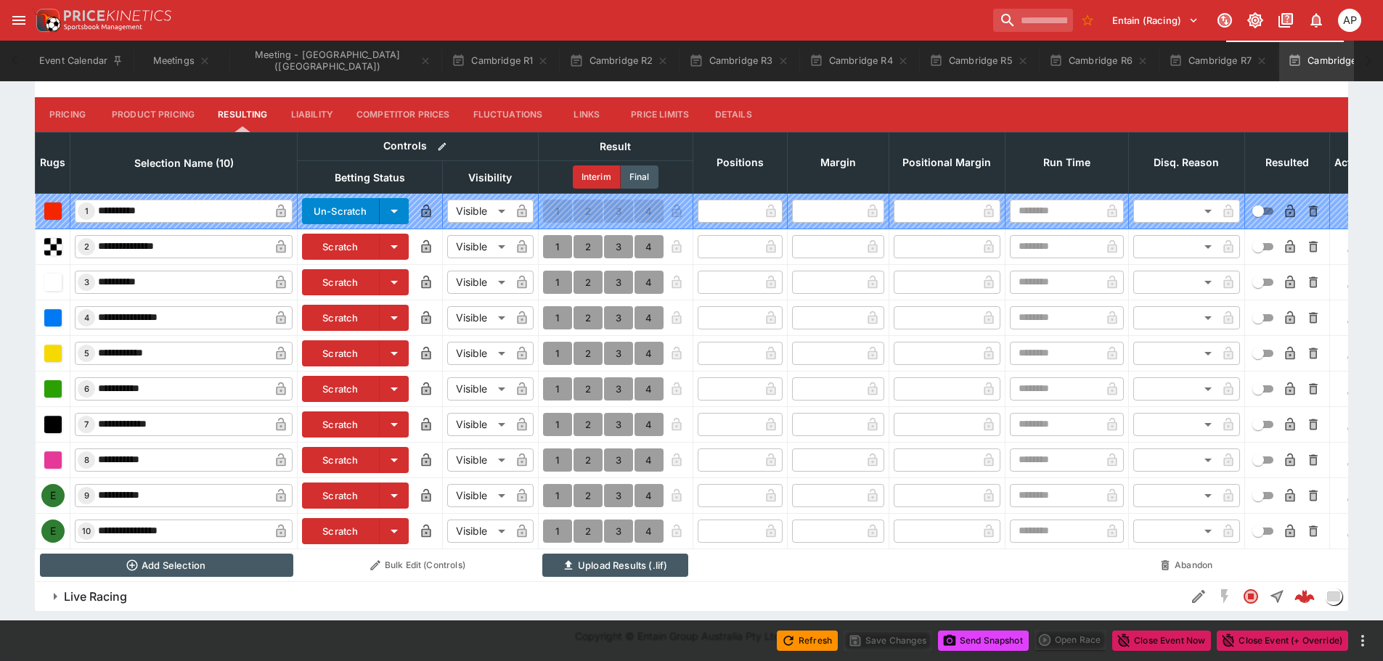
click at [347, 486] on button "Scratch" at bounding box center [341, 496] width 78 height 26
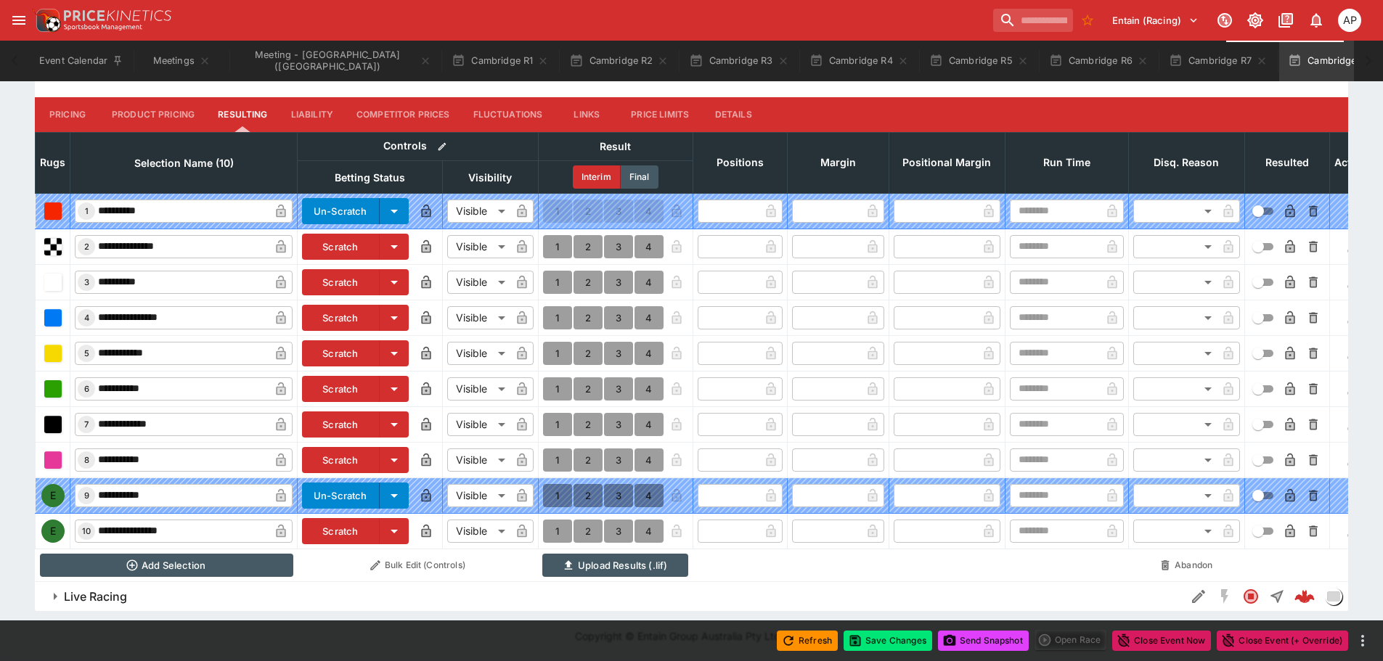
click at [320, 525] on button "Scratch" at bounding box center [341, 531] width 78 height 26
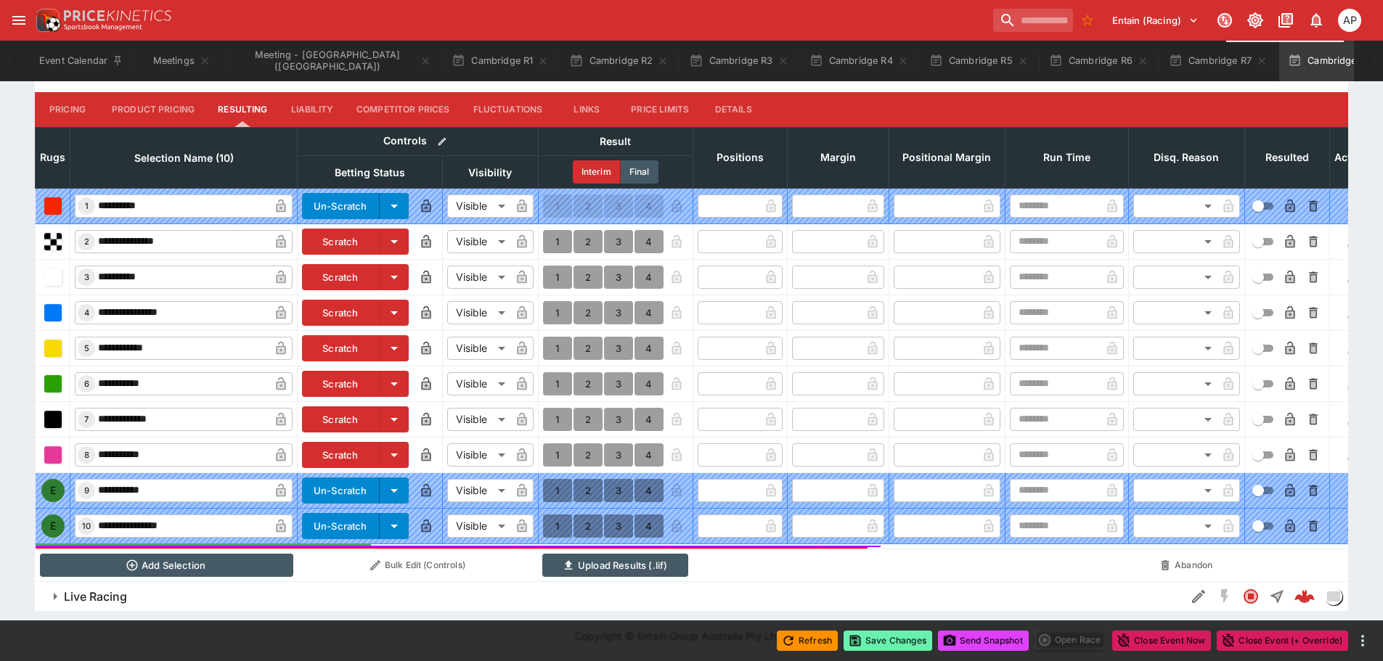
click at [895, 646] on button "Save Changes" at bounding box center [888, 641] width 89 height 20
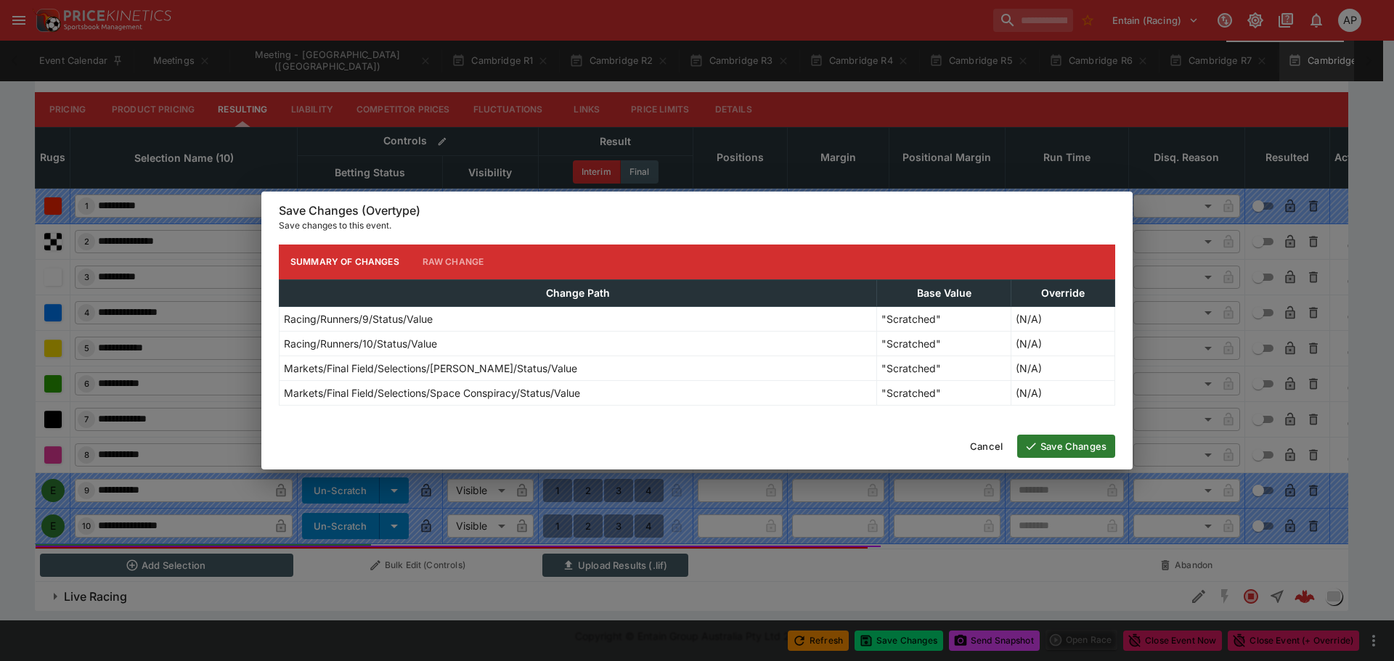
click at [1035, 444] on icon "button" at bounding box center [1031, 446] width 13 height 13
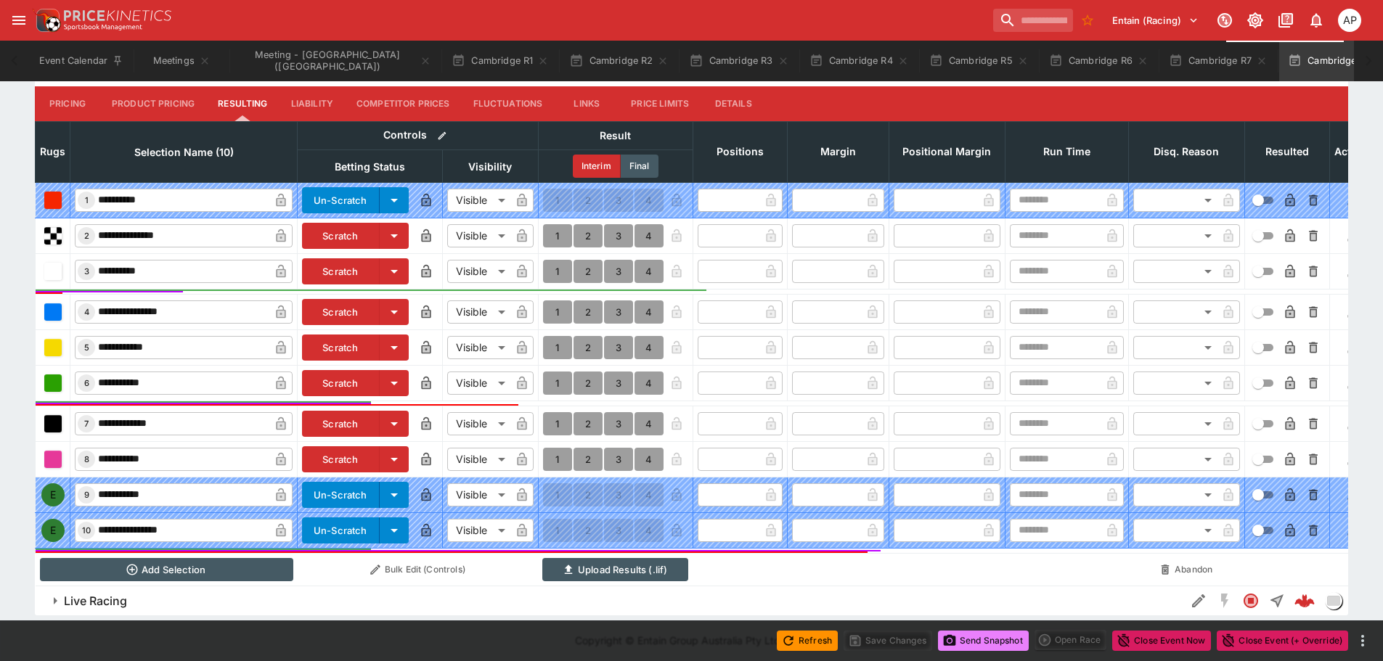
click at [972, 647] on button "Send Snapshot" at bounding box center [983, 641] width 91 height 20
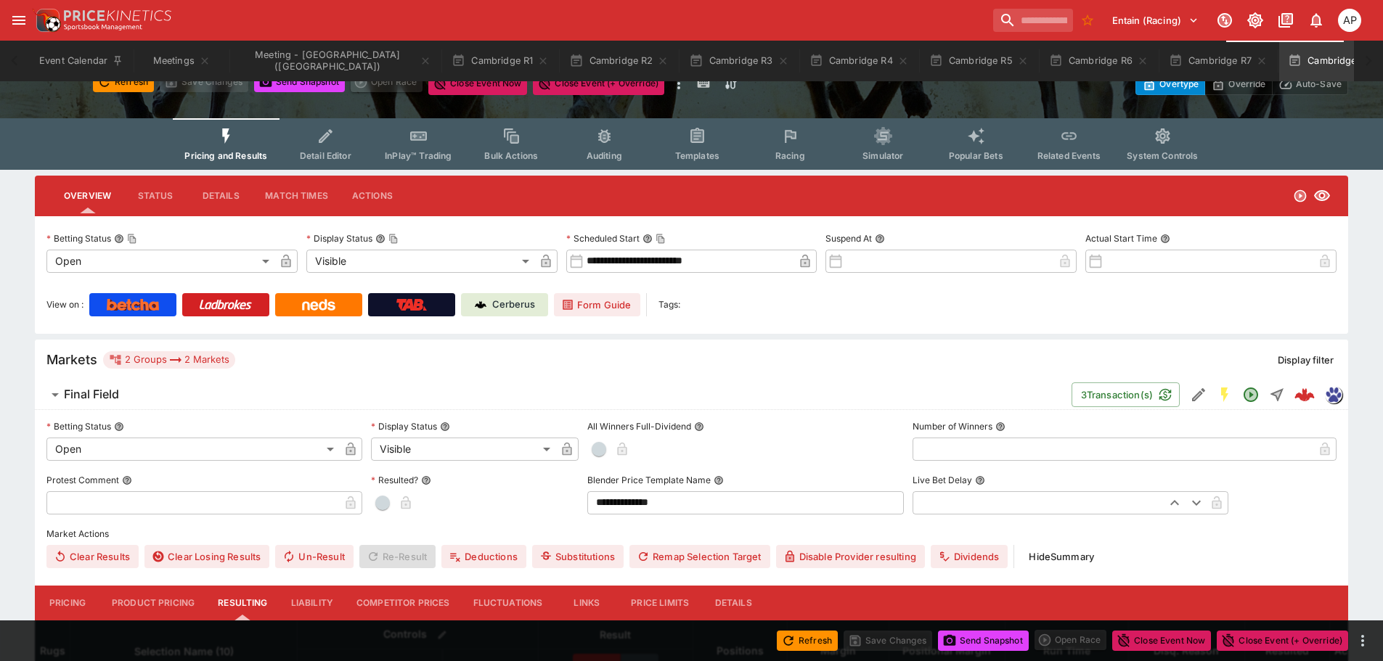
scroll to position [0, 0]
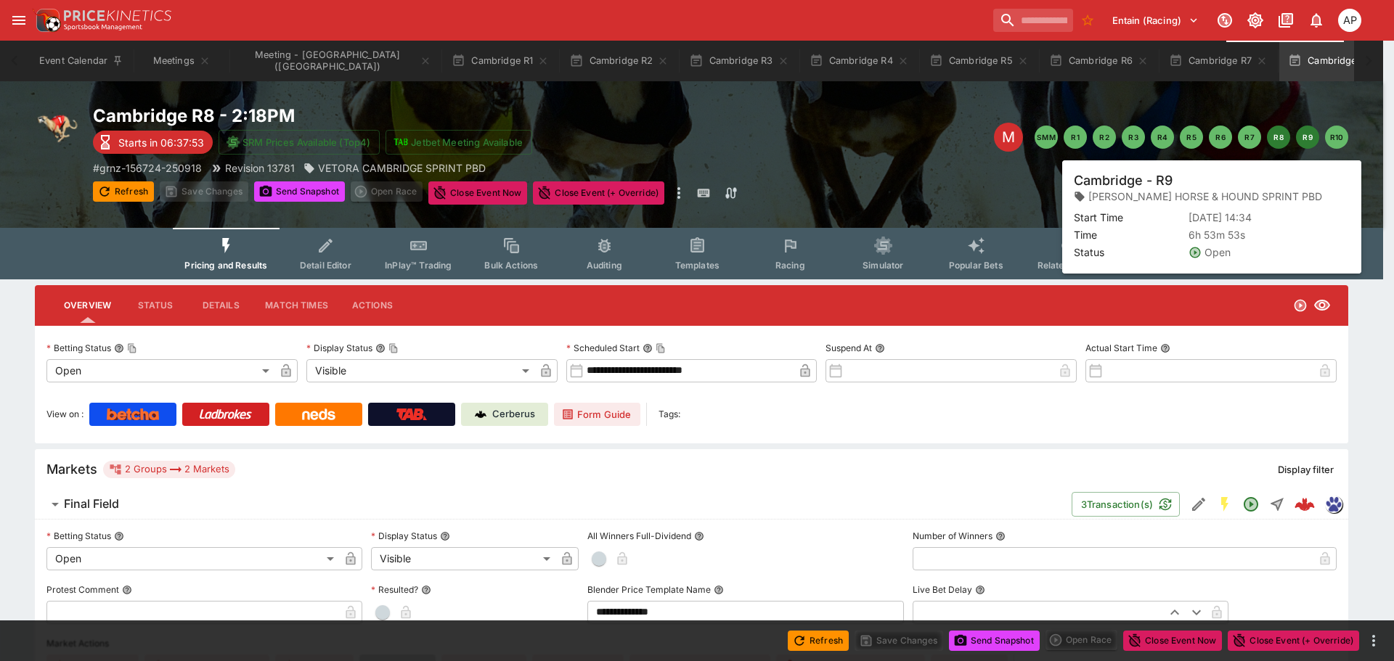
click at [1300, 143] on button "R9" at bounding box center [1307, 137] width 23 height 23
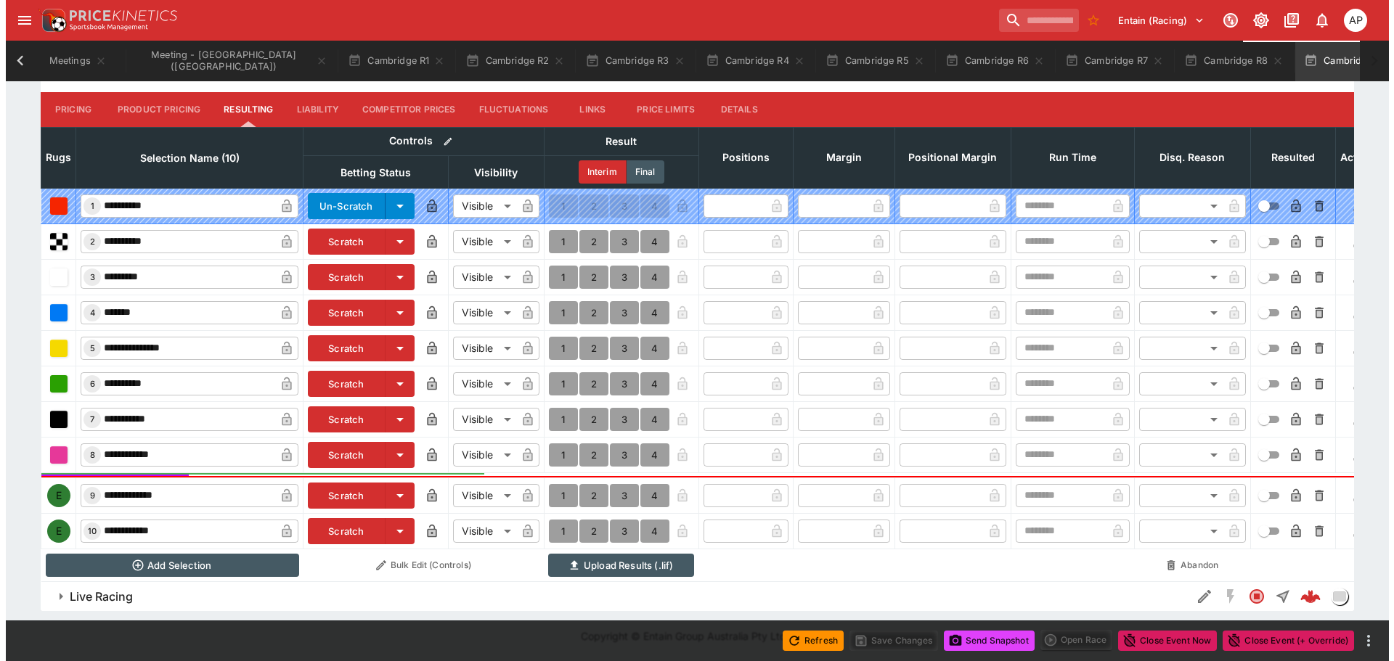
scroll to position [614, 0]
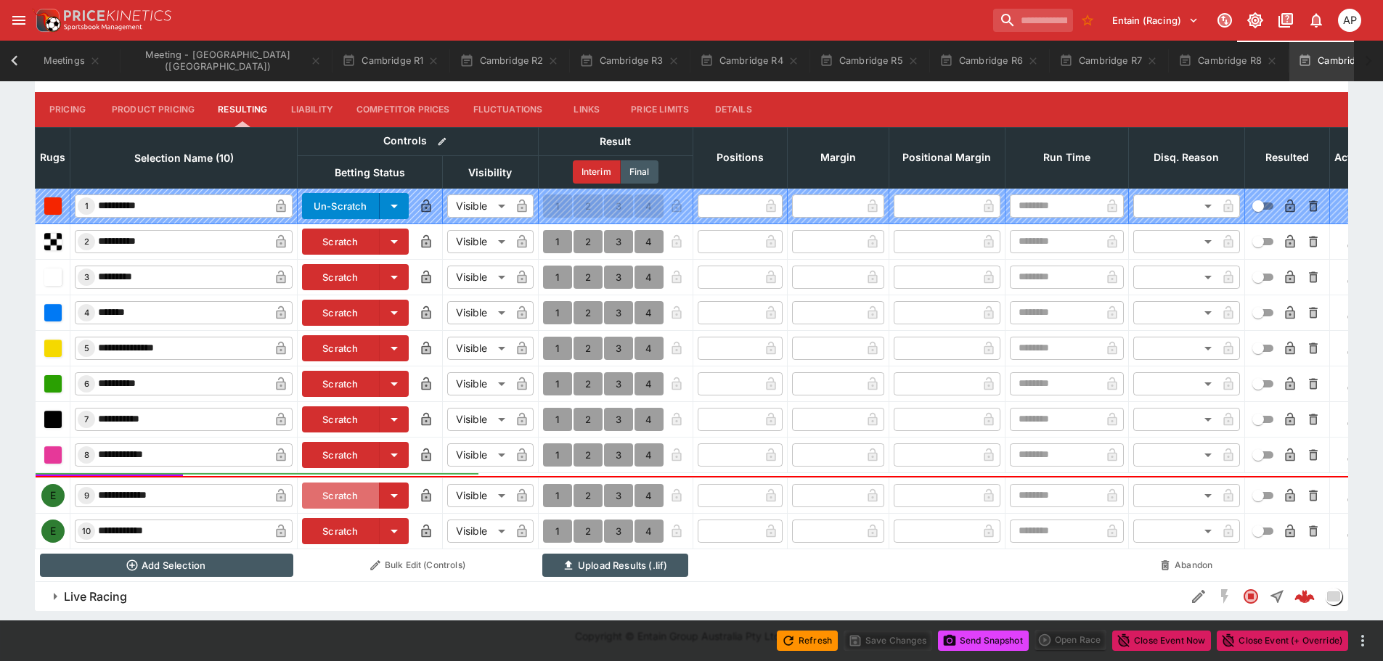
click at [325, 483] on button "Scratch" at bounding box center [341, 496] width 78 height 26
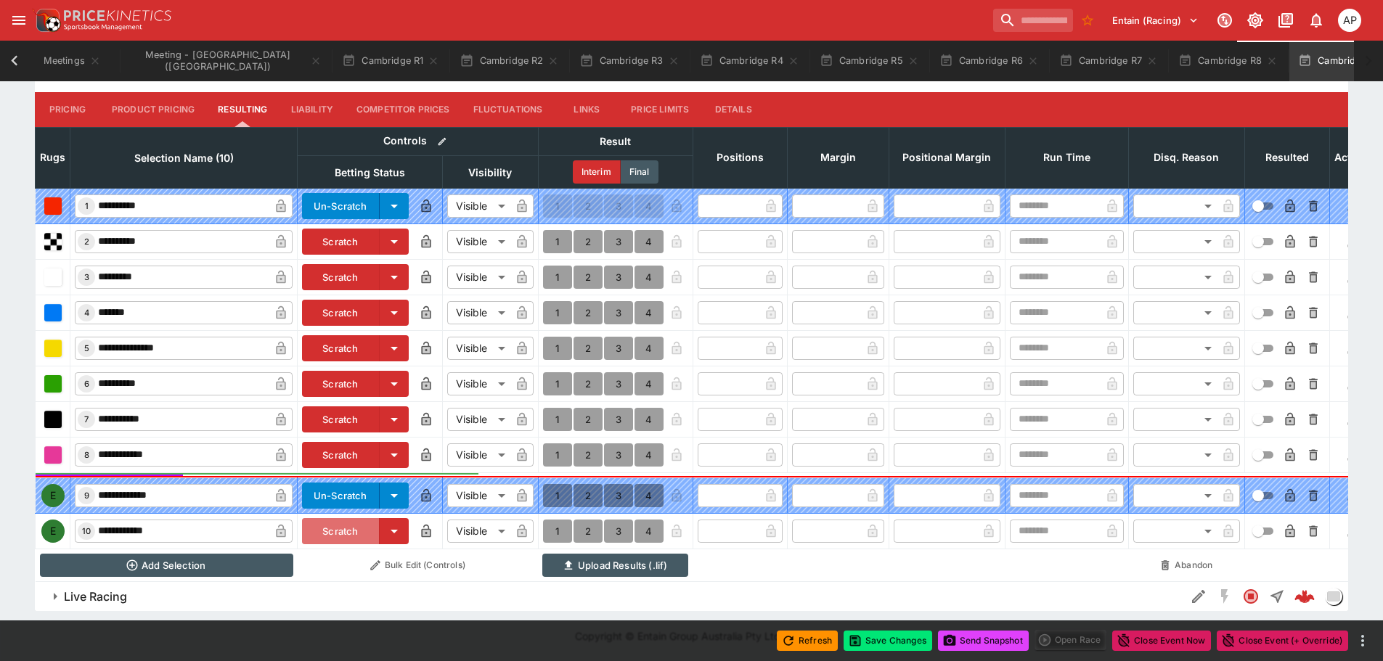
click at [328, 525] on button "Scratch" at bounding box center [341, 531] width 78 height 26
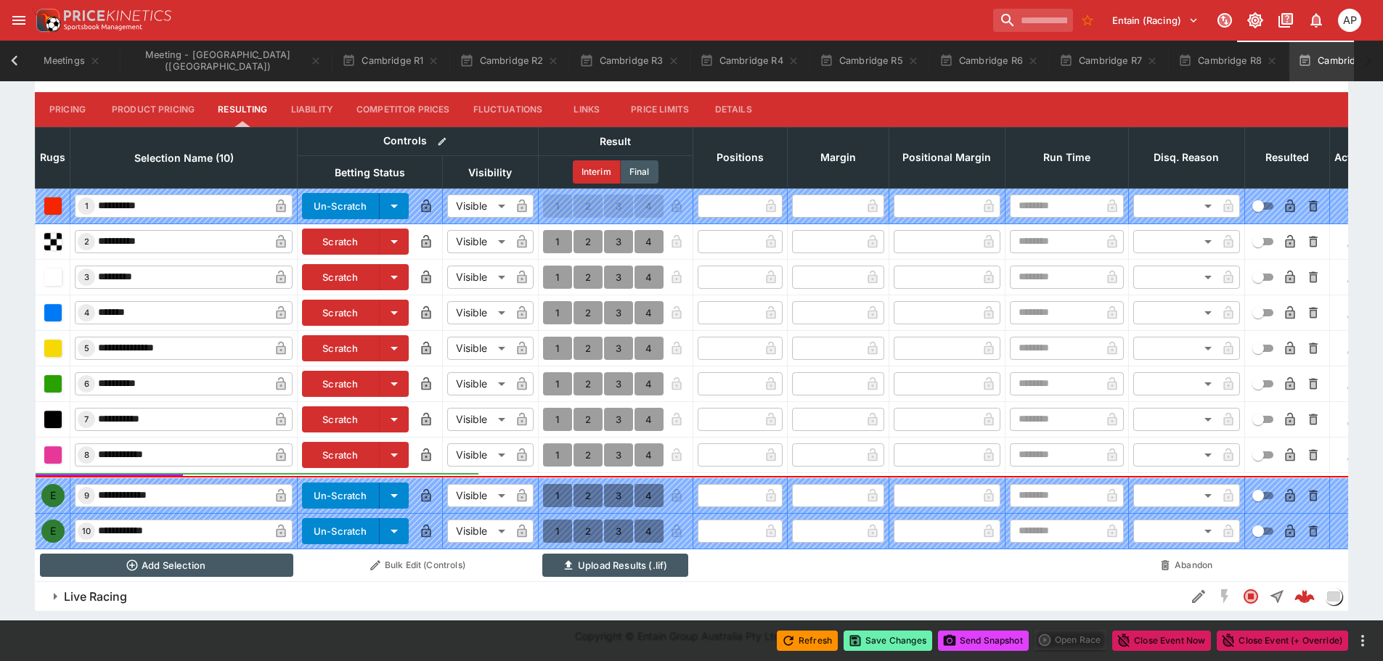
click at [896, 642] on button "Save Changes" at bounding box center [888, 641] width 89 height 20
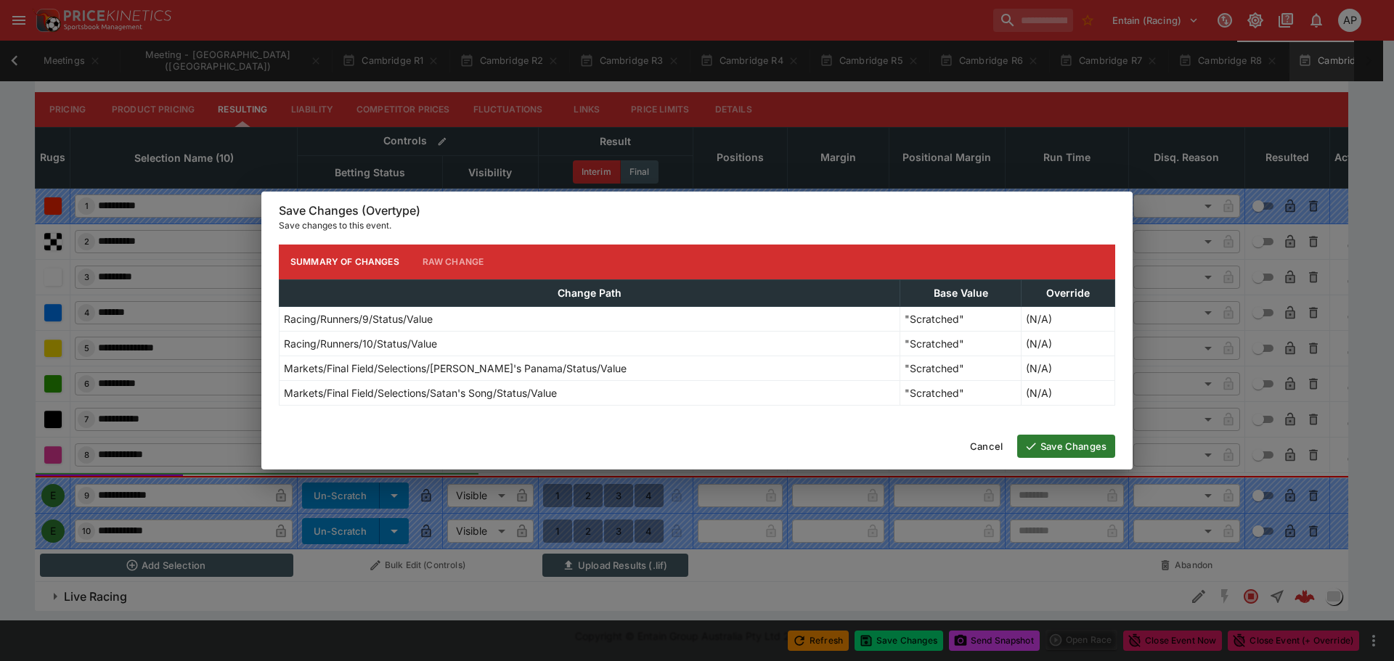
click at [1035, 437] on button "Save Changes" at bounding box center [1066, 446] width 98 height 23
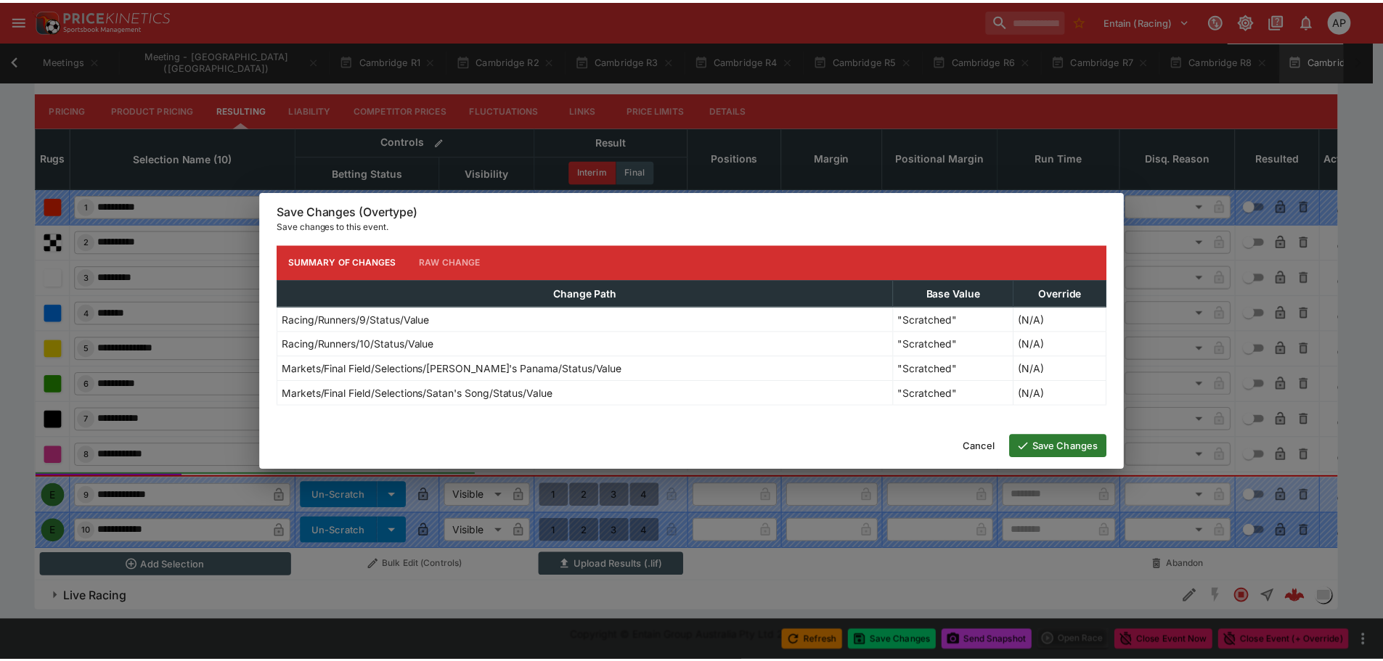
scroll to position [0, 101]
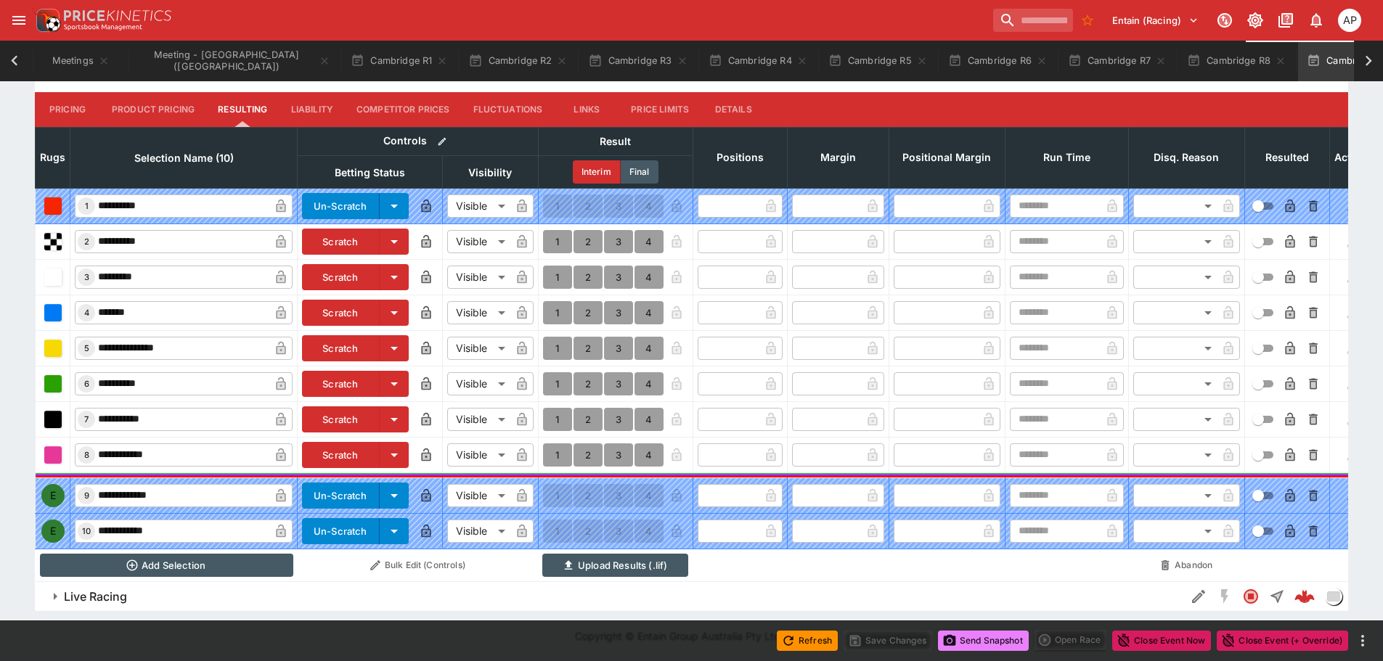
click at [980, 643] on button "Send Snapshot" at bounding box center [983, 641] width 91 height 20
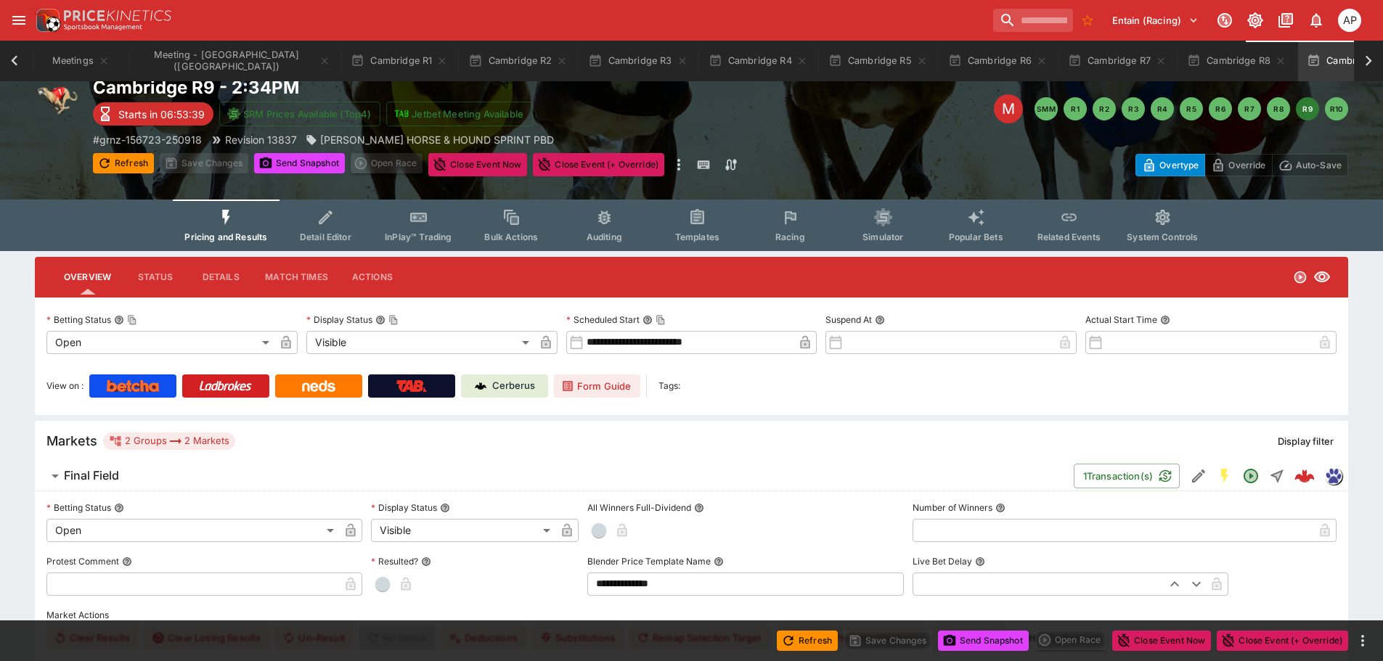
scroll to position [0, 0]
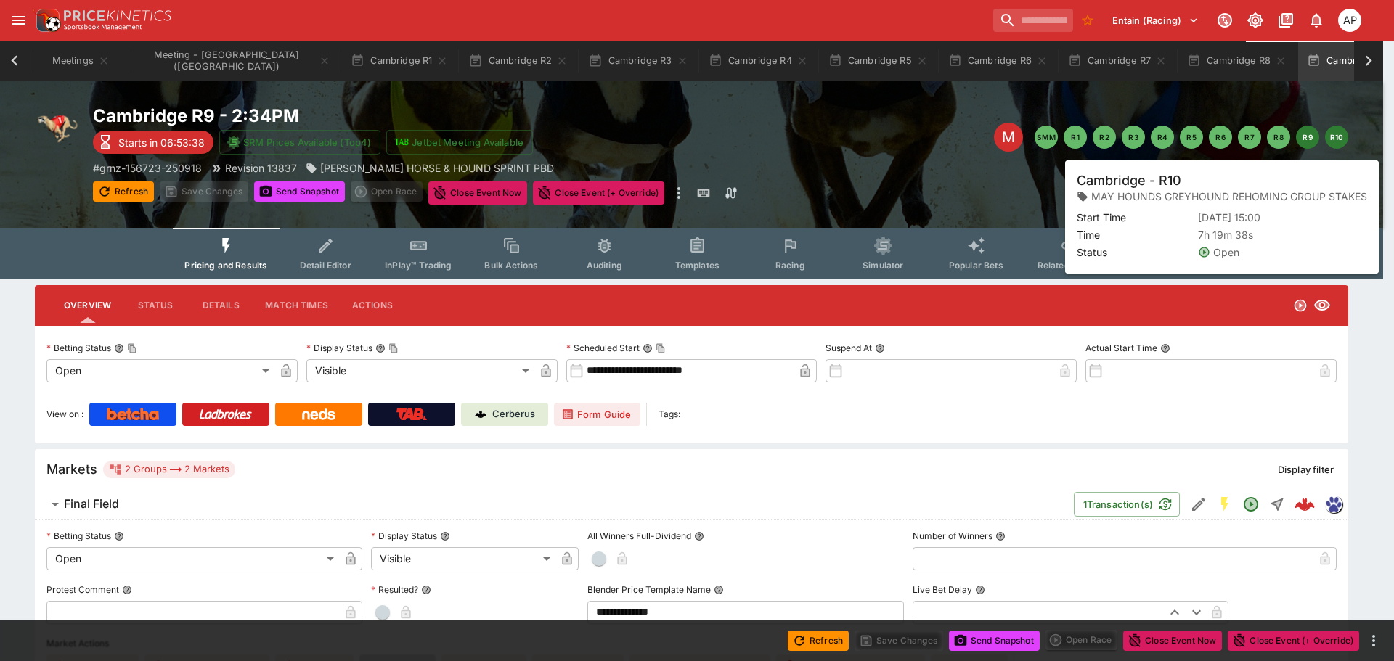
click at [1340, 131] on button "R10" at bounding box center [1336, 137] width 23 height 23
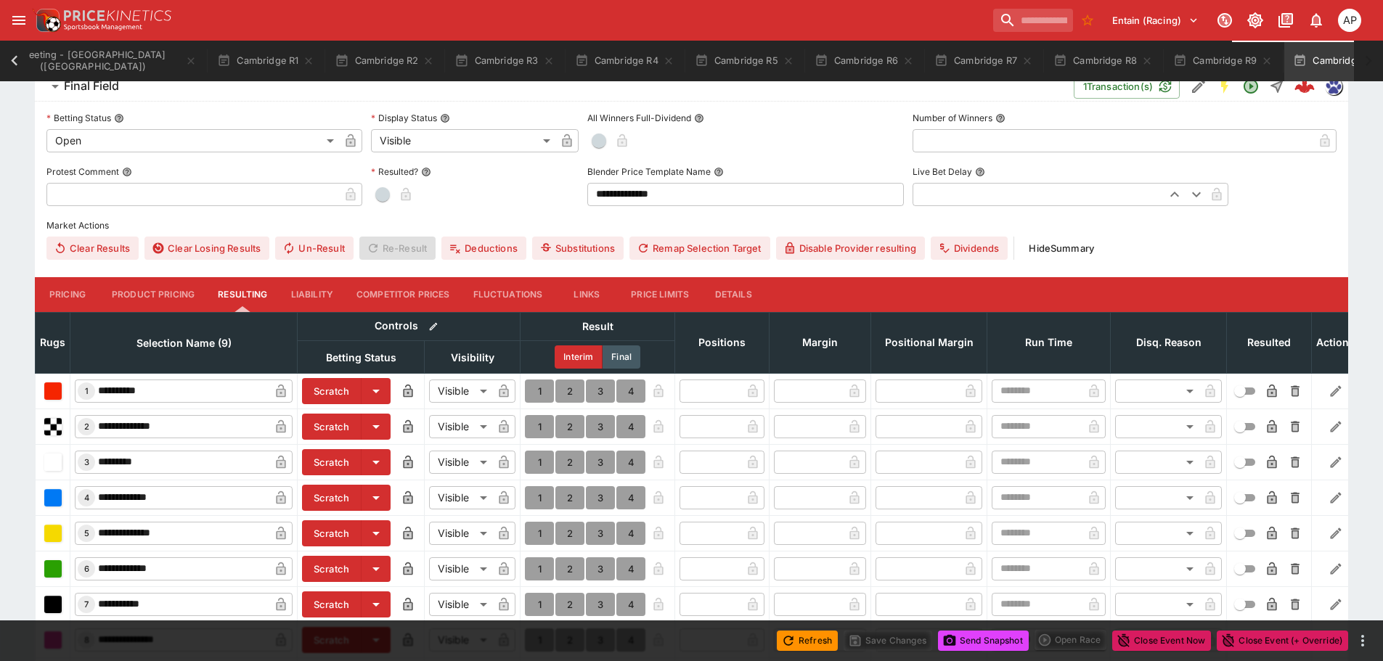
scroll to position [508, 0]
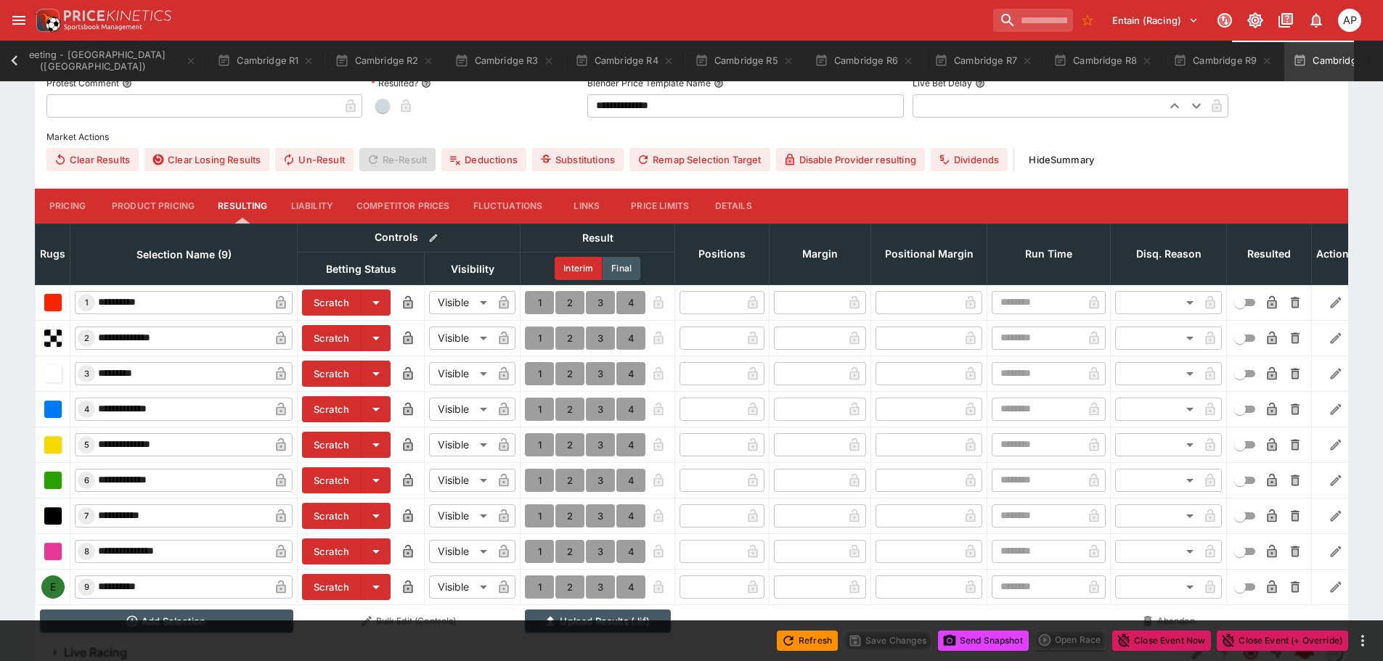
click at [318, 476] on button "Scratch" at bounding box center [332, 481] width 60 height 26
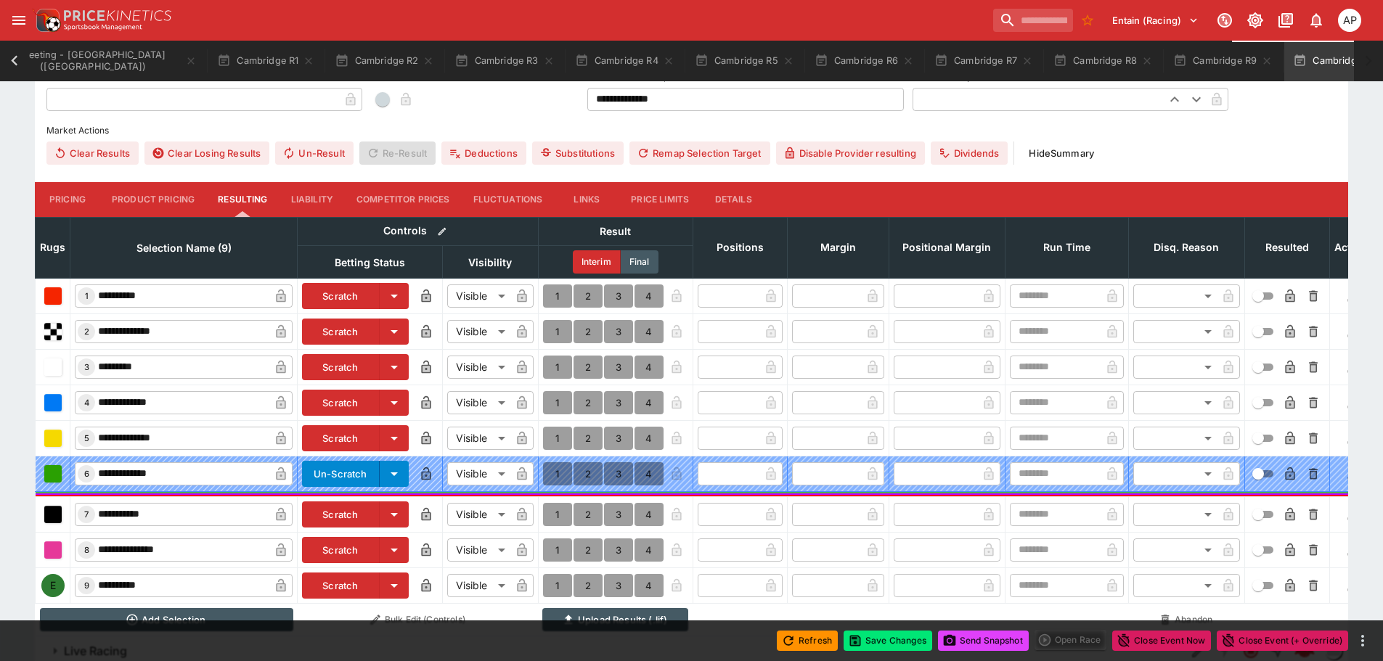
scroll to position [435, 0]
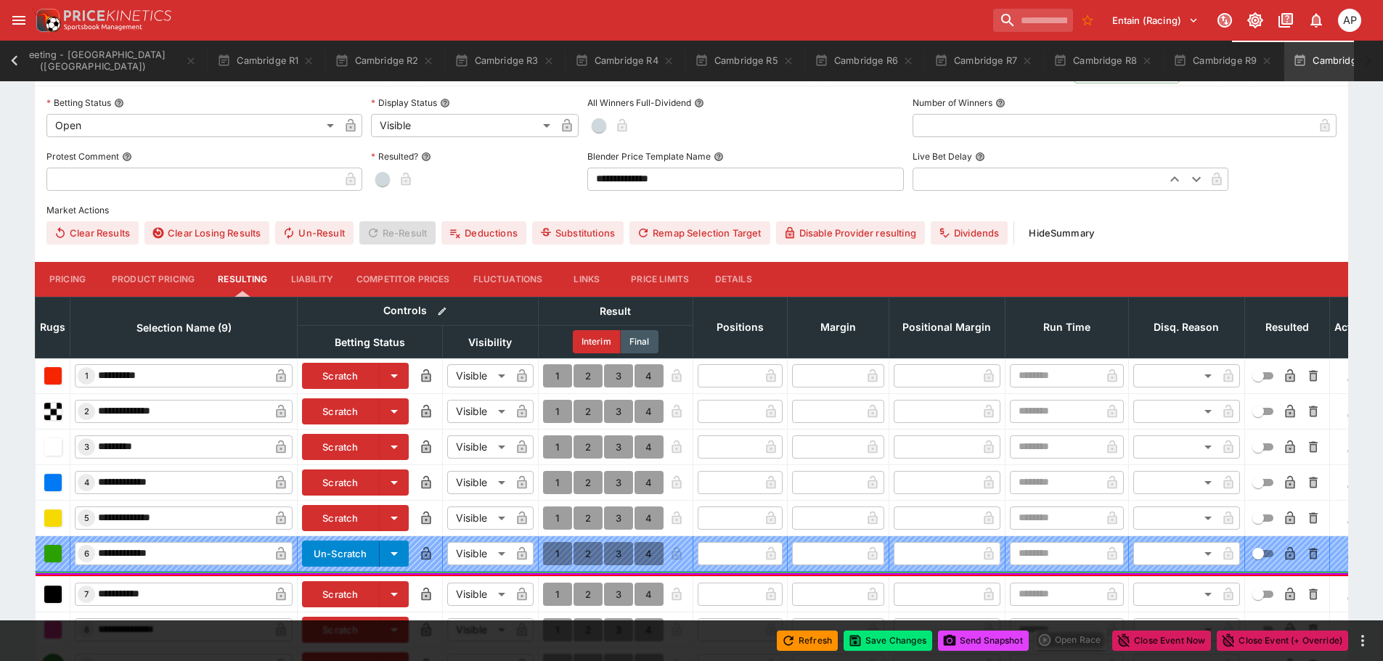
click at [734, 277] on button "Details" at bounding box center [733, 279] width 65 height 35
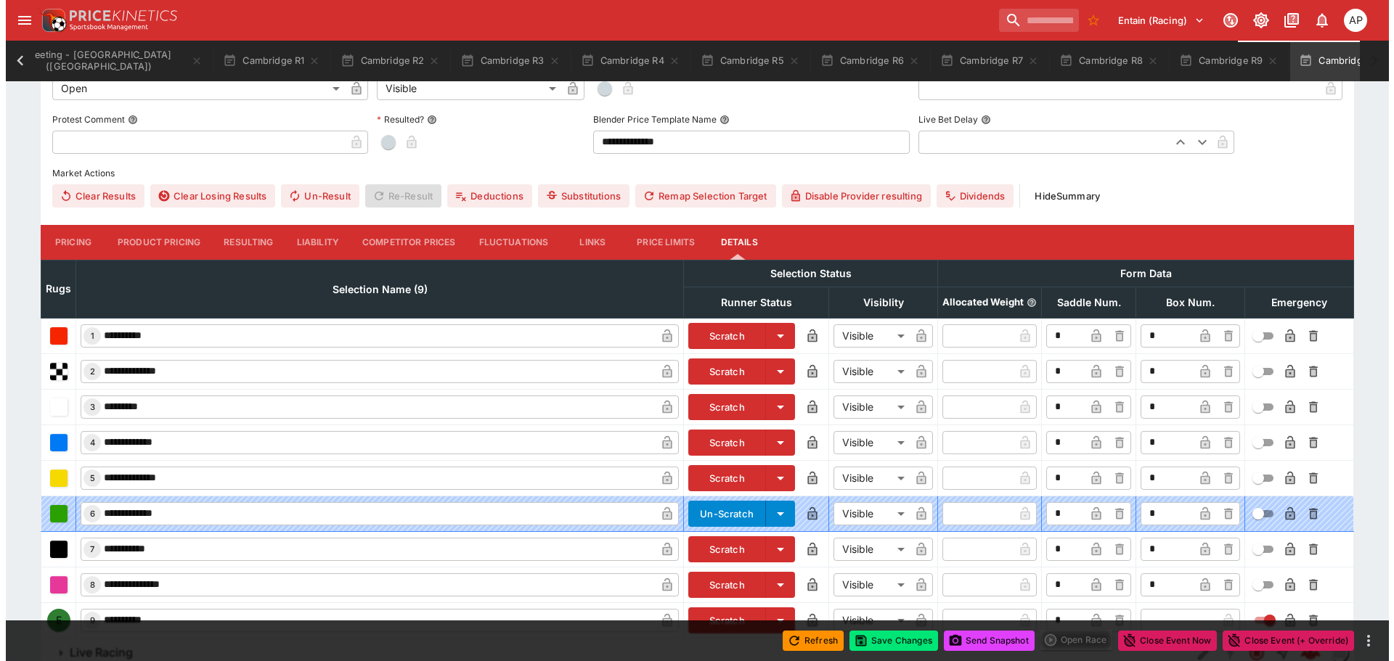
scroll to position [529, 0]
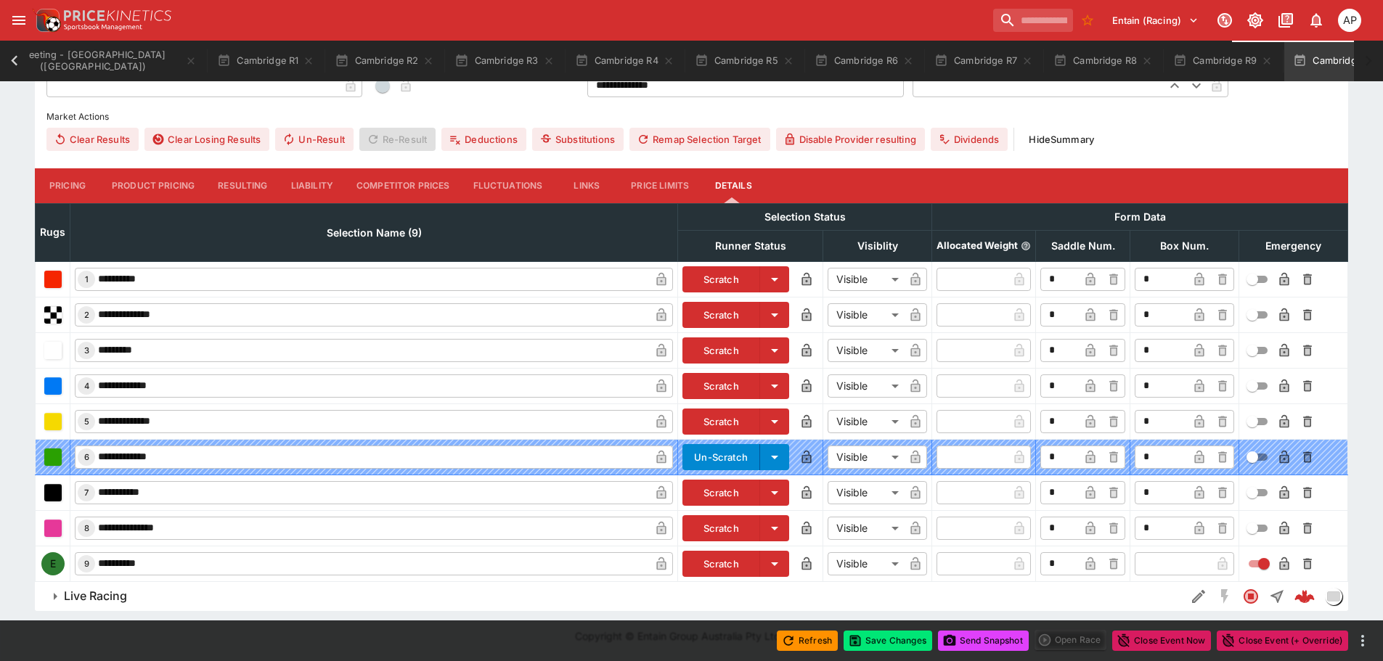
click at [1155, 560] on input "text" at bounding box center [1173, 564] width 76 height 23
type input "*"
click at [1205, 564] on icon "button" at bounding box center [1199, 564] width 15 height 15
click at [890, 641] on button "Save Changes" at bounding box center [888, 641] width 89 height 20
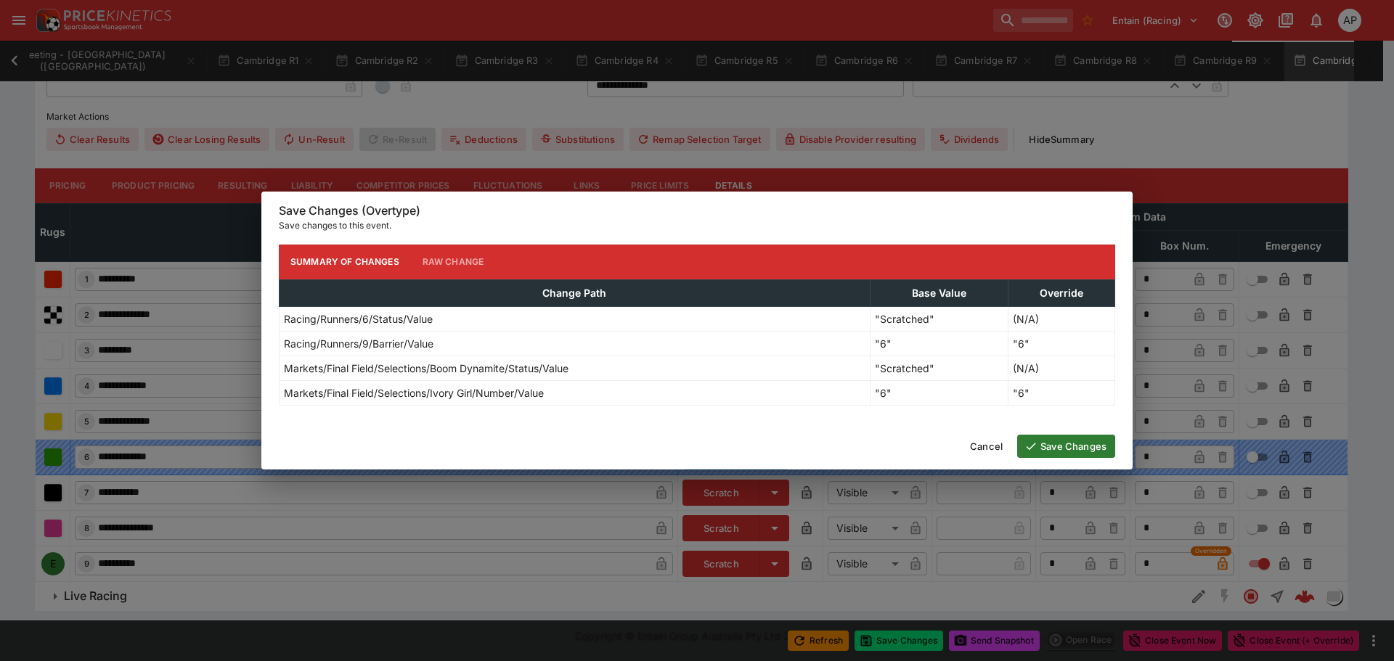
click at [1096, 457] on button "Save Changes" at bounding box center [1066, 446] width 98 height 23
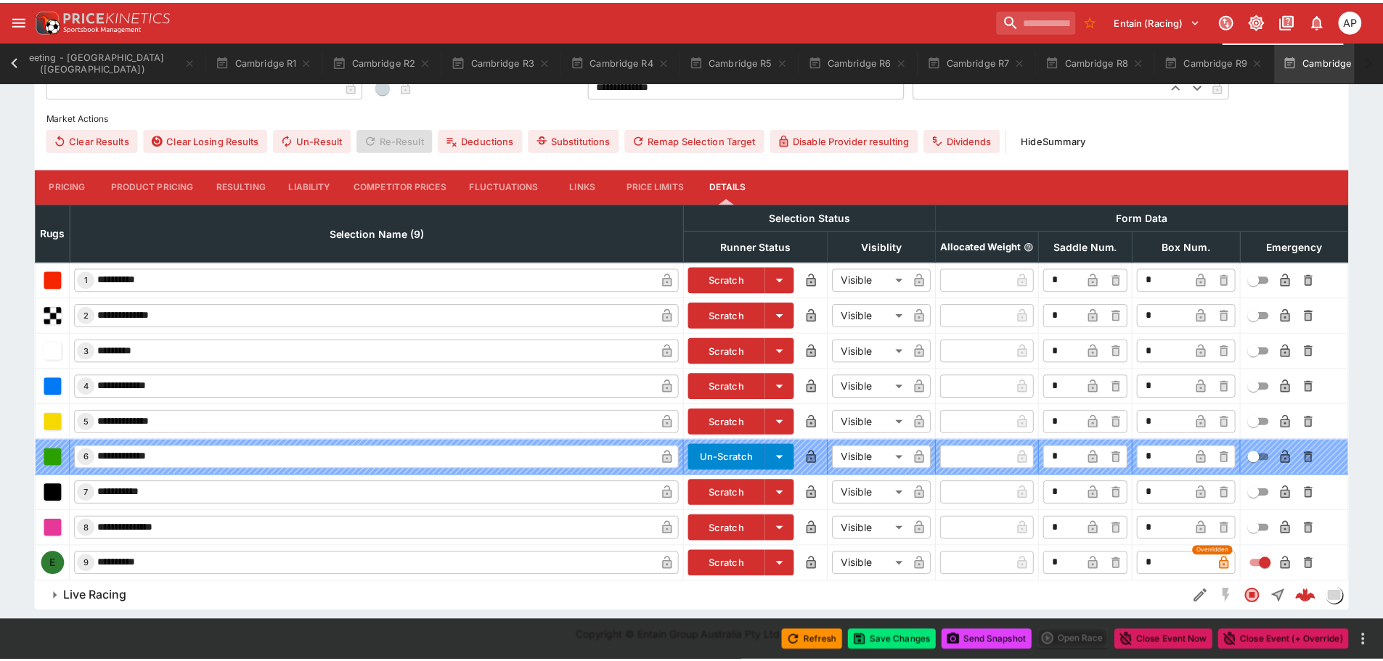
scroll to position [0, 226]
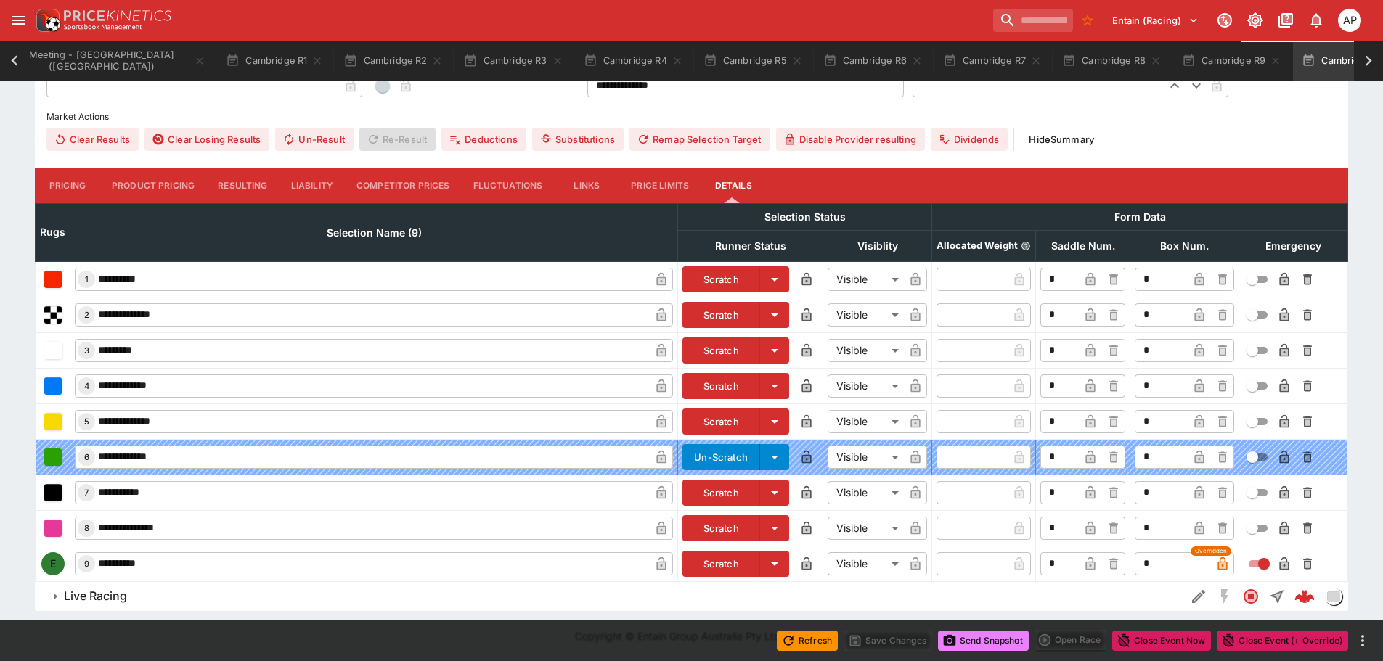
click at [986, 644] on button "Send Snapshot" at bounding box center [983, 641] width 91 height 20
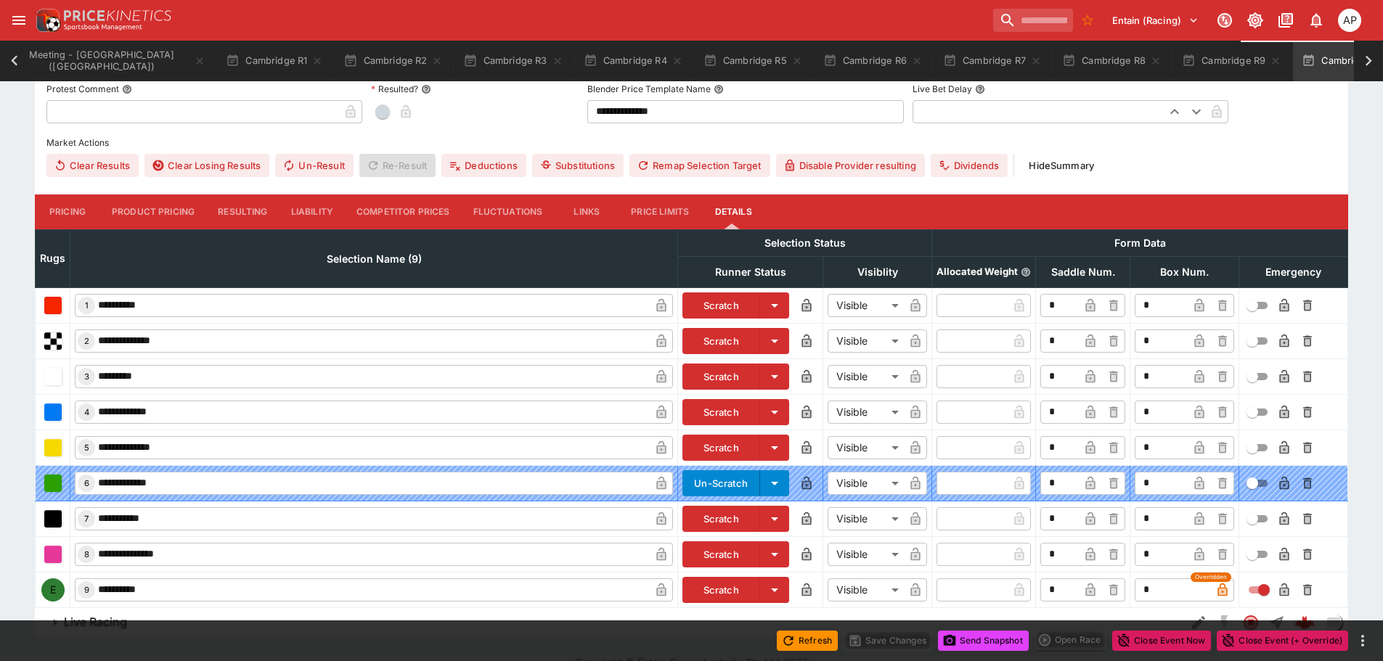
scroll to position [529, 0]
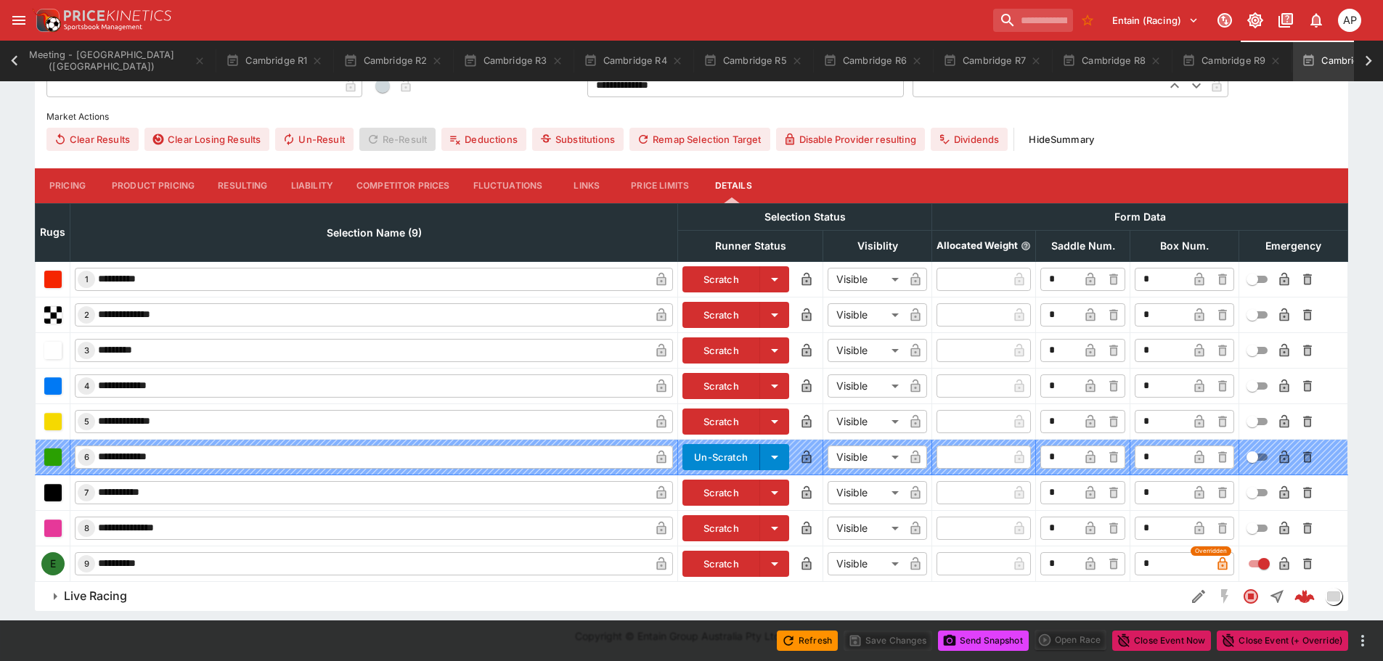
click at [484, 642] on div "Refresh Save Changes Send Snapshot Open Race Close Event Now Close Event (+ Ove…" at bounding box center [691, 641] width 1383 height 41
